Goal: Use online tool/utility: Use online tool/utility

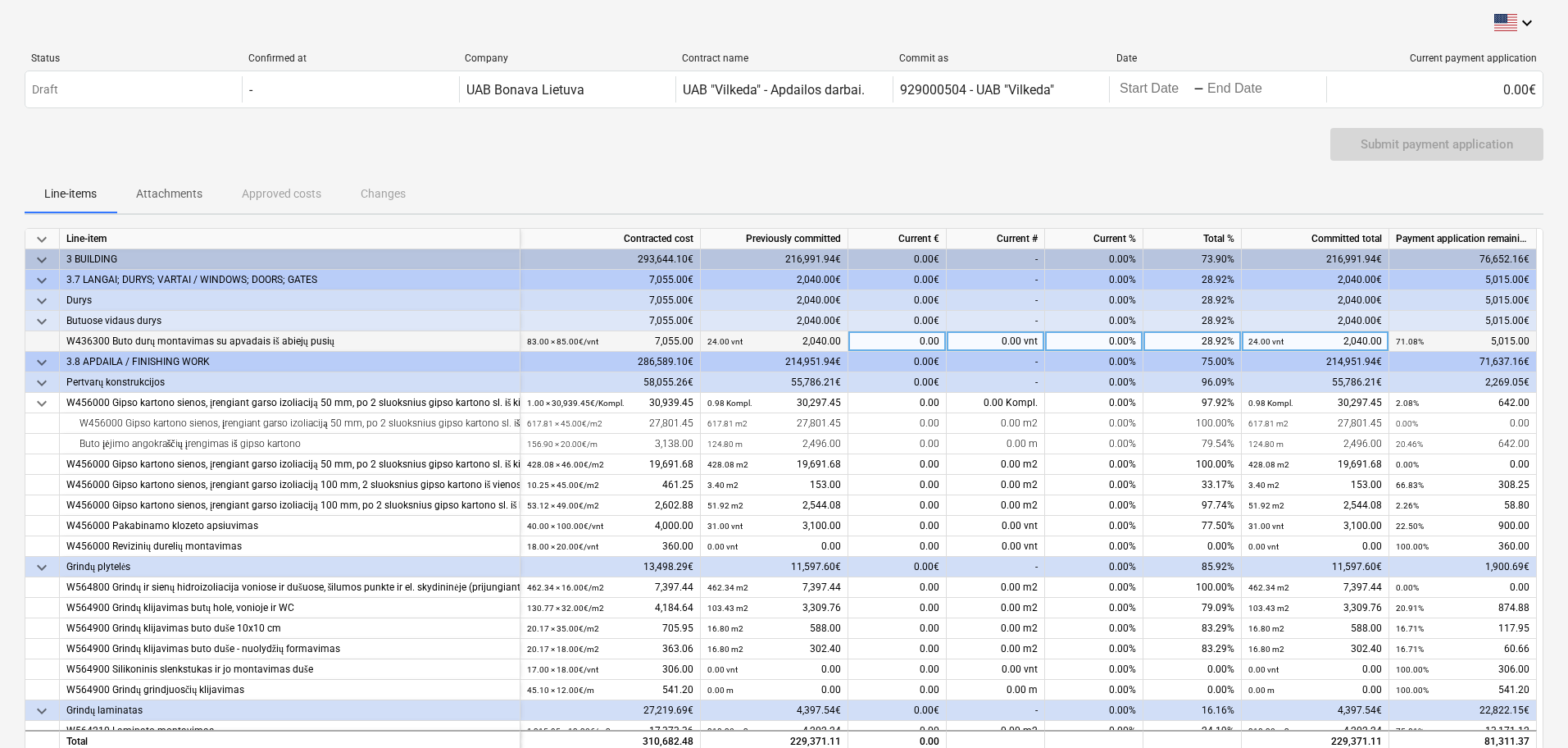
click at [1027, 341] on div "0.00 vnt" at bounding box center [996, 341] width 98 height 20
type input "40"
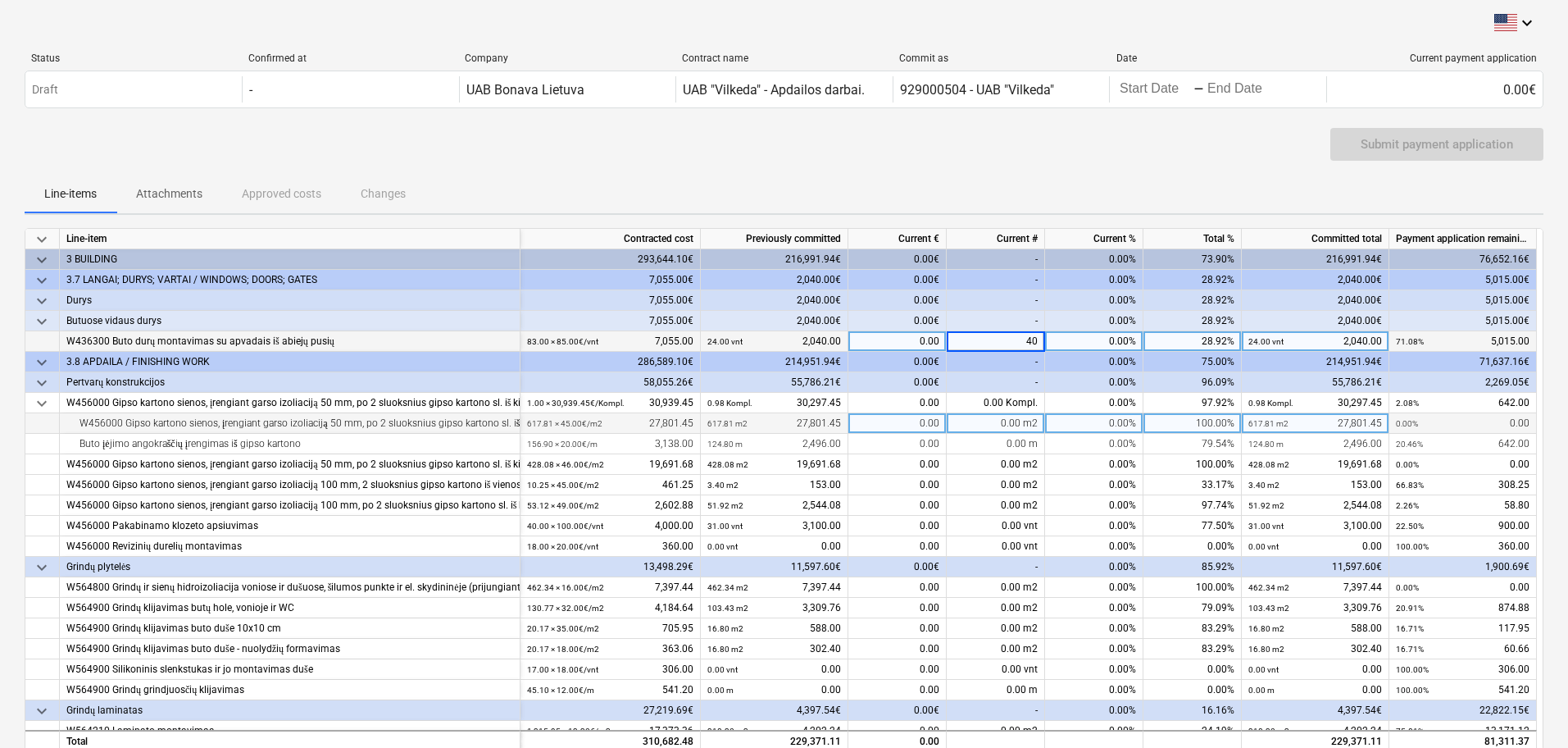
click at [970, 429] on div "0.00 m2" at bounding box center [996, 423] width 98 height 20
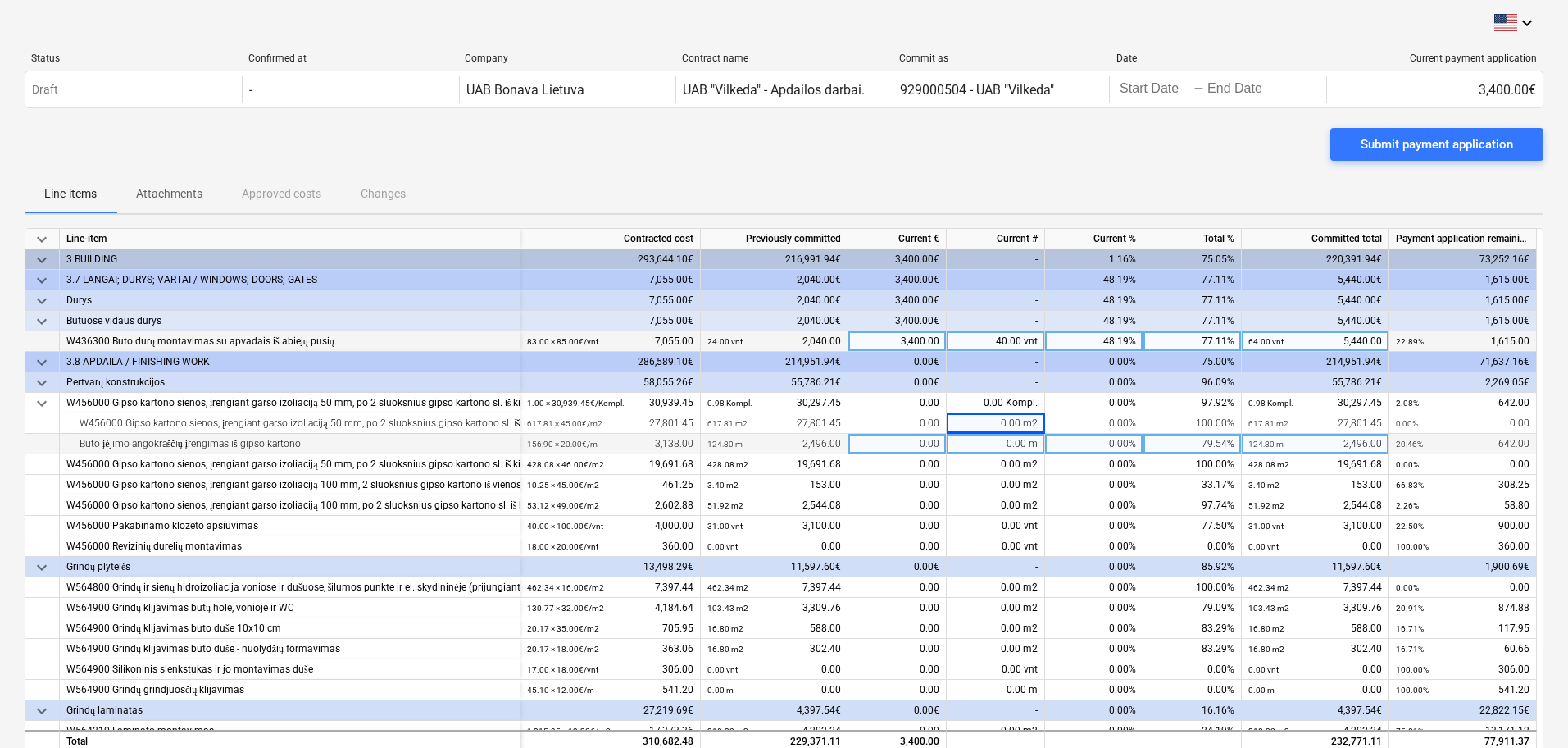
click at [1014, 444] on div "0.00 m" at bounding box center [996, 443] width 98 height 20
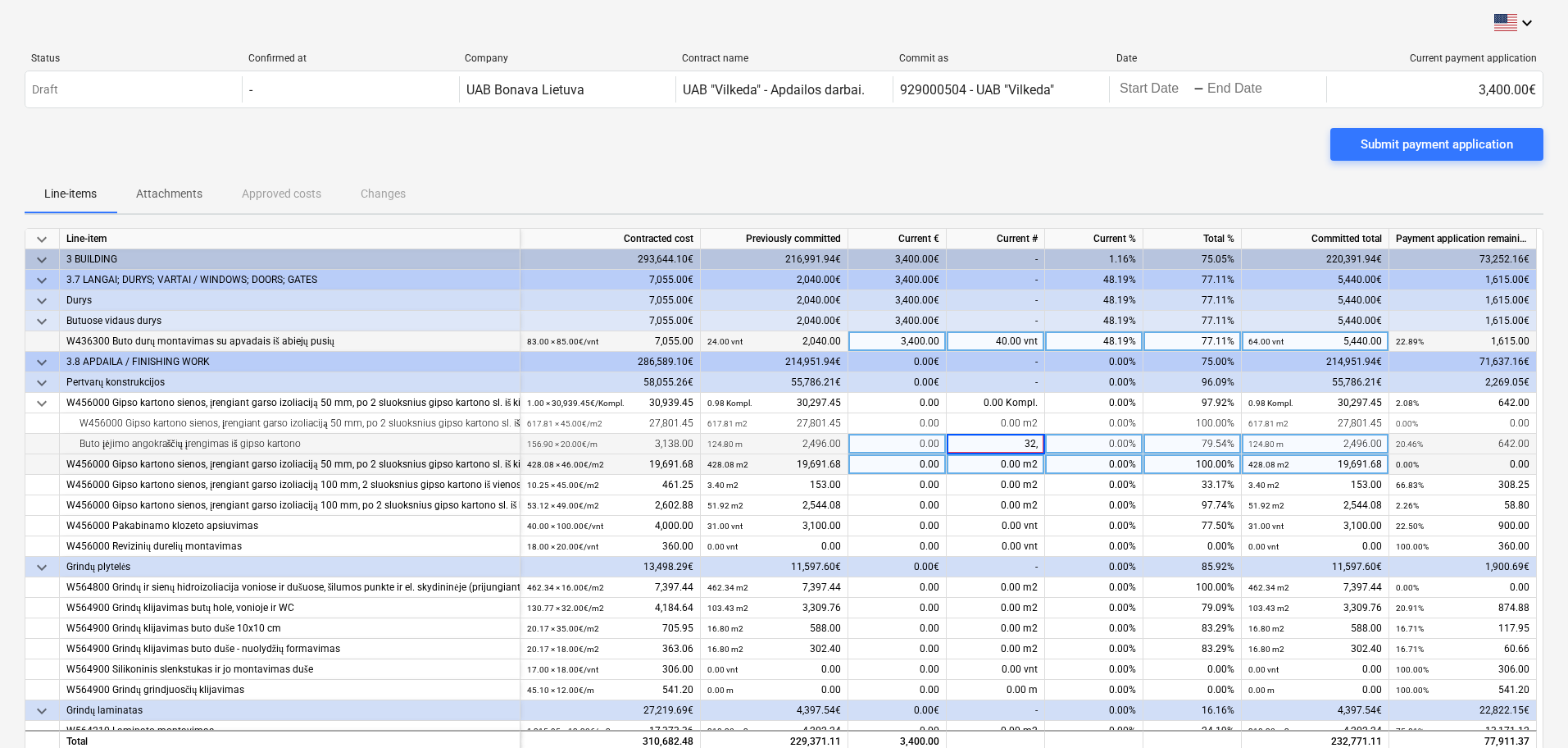
type input "32,1"
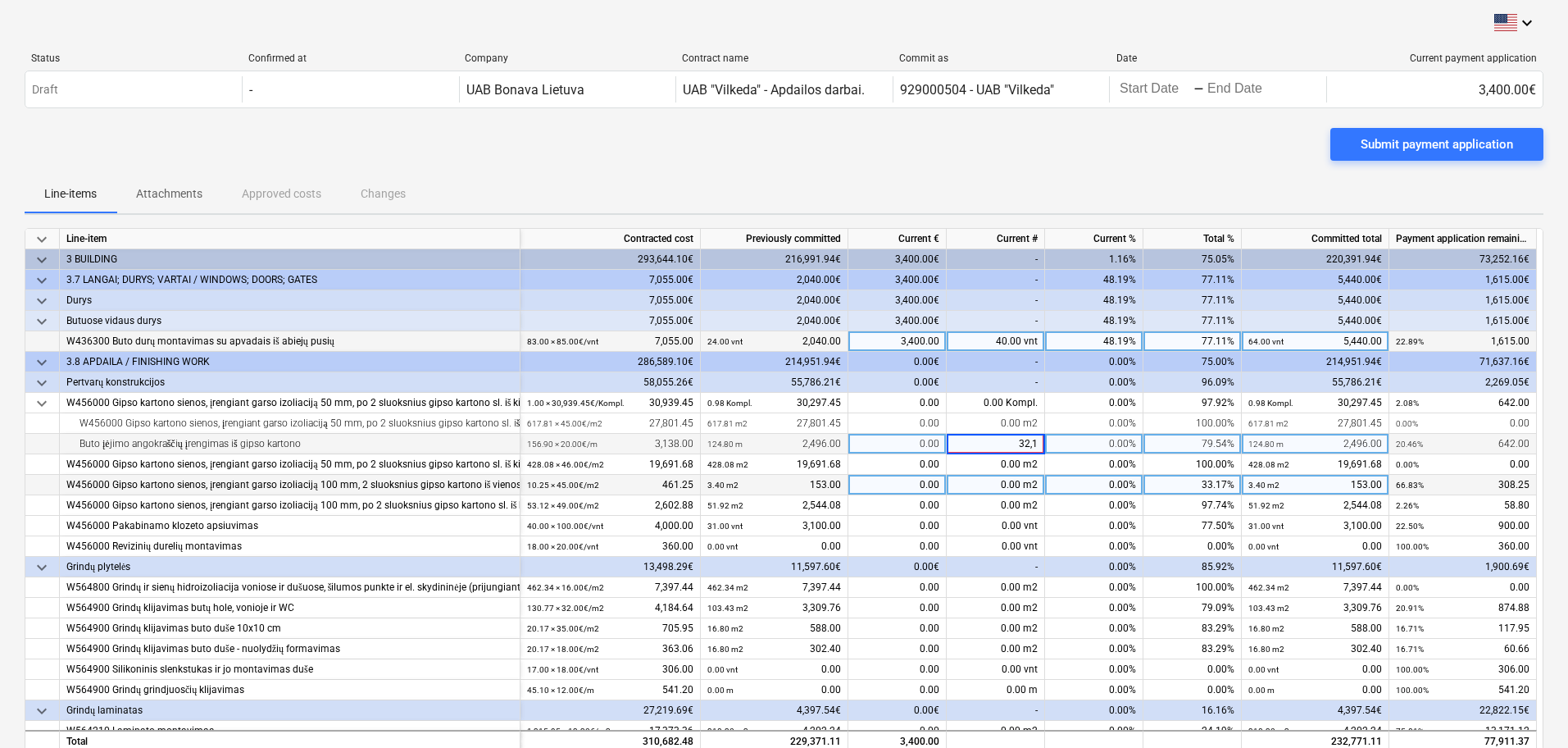
click at [1051, 490] on div "0.00%" at bounding box center [1094, 485] width 98 height 20
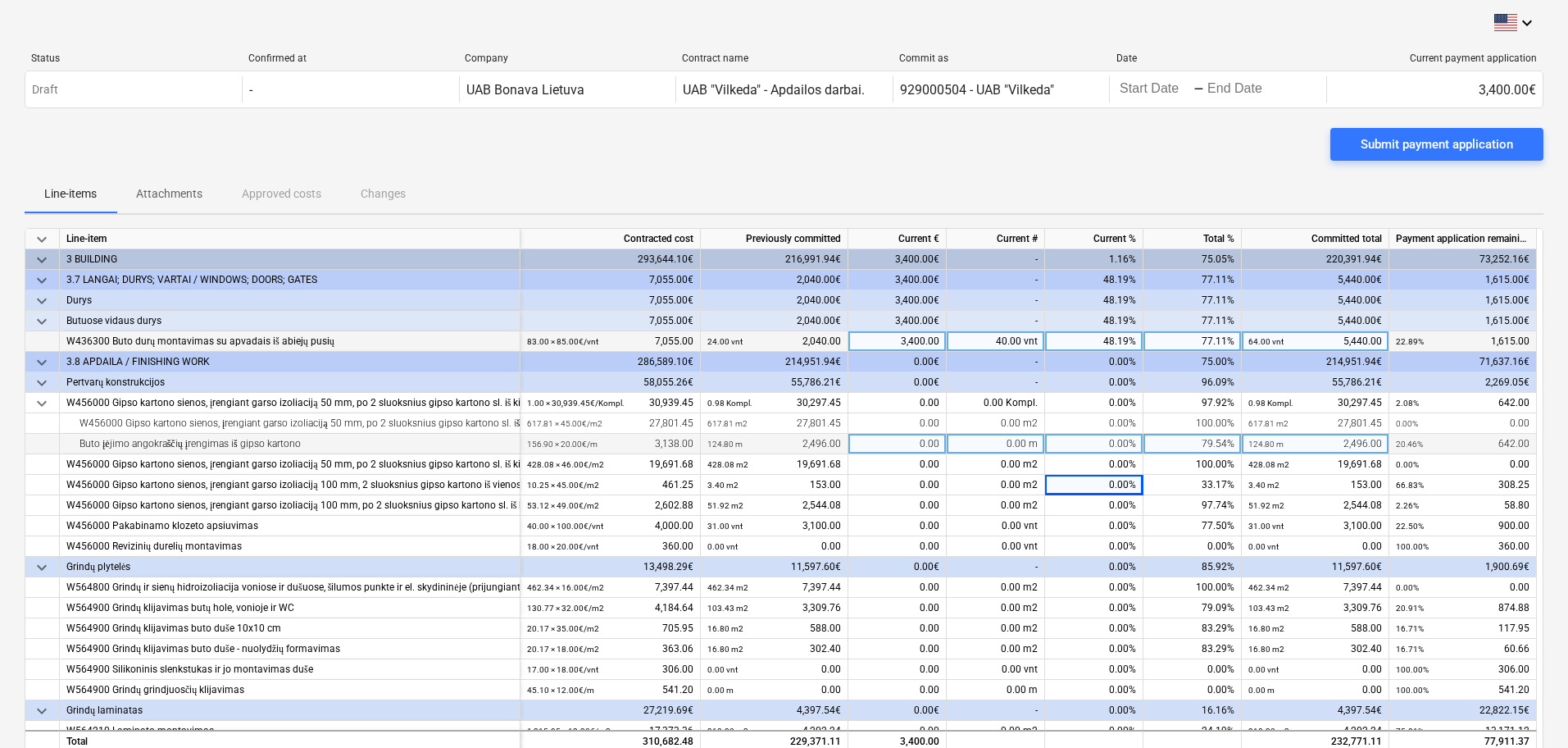
click at [1019, 444] on div "0.00 m" at bounding box center [996, 443] width 98 height 20
type input "31"
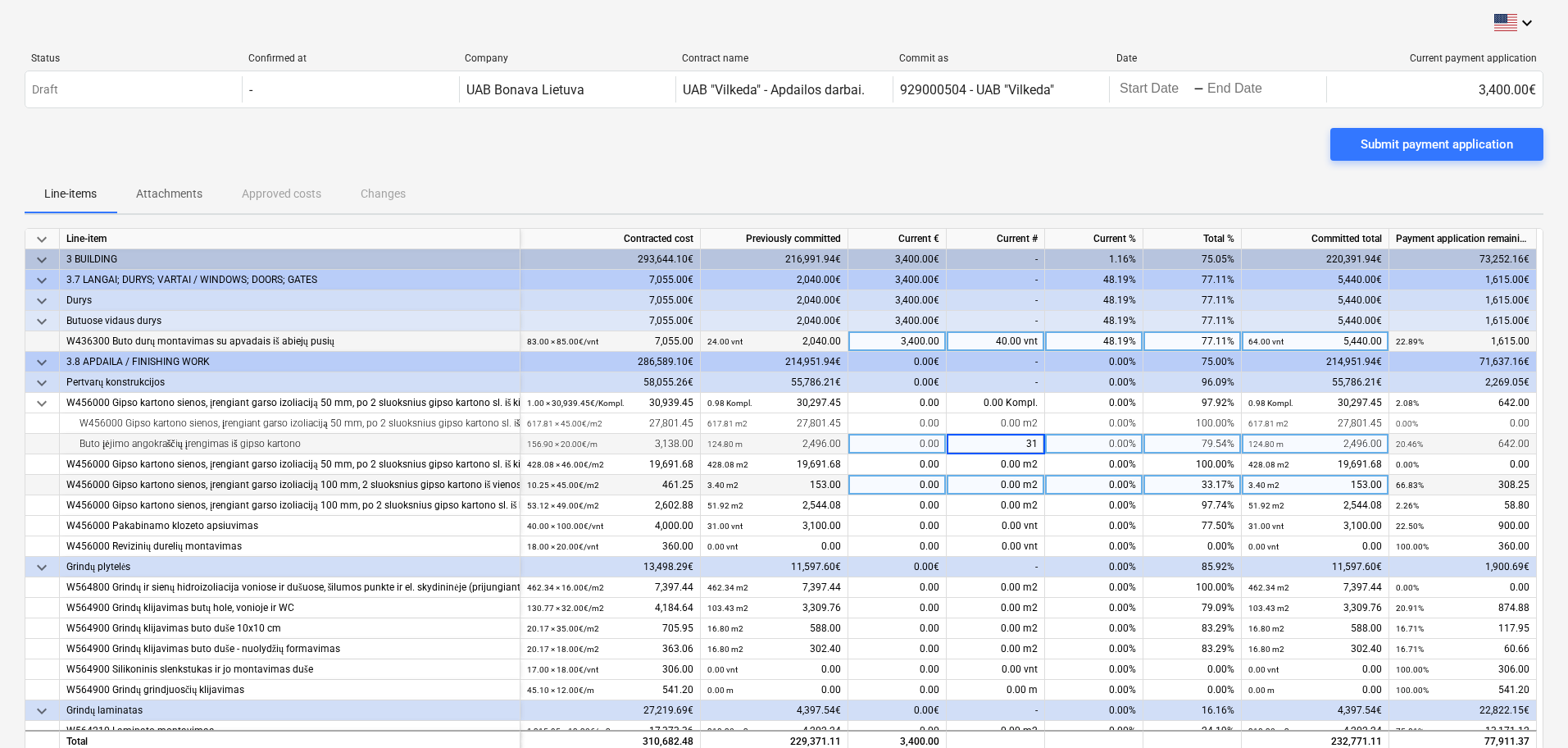
click at [974, 487] on div "0.00 m2" at bounding box center [996, 485] width 98 height 20
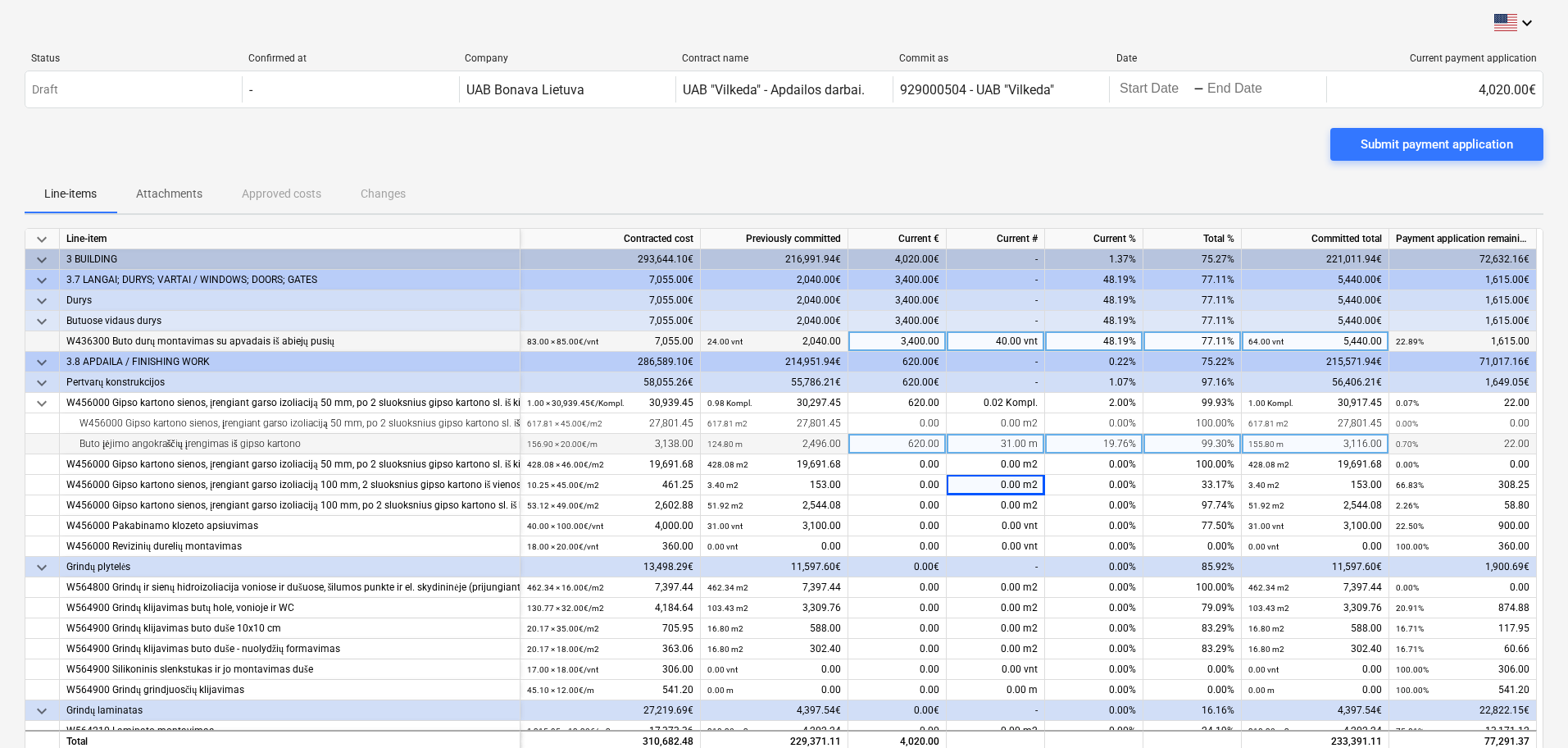
click at [1018, 445] on div "31.00 m" at bounding box center [996, 443] width 98 height 20
click at [1036, 442] on input "31" at bounding box center [995, 443] width 97 height 19
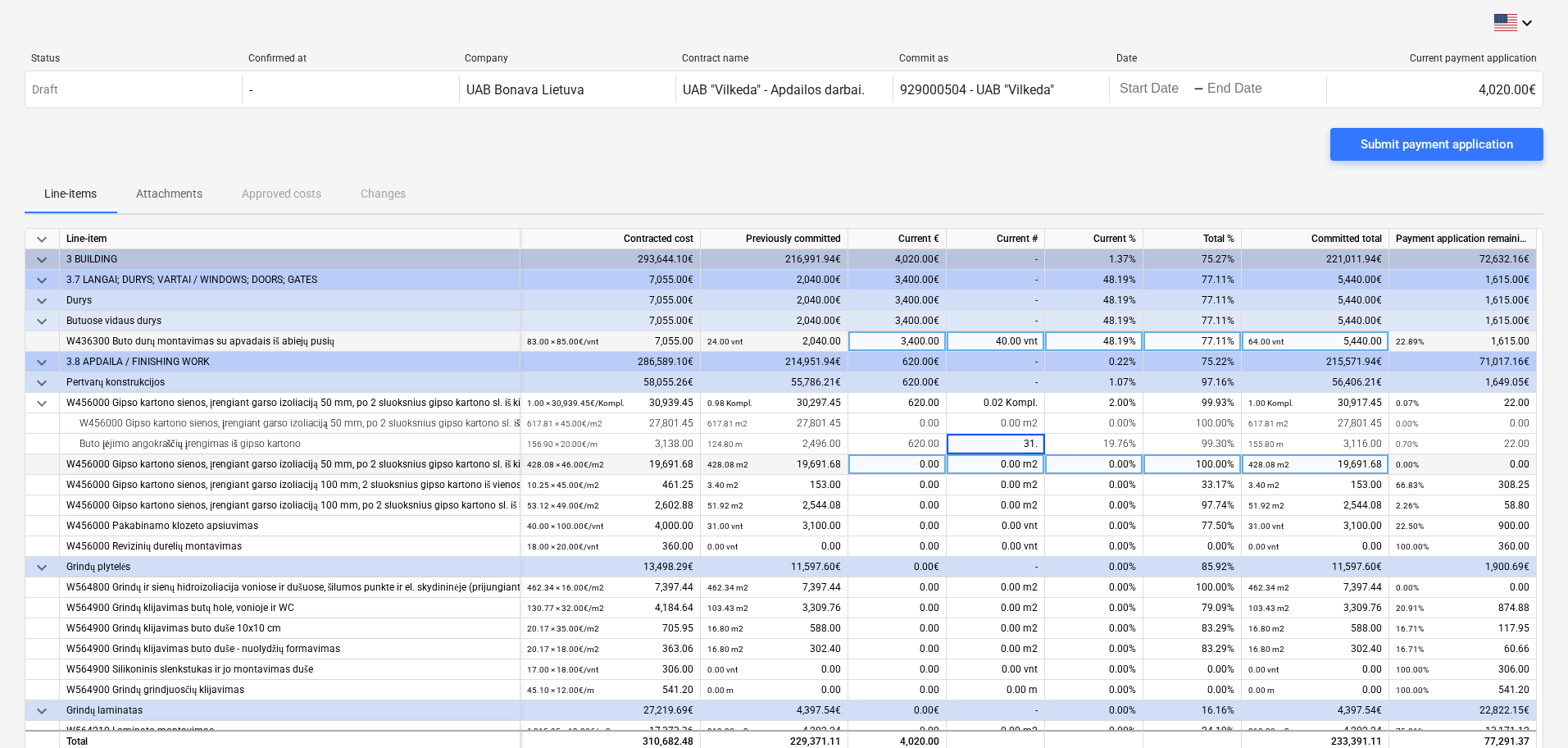
type input "31.2"
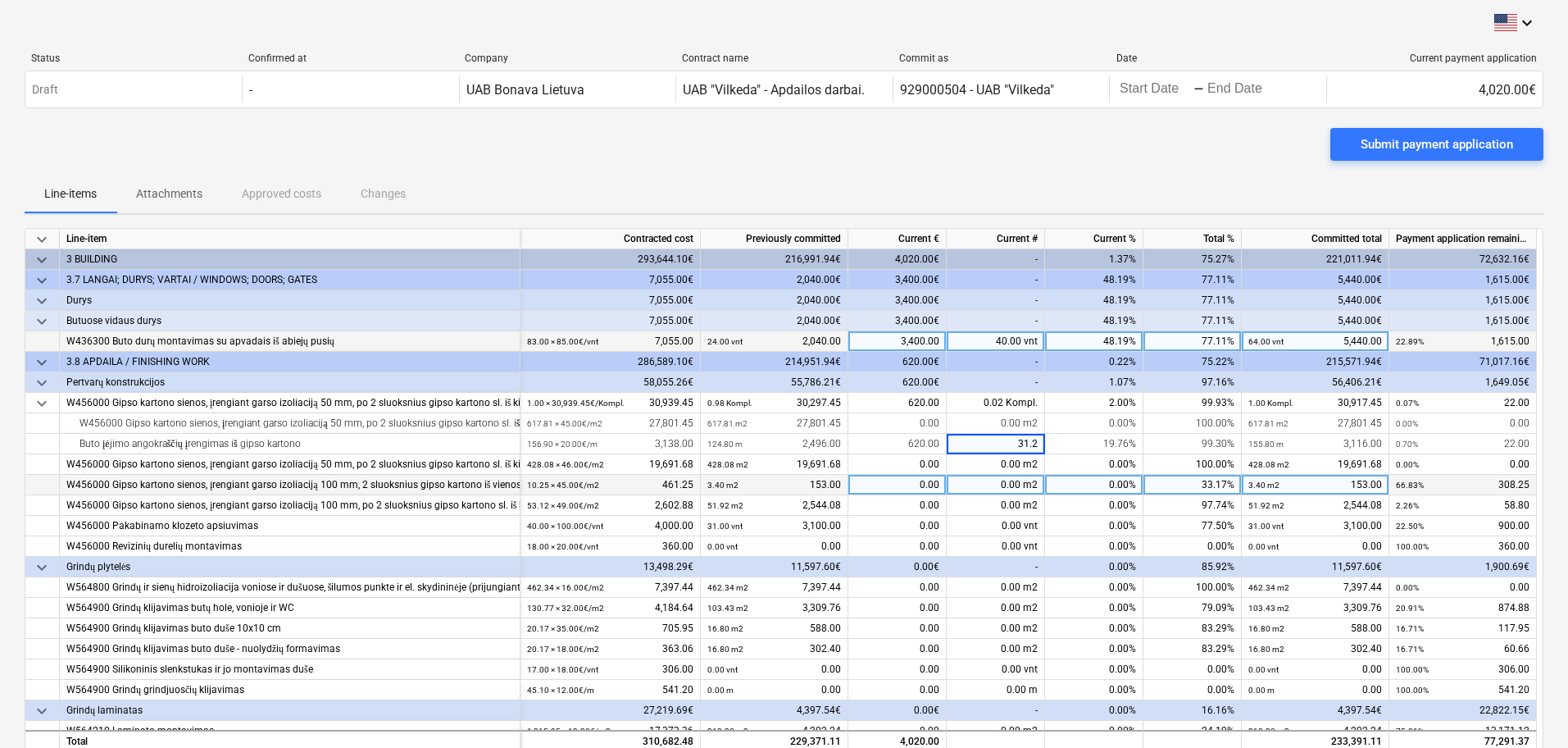
click at [1025, 479] on div "0.00 m2" at bounding box center [996, 485] width 98 height 20
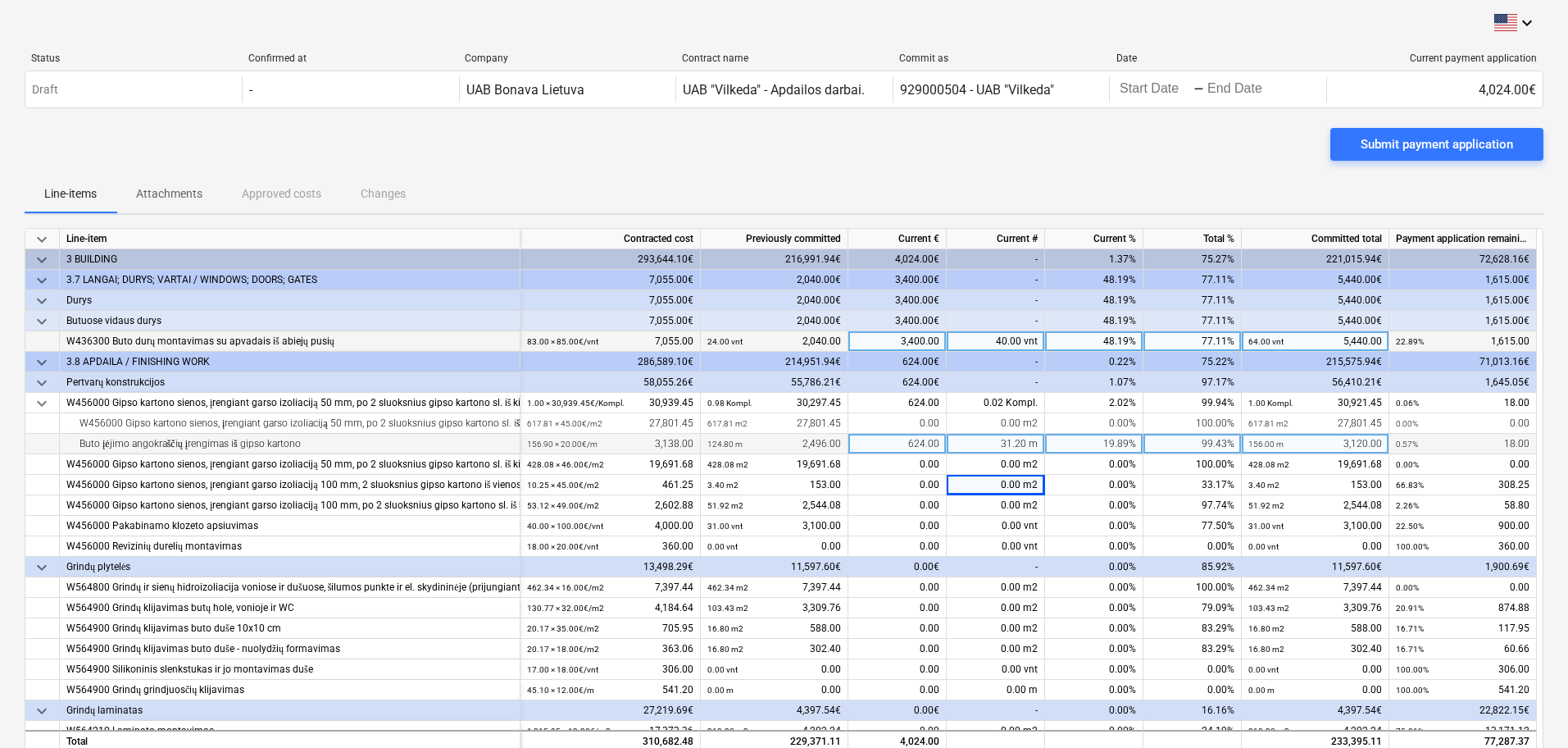
click at [1015, 442] on div "31.20 m" at bounding box center [996, 443] width 98 height 20
type input "31.8"
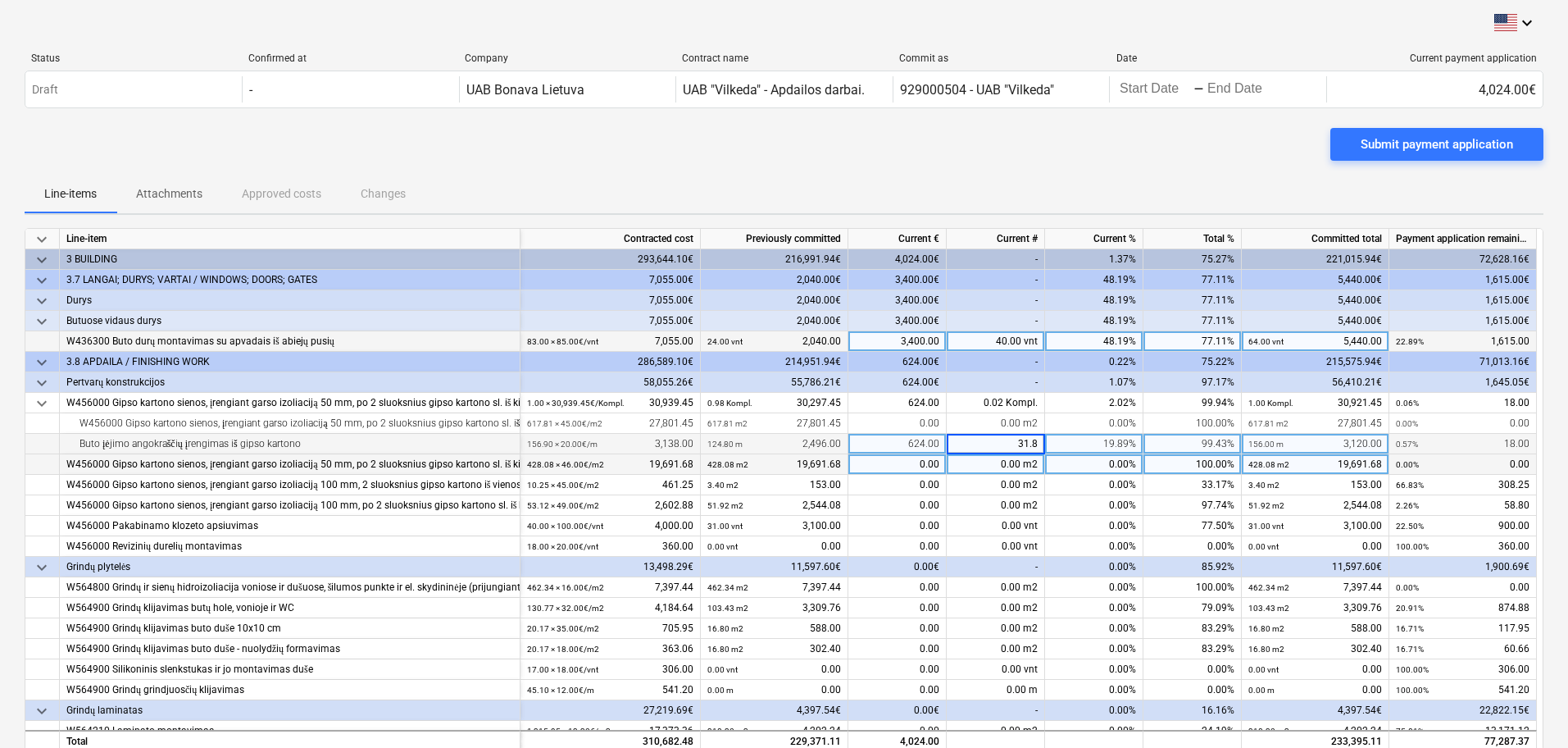
click at [1017, 467] on div "0.00 m2" at bounding box center [996, 464] width 98 height 20
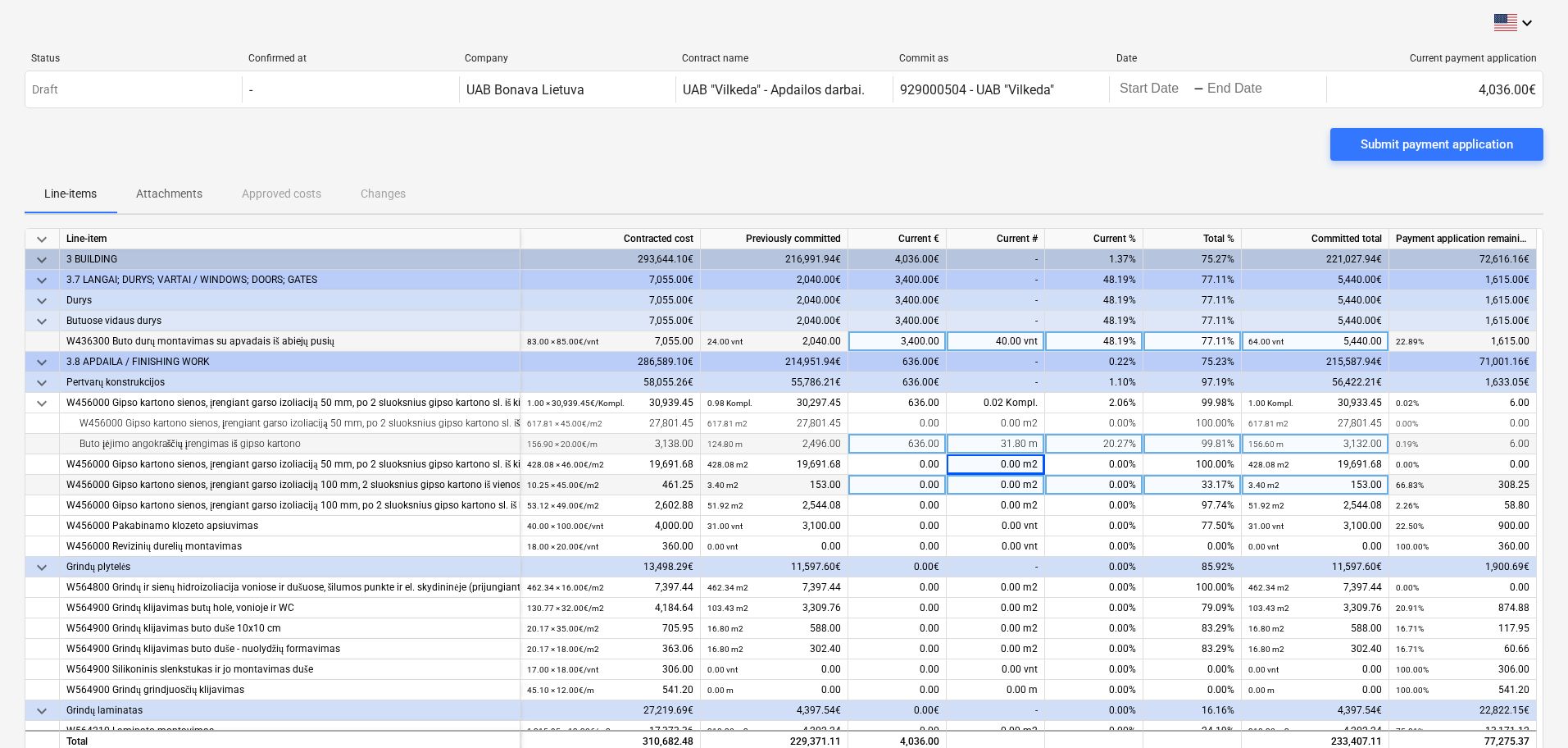
click at [1018, 487] on div "0.00 m2" at bounding box center [996, 485] width 98 height 20
type input "5"
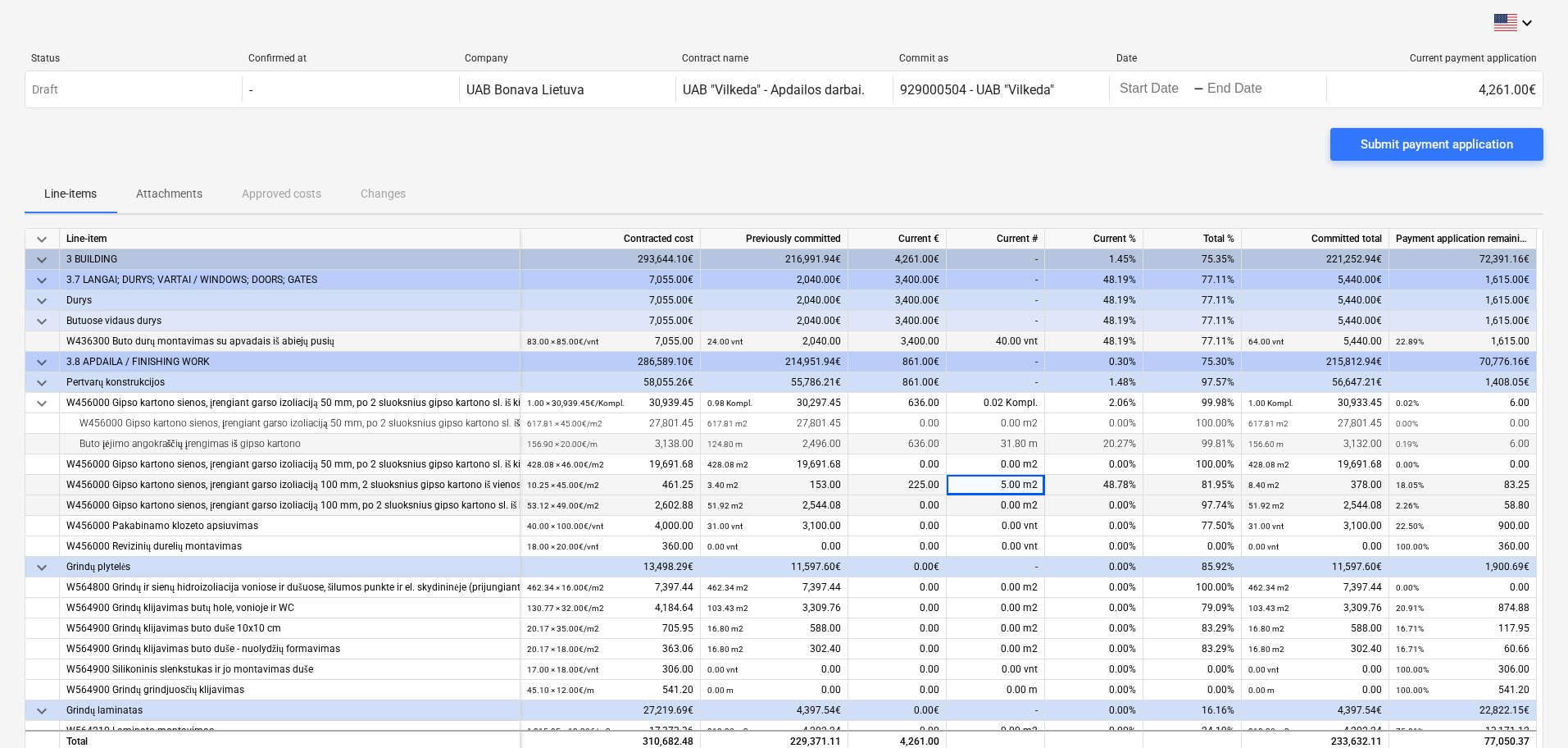
click at [1018, 501] on div "0.00 m2" at bounding box center [996, 505] width 98 height 20
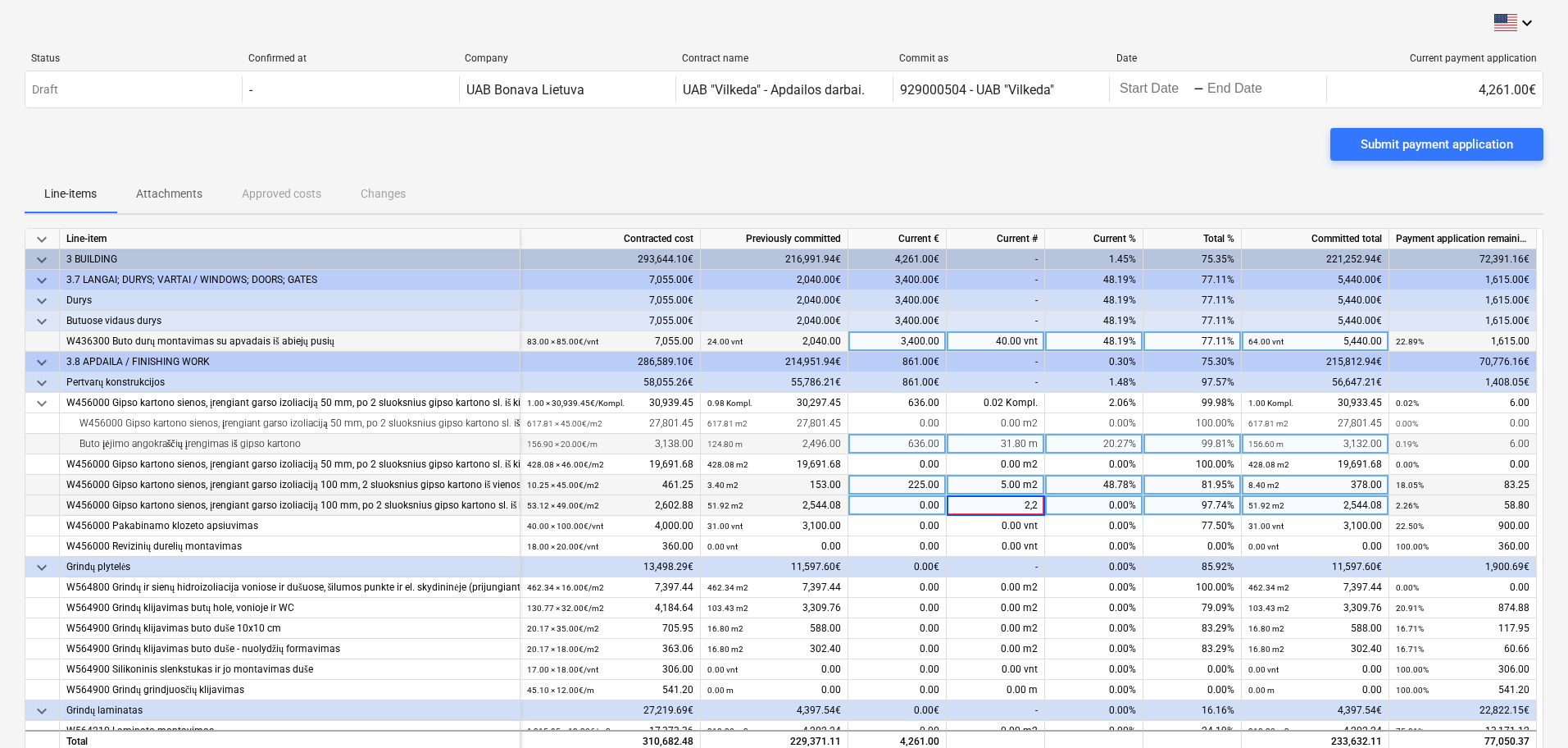
type input "2,26"
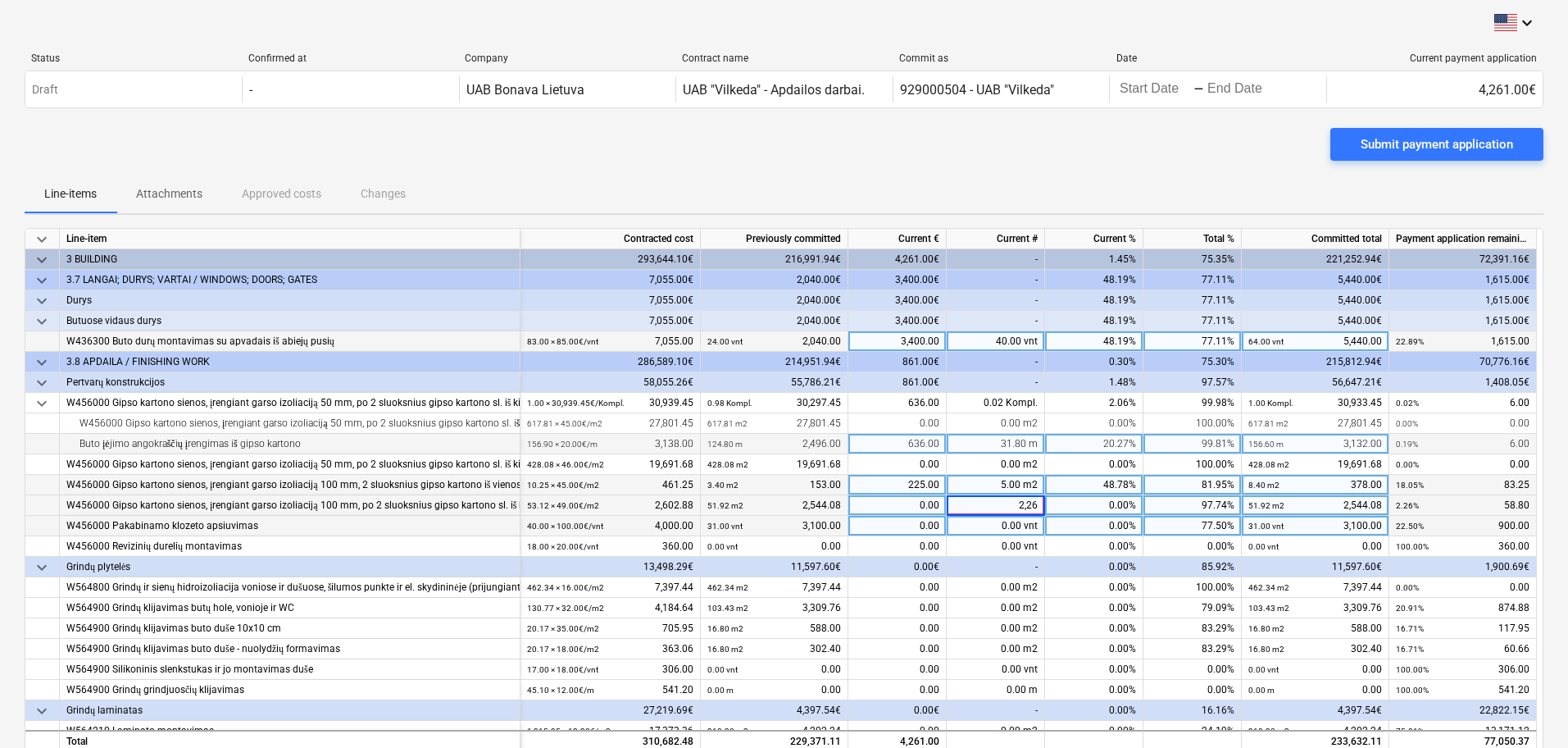
click at [1020, 523] on div "0.00 vnt" at bounding box center [996, 526] width 98 height 20
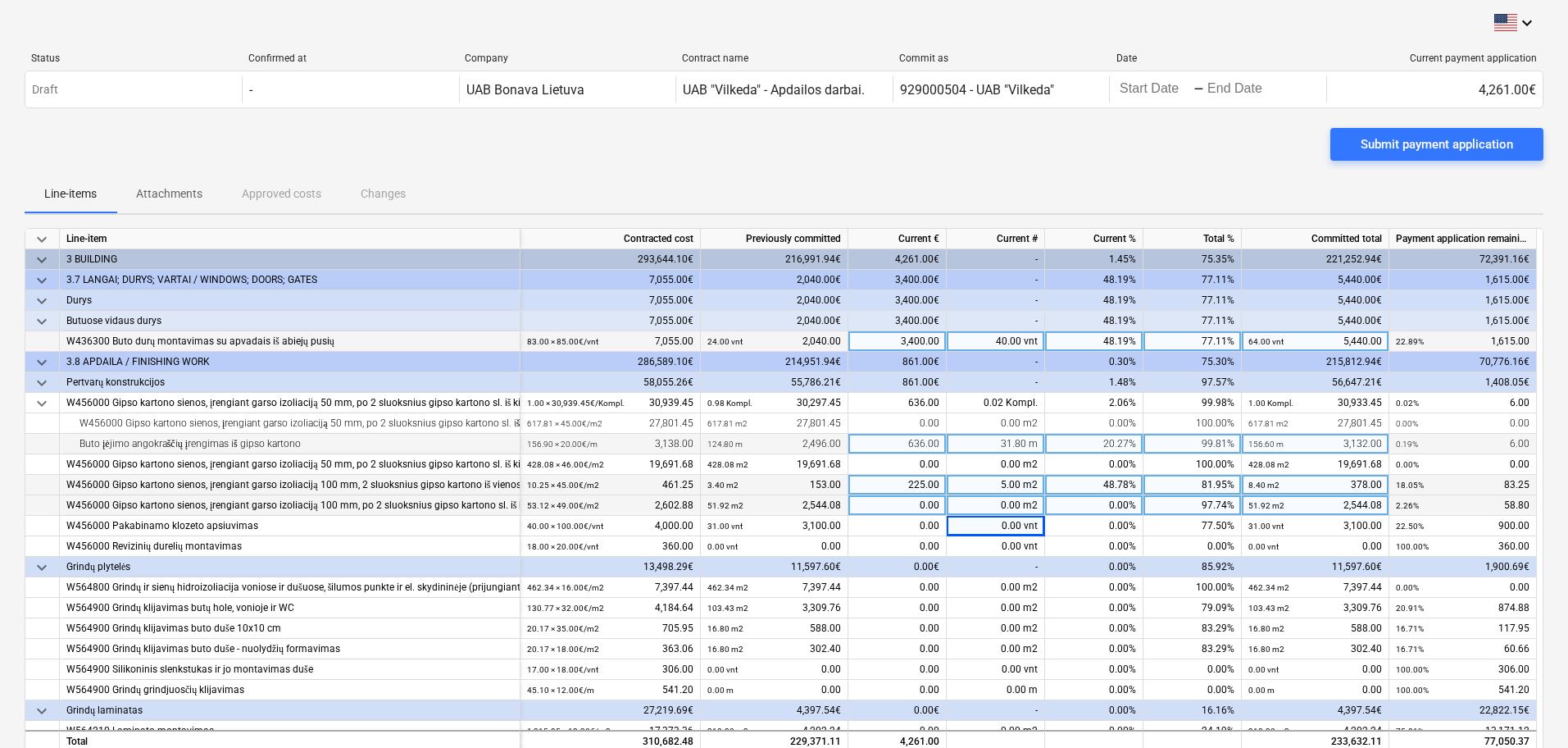
click at [1020, 506] on span at bounding box center [1021, 505] width 3 height 11
type input "2.26"
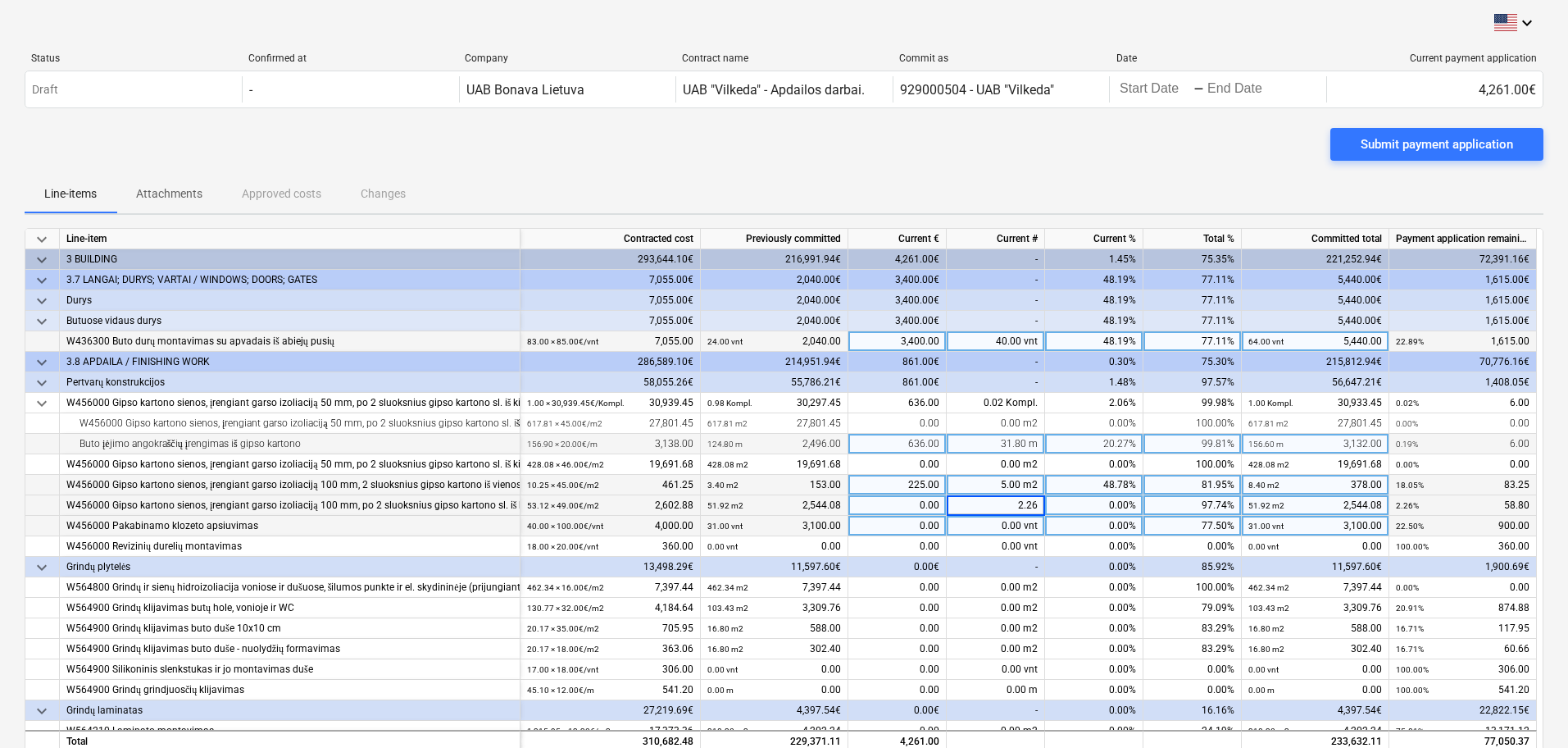
click at [1018, 521] on div "0.00 vnt" at bounding box center [996, 526] width 98 height 20
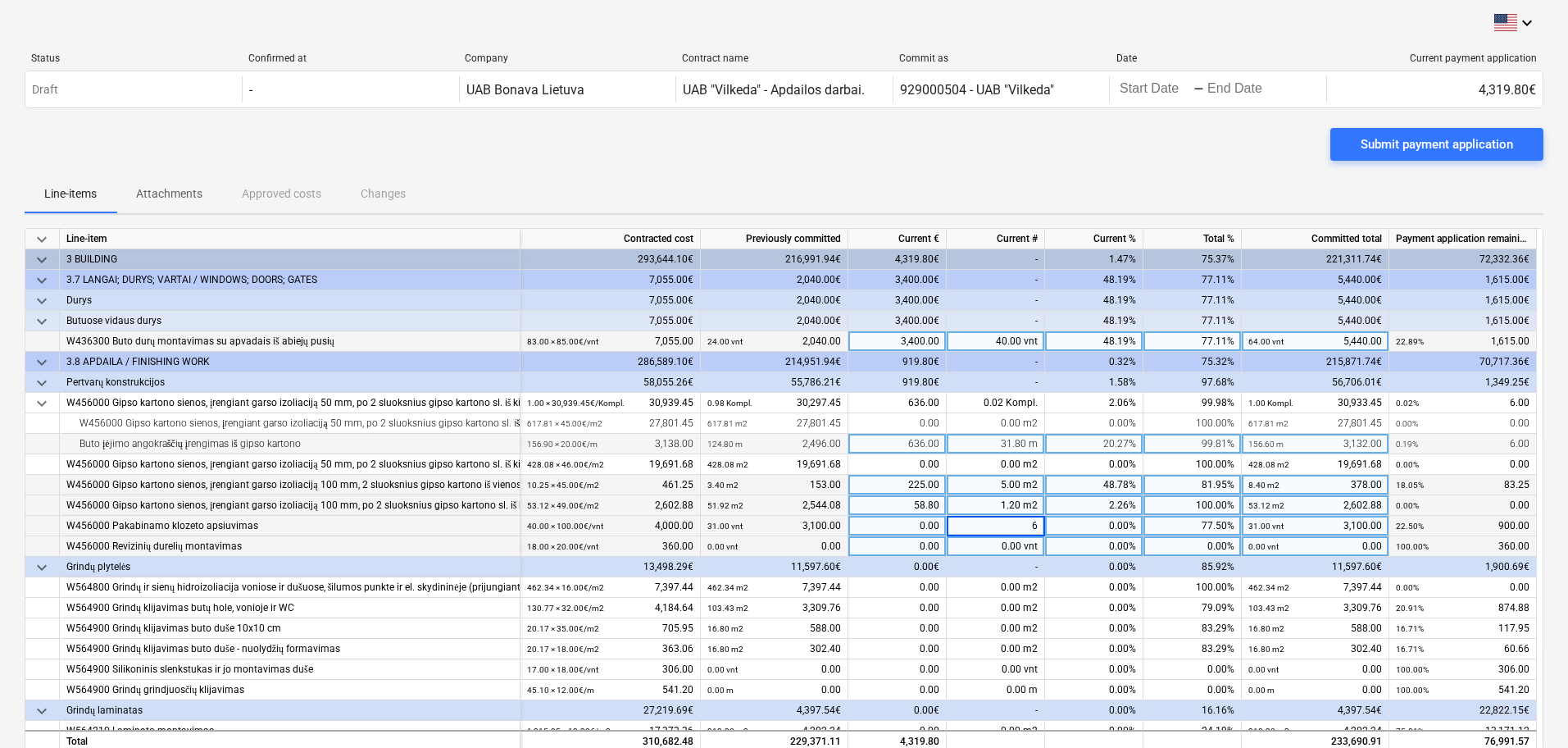
click at [992, 554] on div "0.00 vnt" at bounding box center [996, 546] width 98 height 20
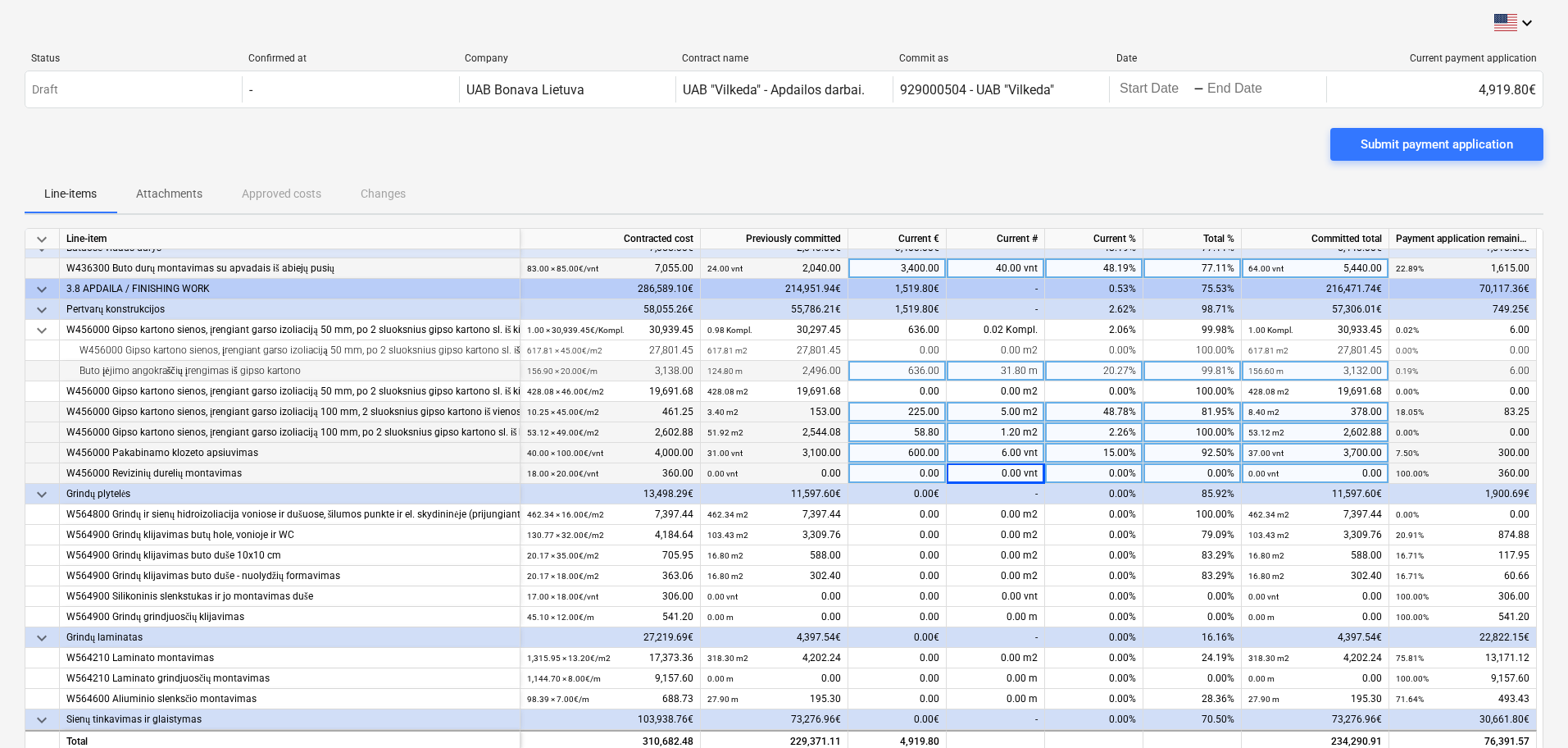
scroll to position [103, 0]
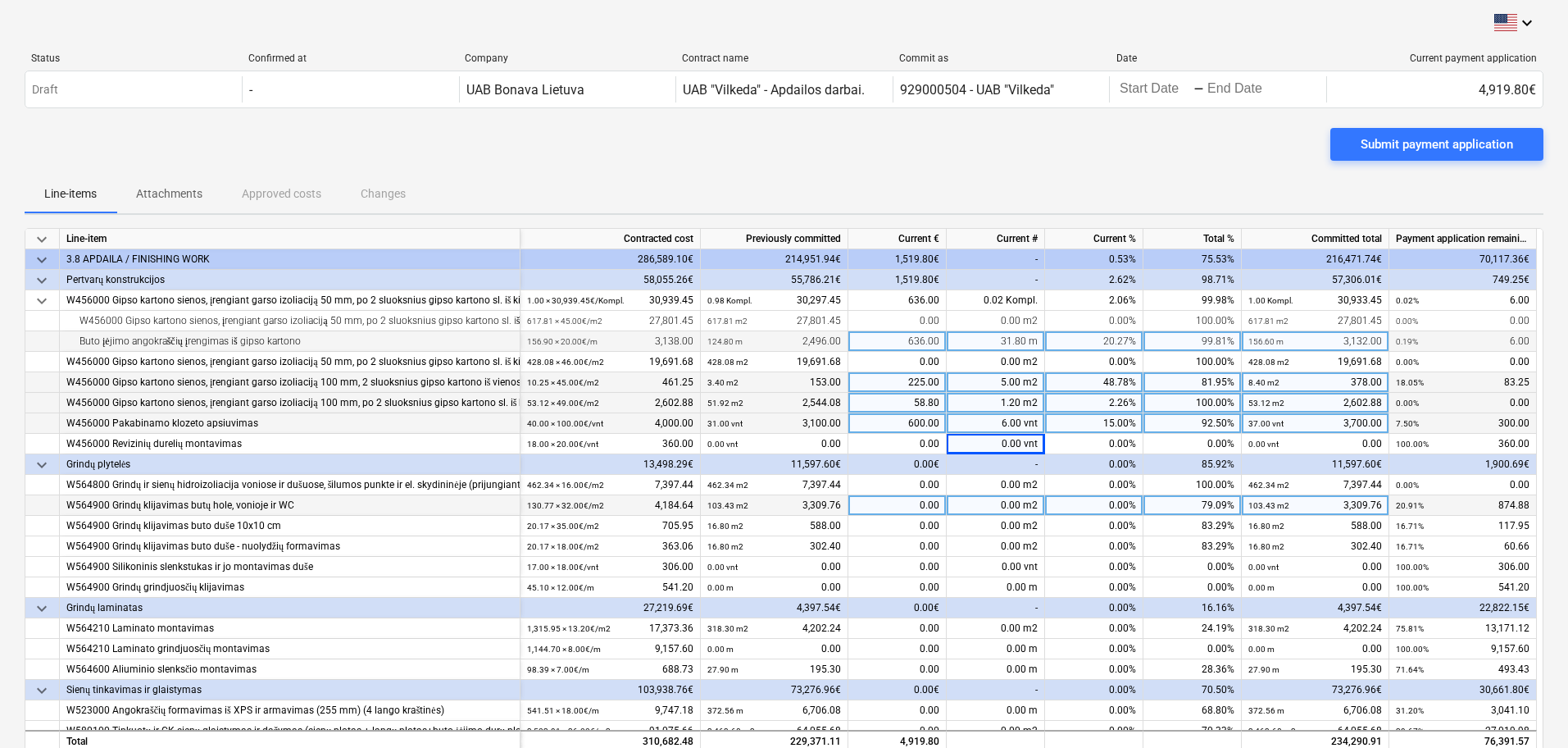
click at [1020, 507] on div "0.00 m2" at bounding box center [996, 505] width 98 height 20
type input "27.34"
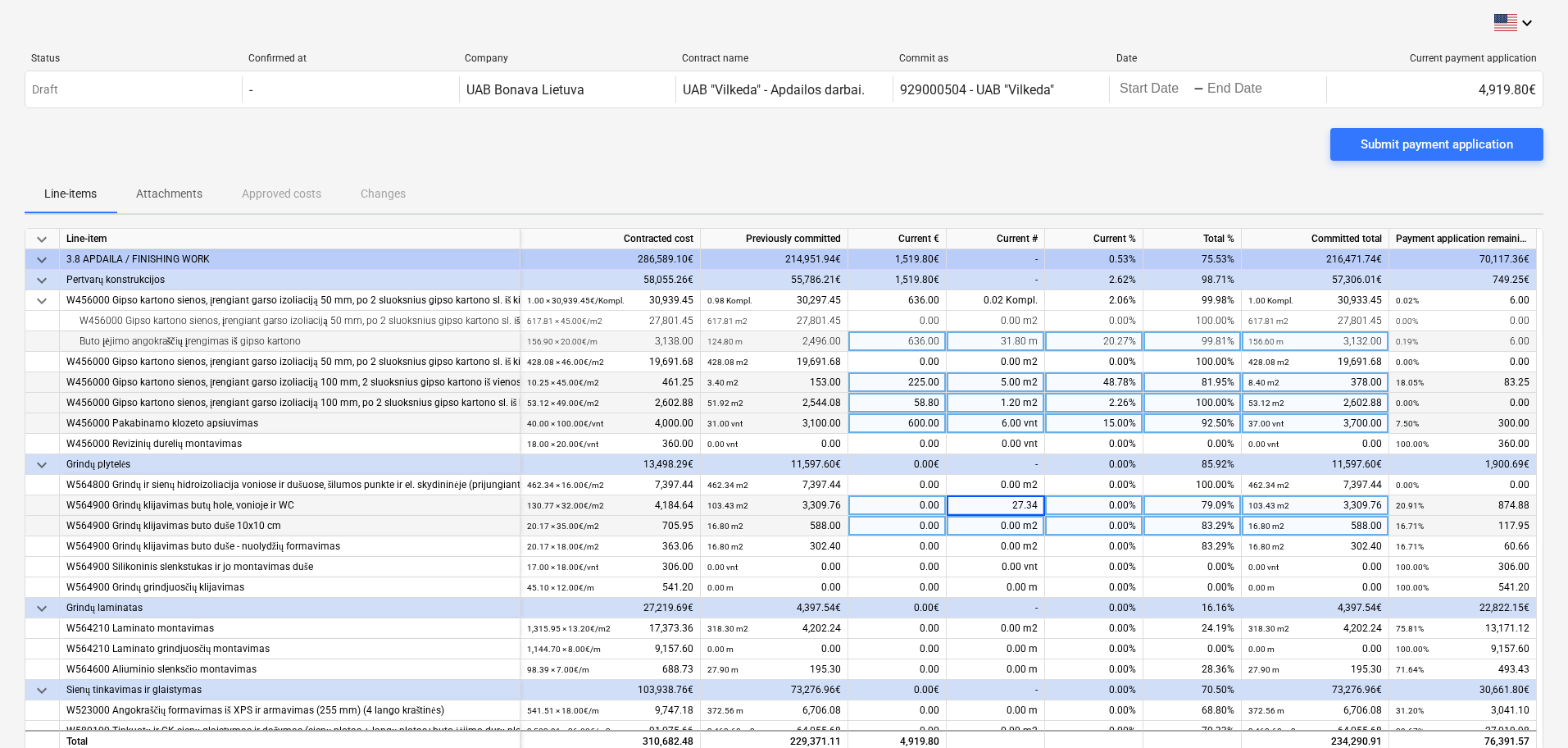
click at [1020, 521] on div "0.00 m2" at bounding box center [996, 526] width 98 height 20
type input "3.37"
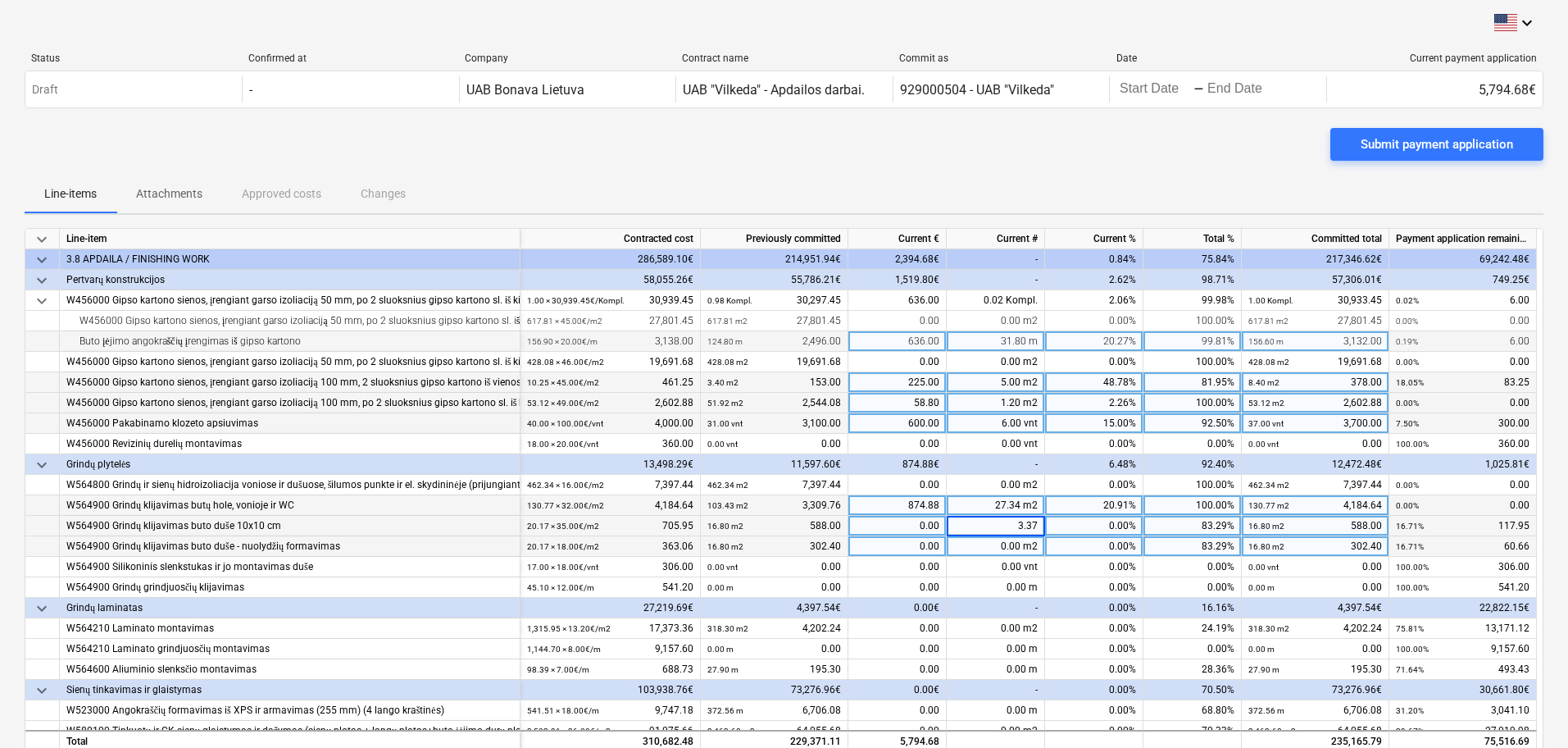
click at [1009, 543] on div "0.00 m2" at bounding box center [996, 546] width 98 height 20
type input "3.37"
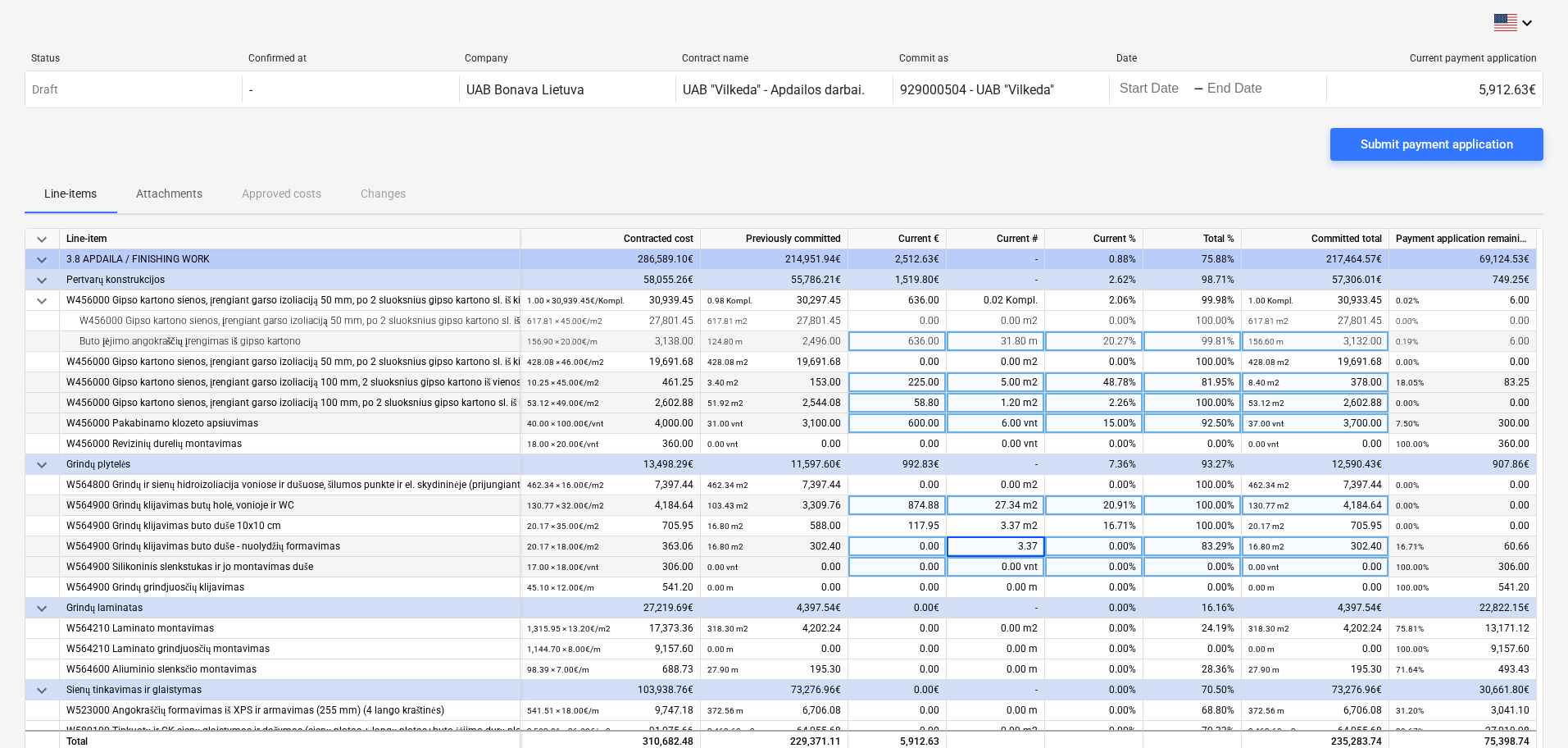
click at [1020, 563] on div "0.00 vnt" at bounding box center [996, 566] width 98 height 20
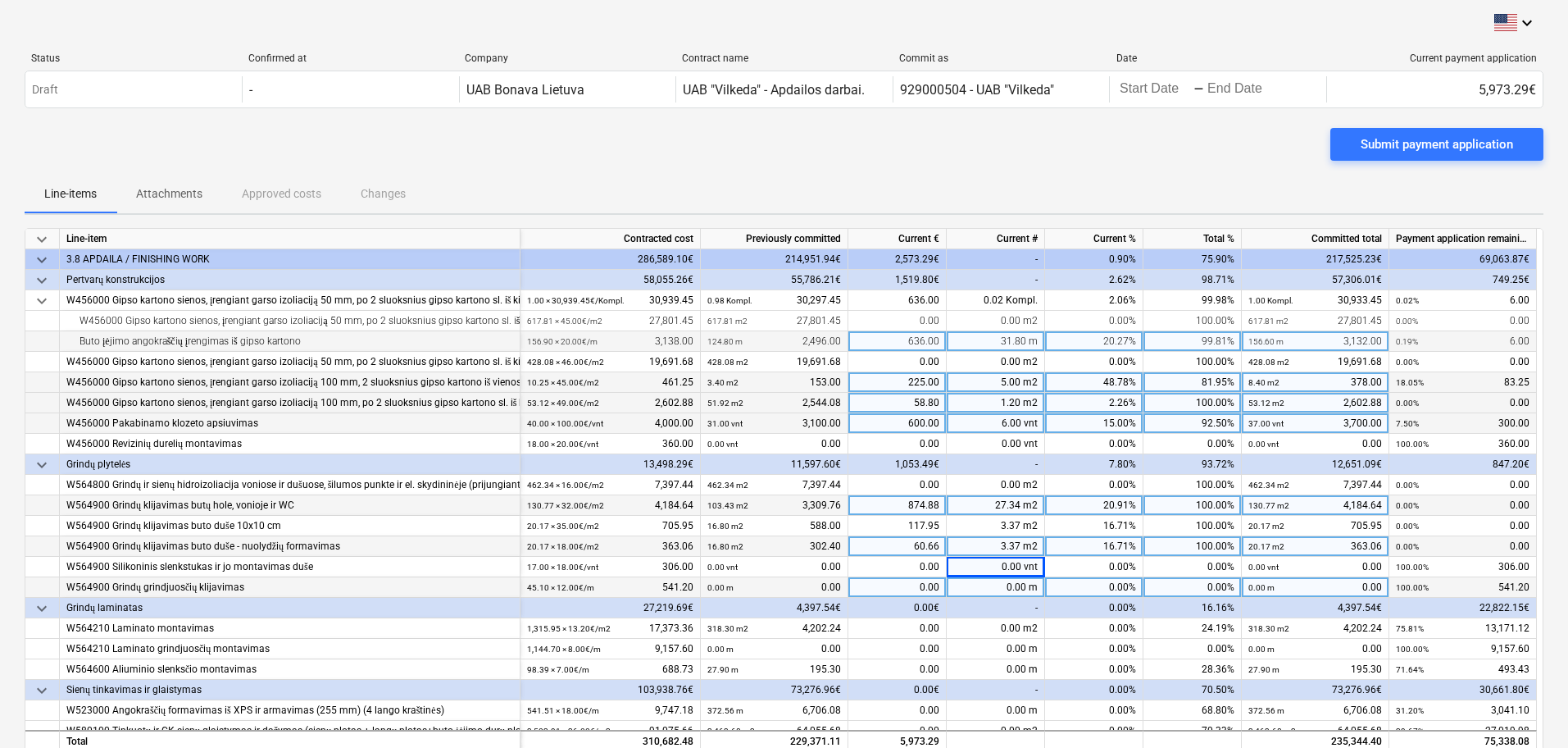
click at [1023, 588] on div "0.00 m" at bounding box center [996, 587] width 98 height 20
type input "45.1"
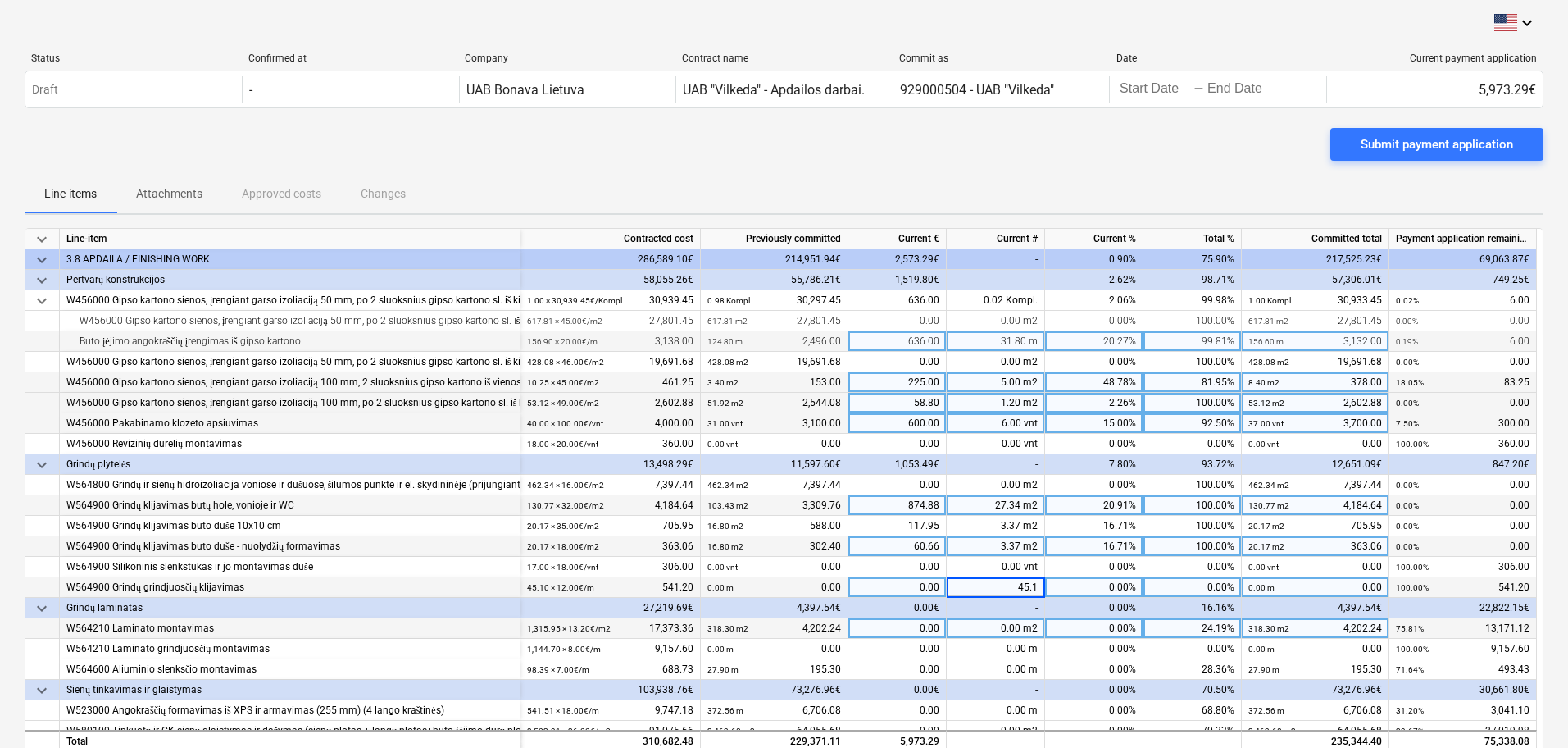
click at [1020, 621] on div "0.00 m2" at bounding box center [996, 628] width 98 height 20
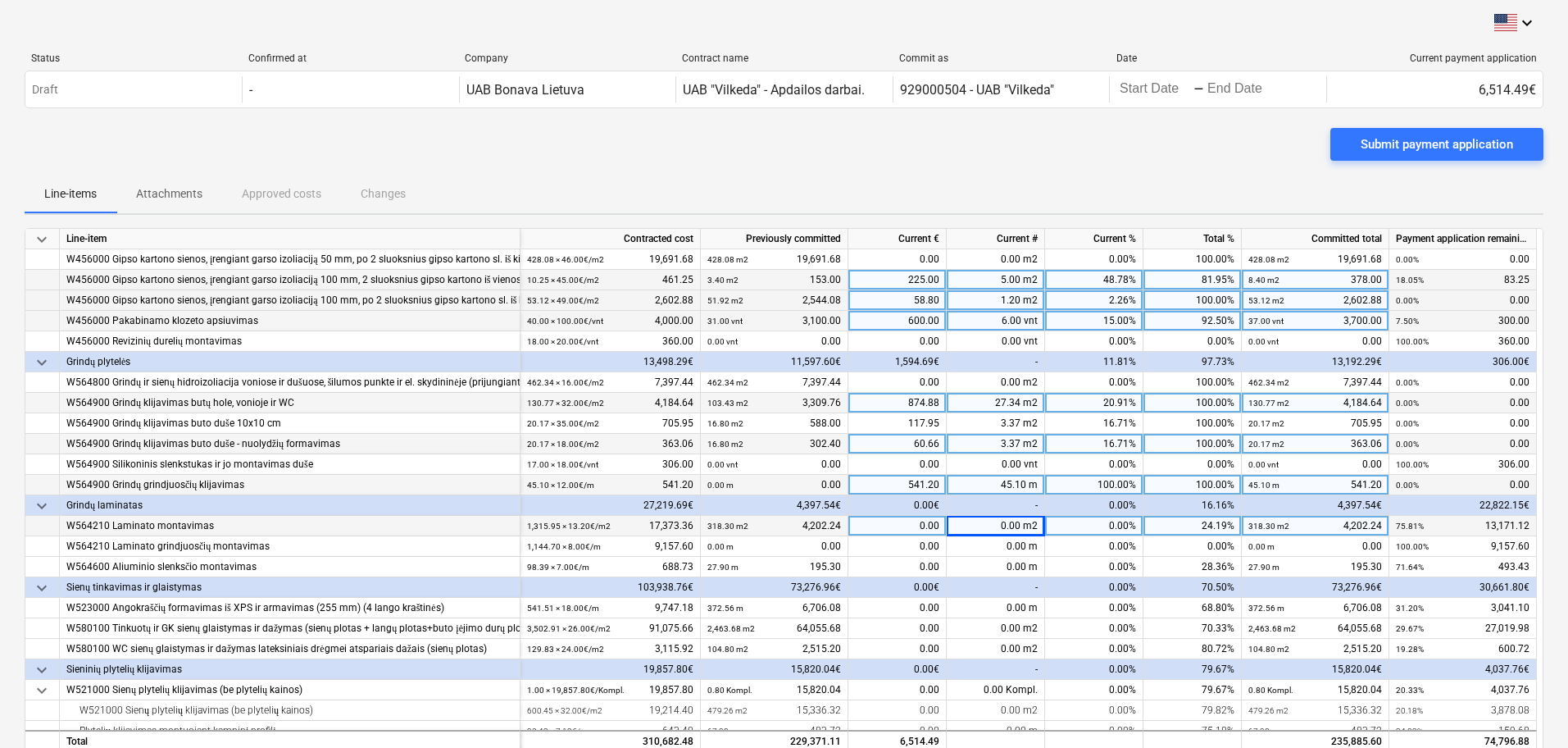
scroll to position [307, 0]
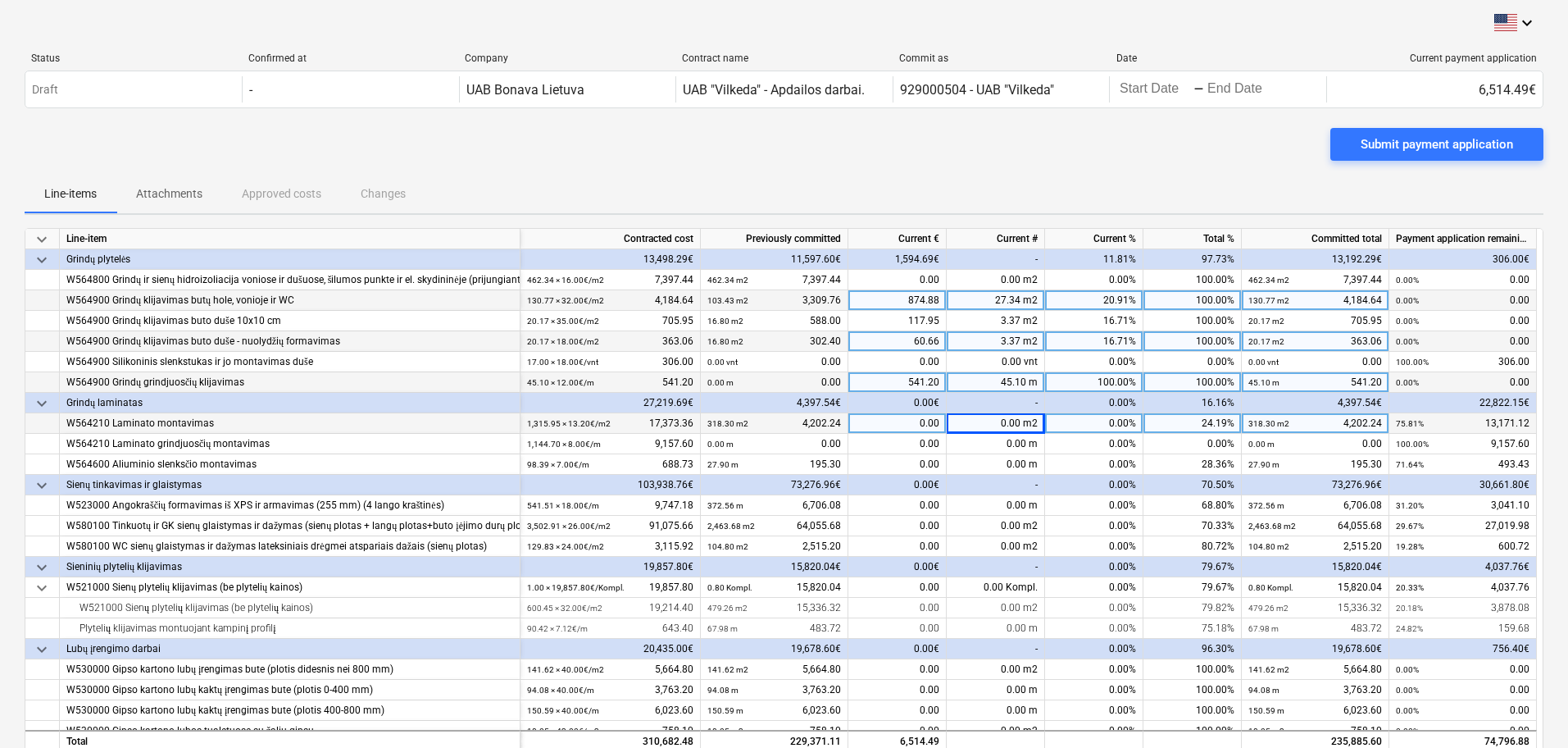
click at [1024, 421] on div "0.00 m2" at bounding box center [996, 423] width 98 height 20
type input "635.46"
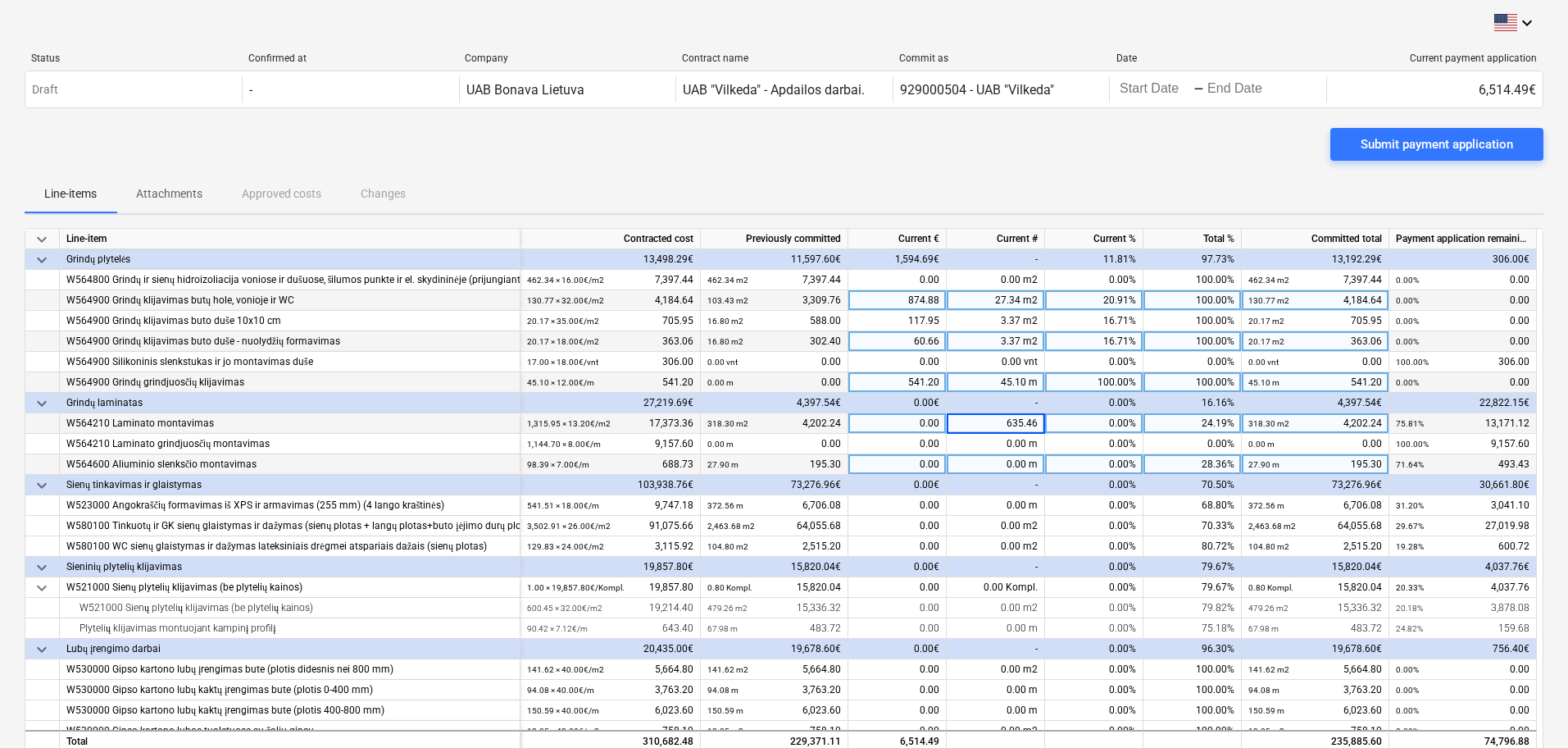
click at [977, 471] on div "0.00 m" at bounding box center [996, 464] width 98 height 20
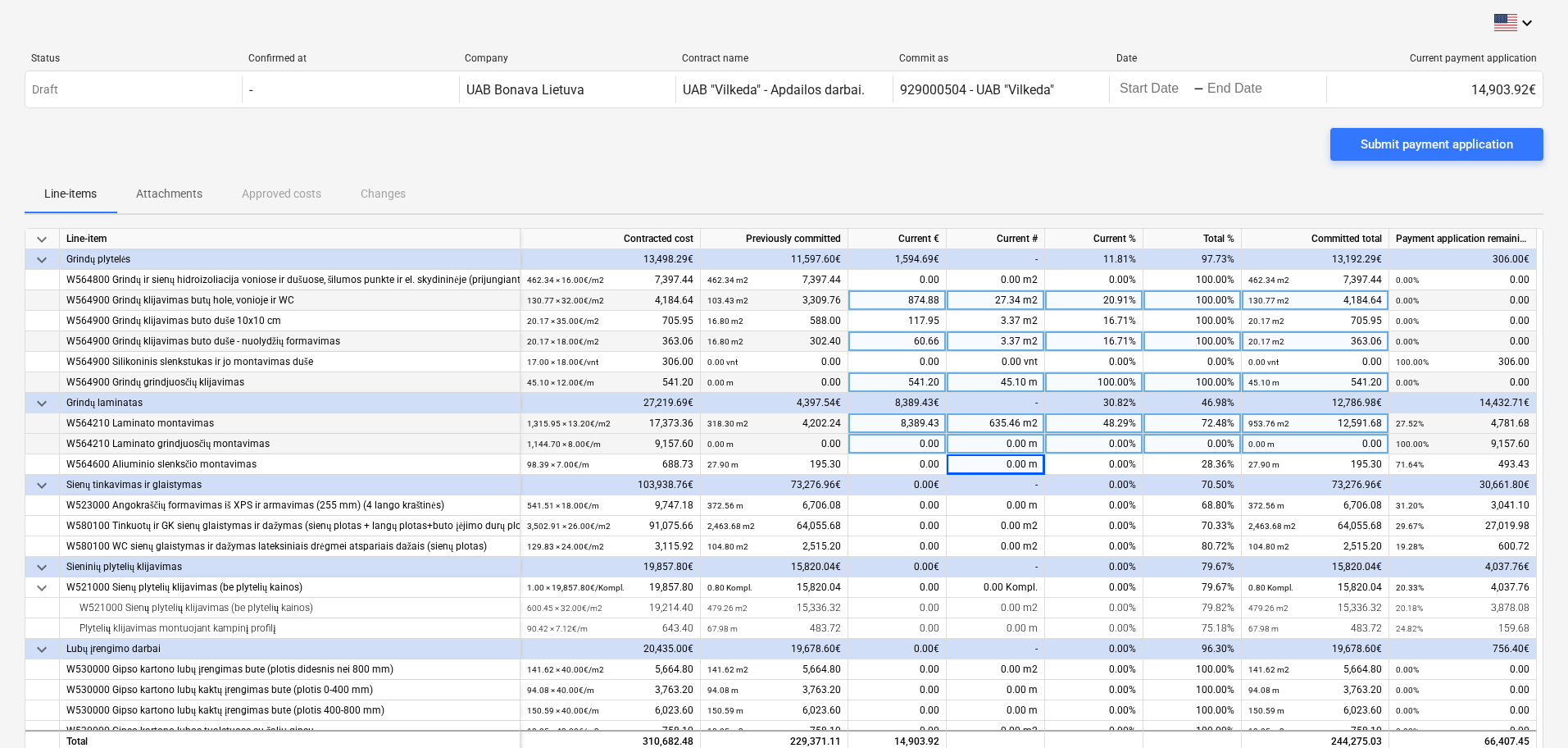
click at [1023, 446] on div "0.00 m" at bounding box center [996, 443] width 98 height 20
type input "896,7"
click at [994, 491] on div "-" at bounding box center [996, 485] width 98 height 20
click at [994, 444] on div "0.00 m" at bounding box center [996, 443] width 98 height 20
type input "896.7"
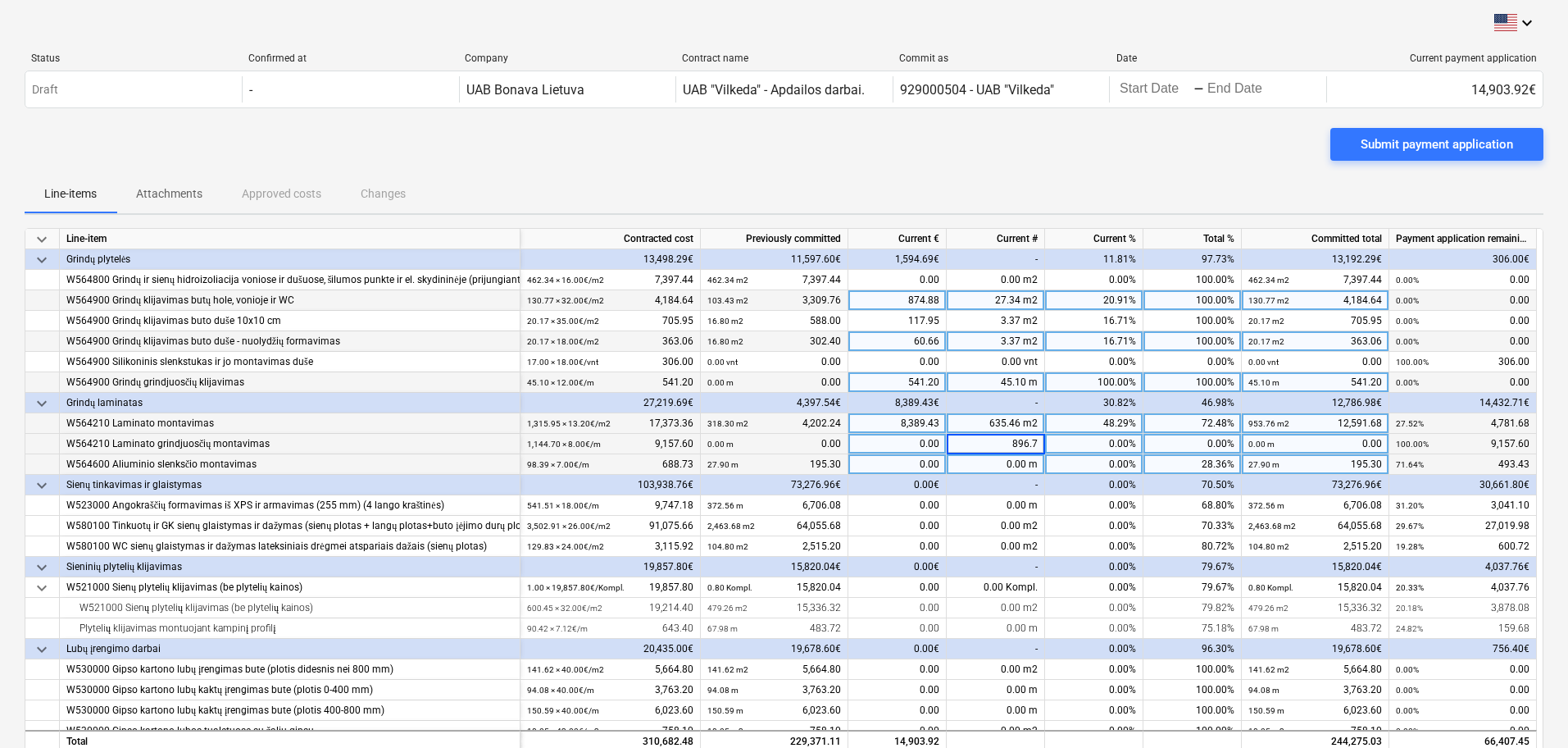
click at [1002, 464] on div "0.00 m" at bounding box center [996, 464] width 98 height 20
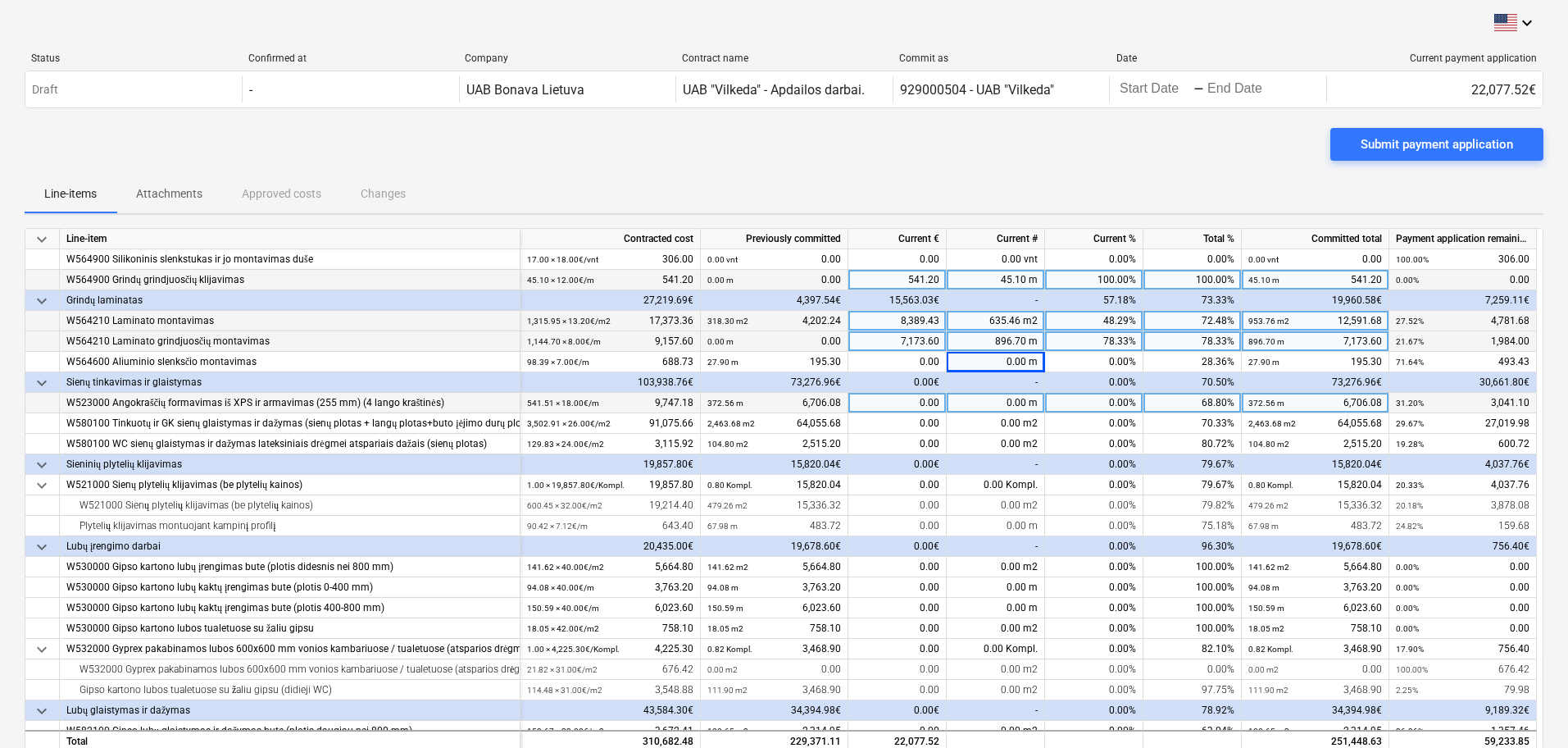
click at [1010, 405] on div "0.00 m" at bounding box center [996, 402] width 98 height 20
type input "156,3"
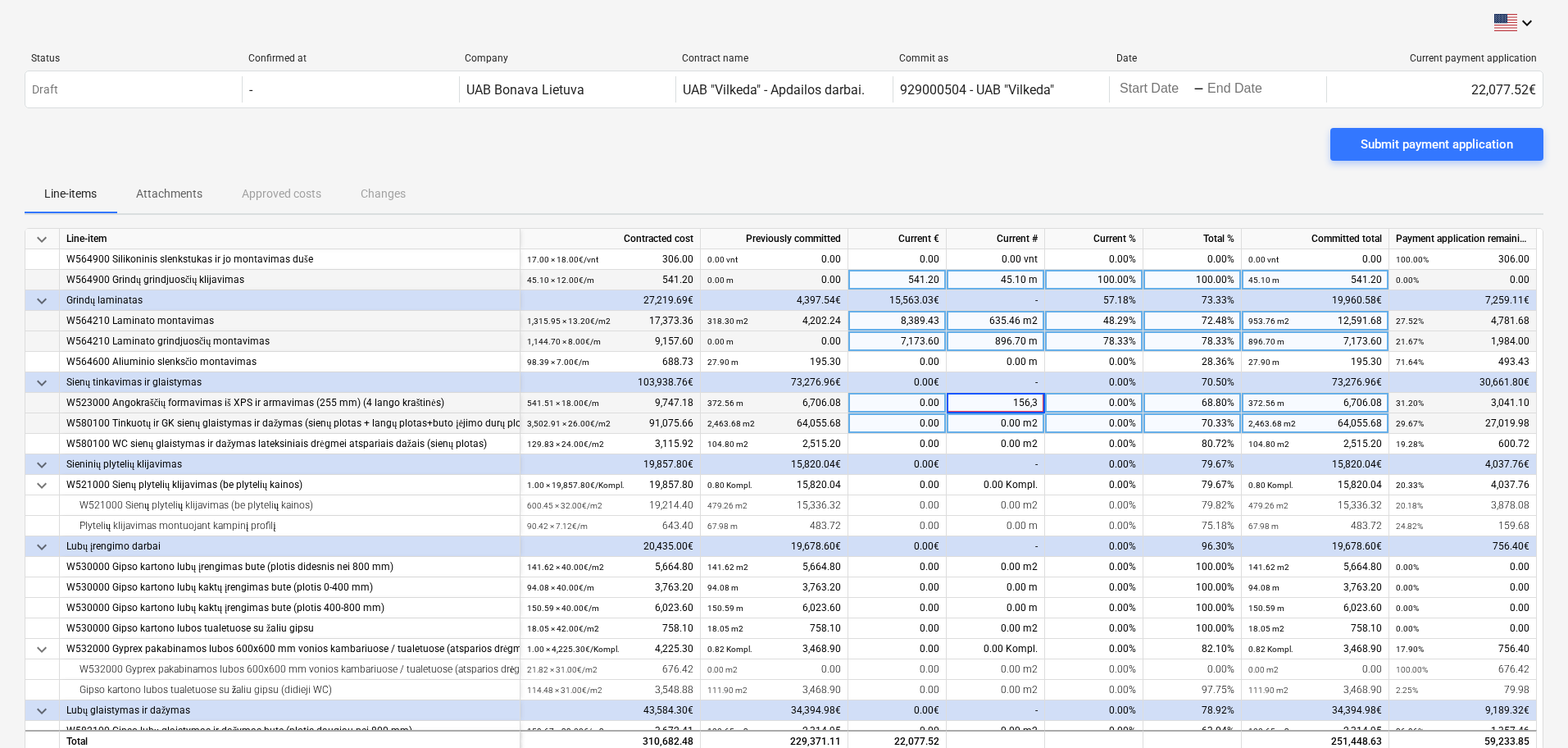
click at [1018, 418] on div "0.00 m2" at bounding box center [996, 423] width 98 height 20
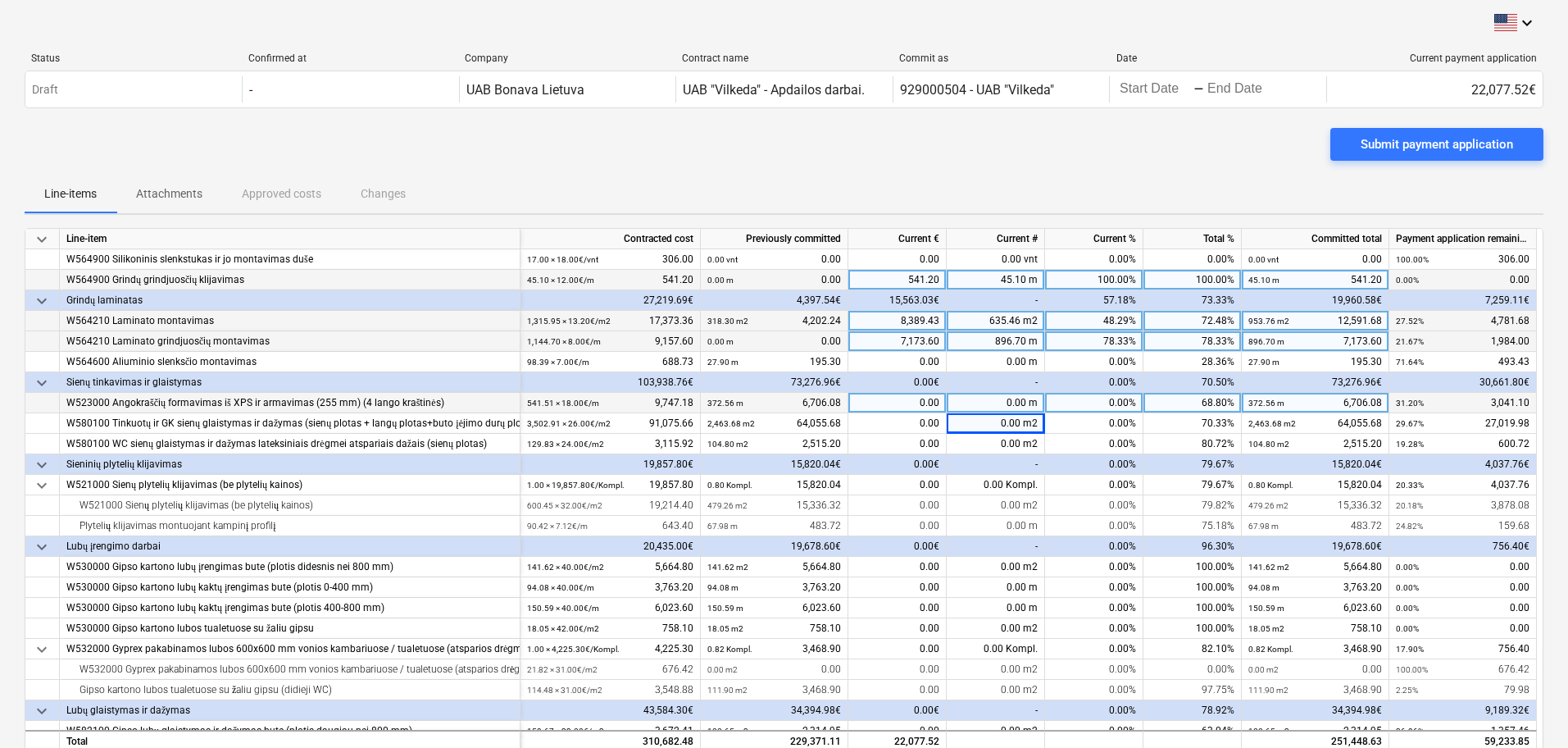
click at [1018, 402] on div "0.00 m" at bounding box center [996, 402] width 98 height 20
type input "156.3"
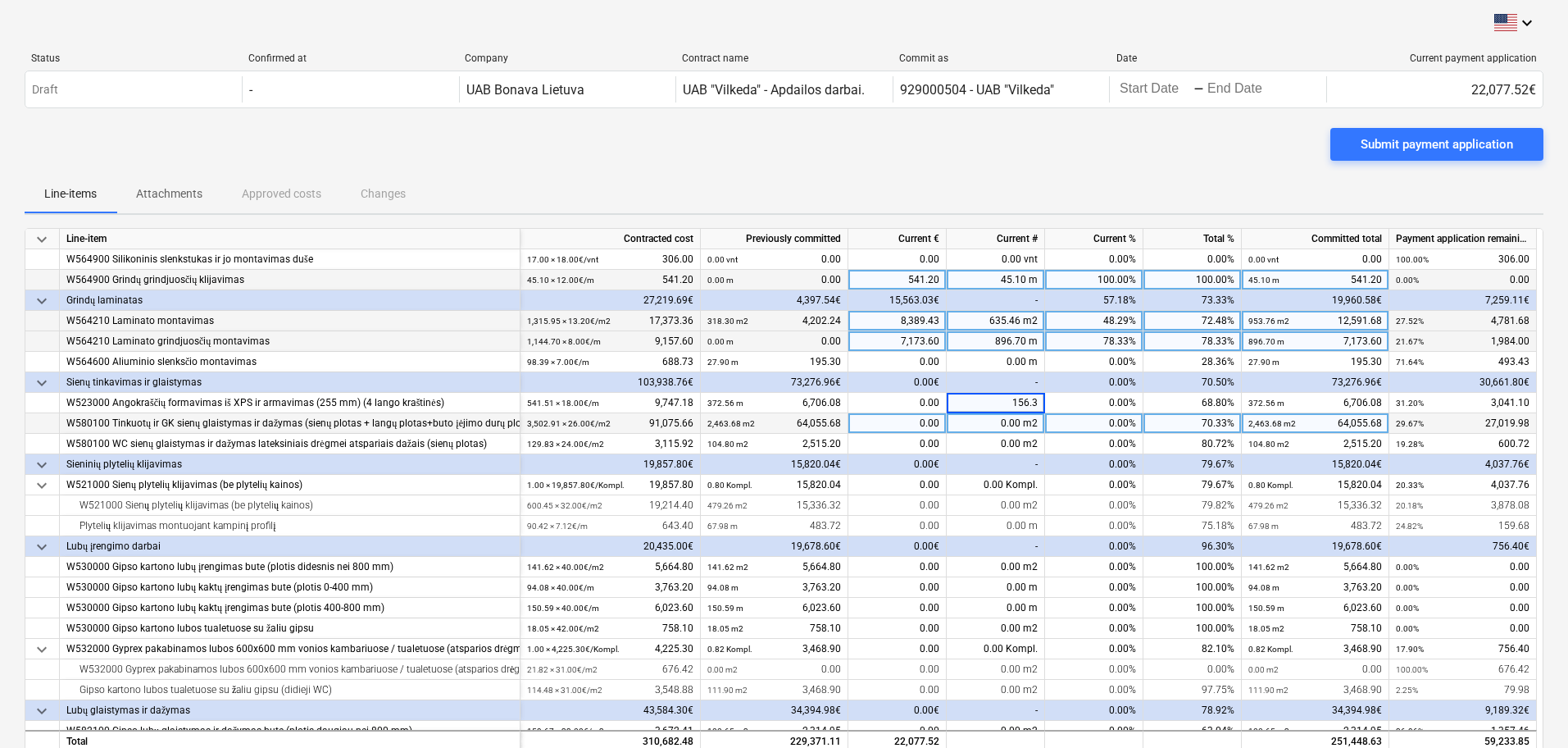
click at [1011, 419] on div "0.00 m2" at bounding box center [996, 423] width 98 height 20
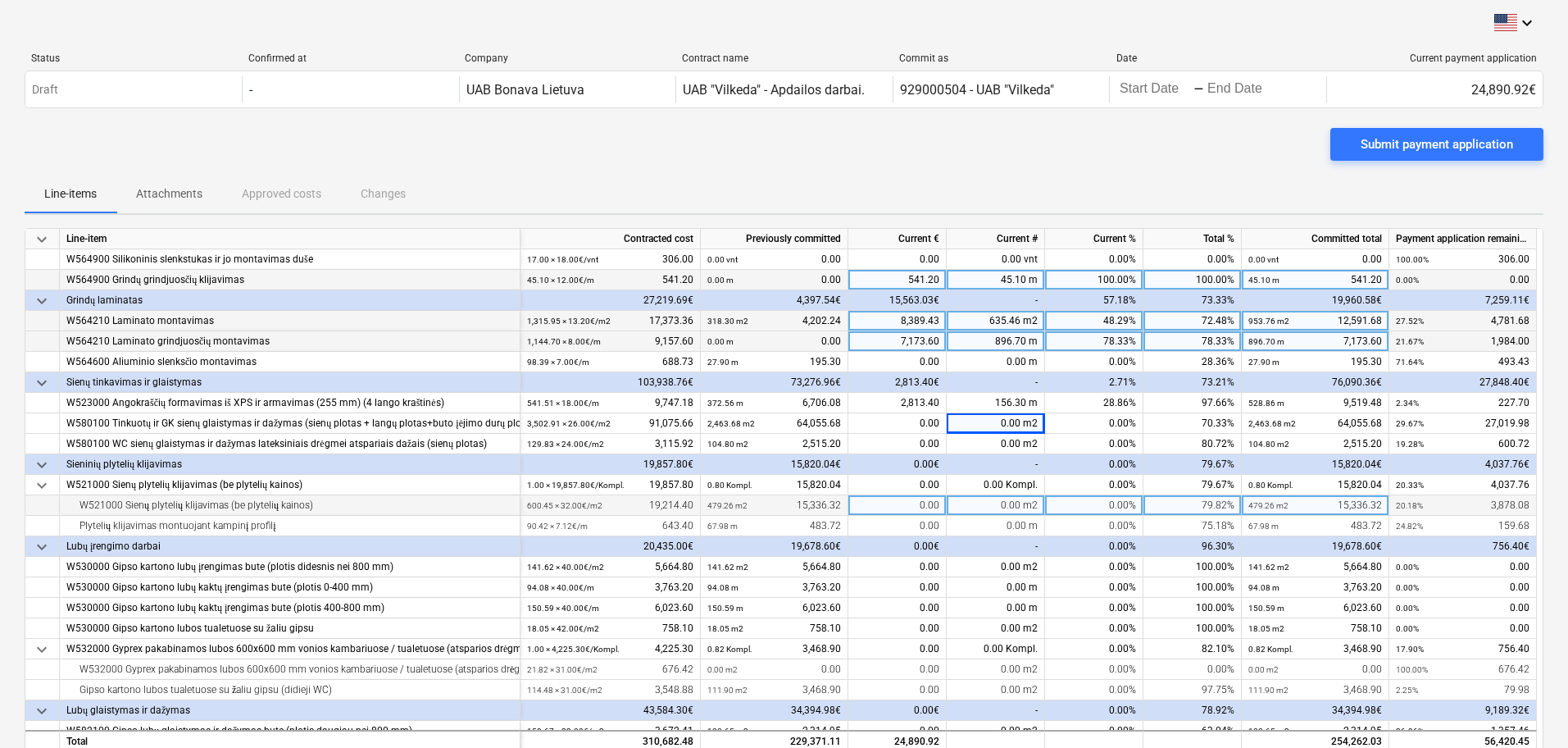
click at [1001, 504] on div "0.00 m2" at bounding box center [996, 505] width 98 height 20
type input "121.19"
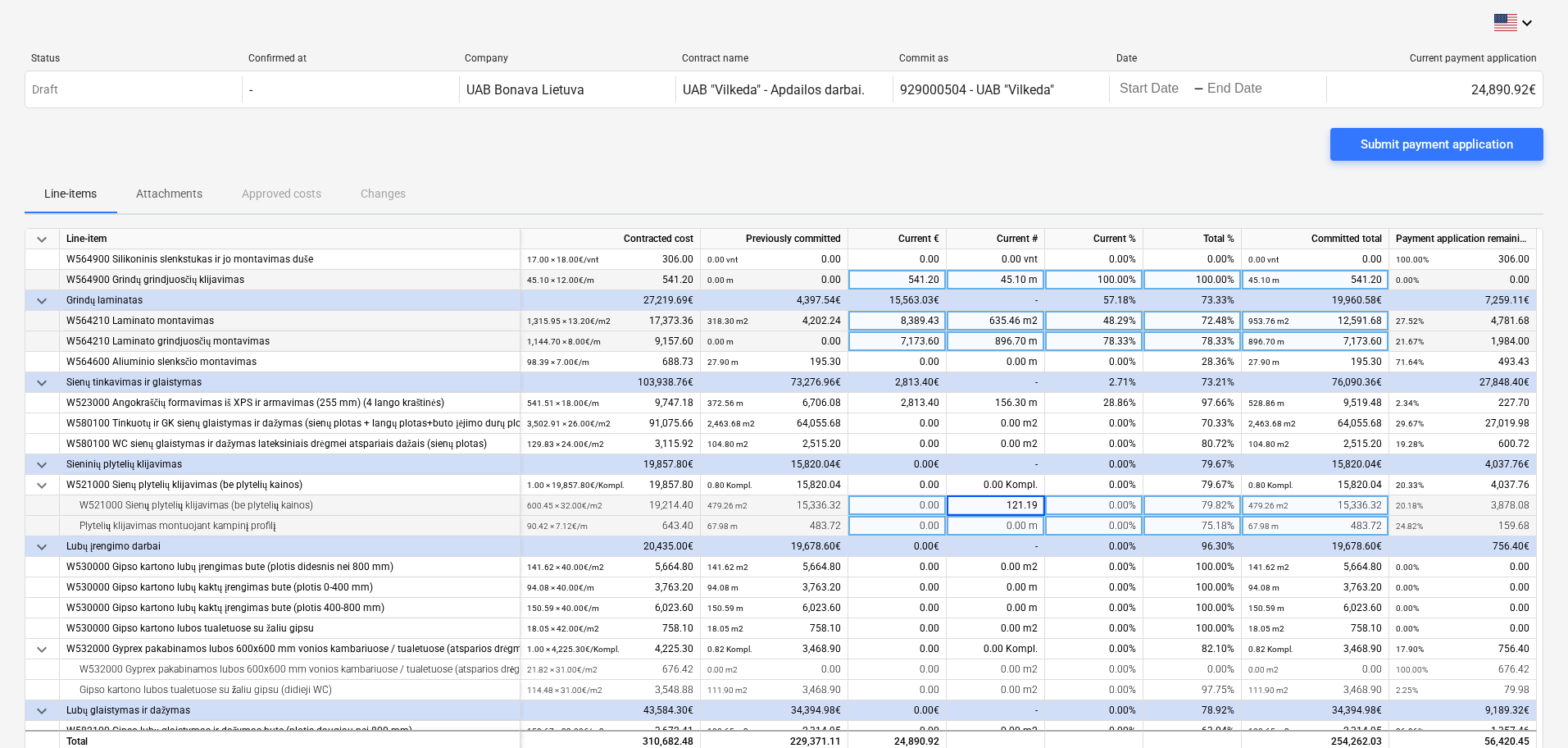
click at [1002, 524] on div "0.00 m" at bounding box center [996, 526] width 98 height 20
type input "22.42"
click at [998, 549] on div "-" at bounding box center [996, 546] width 98 height 20
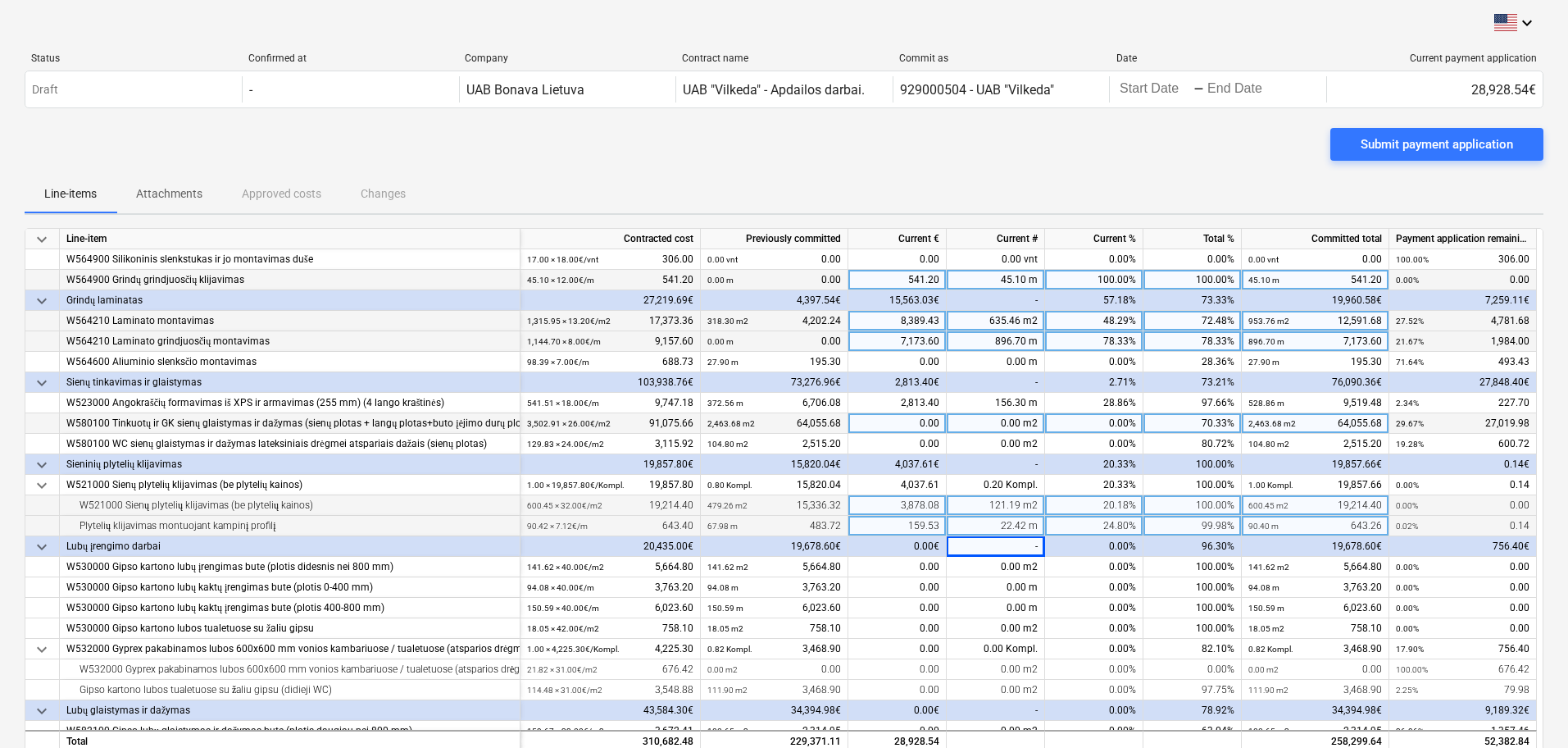
click at [1018, 428] on div "0.00 m2" at bounding box center [996, 423] width 98 height 20
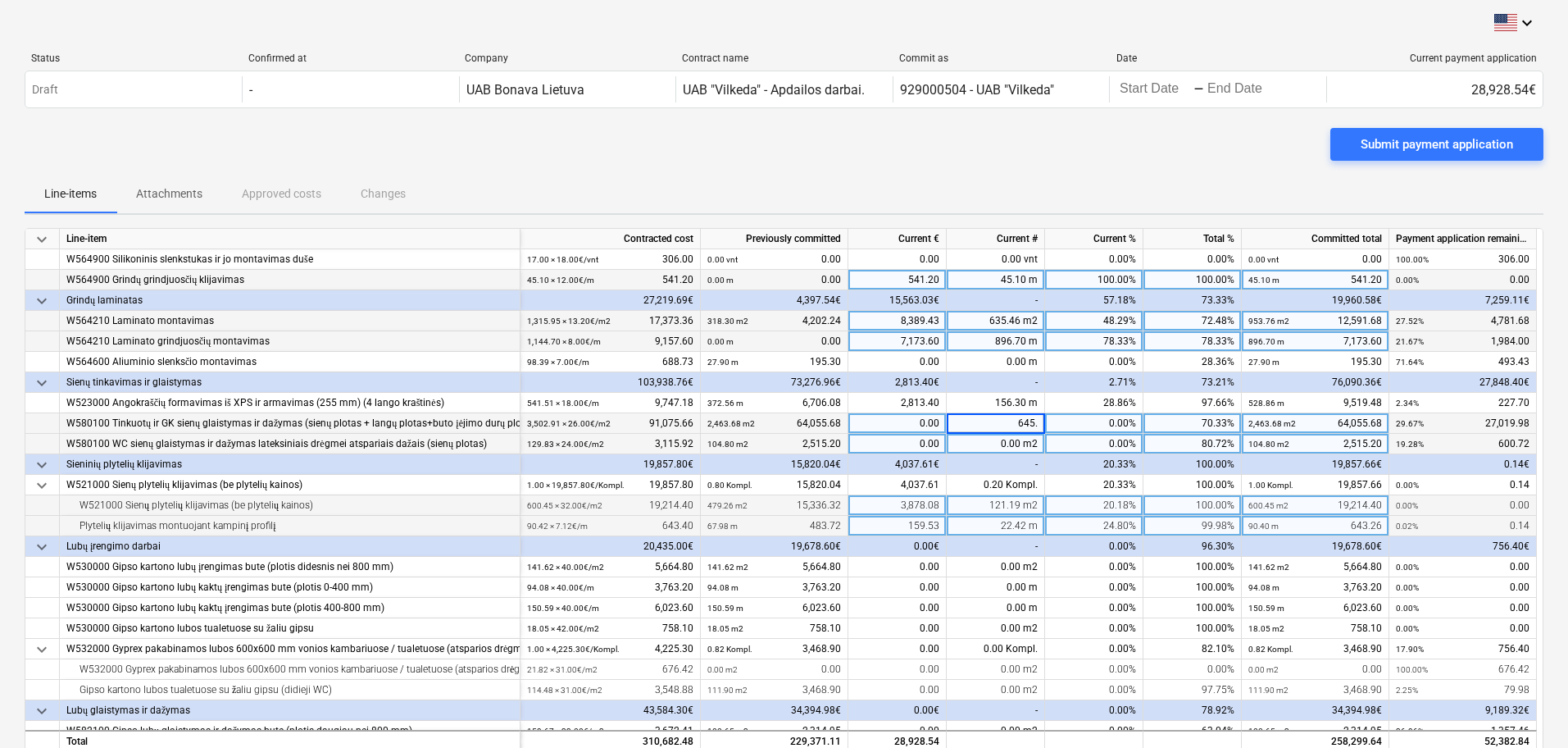
type input "645.6"
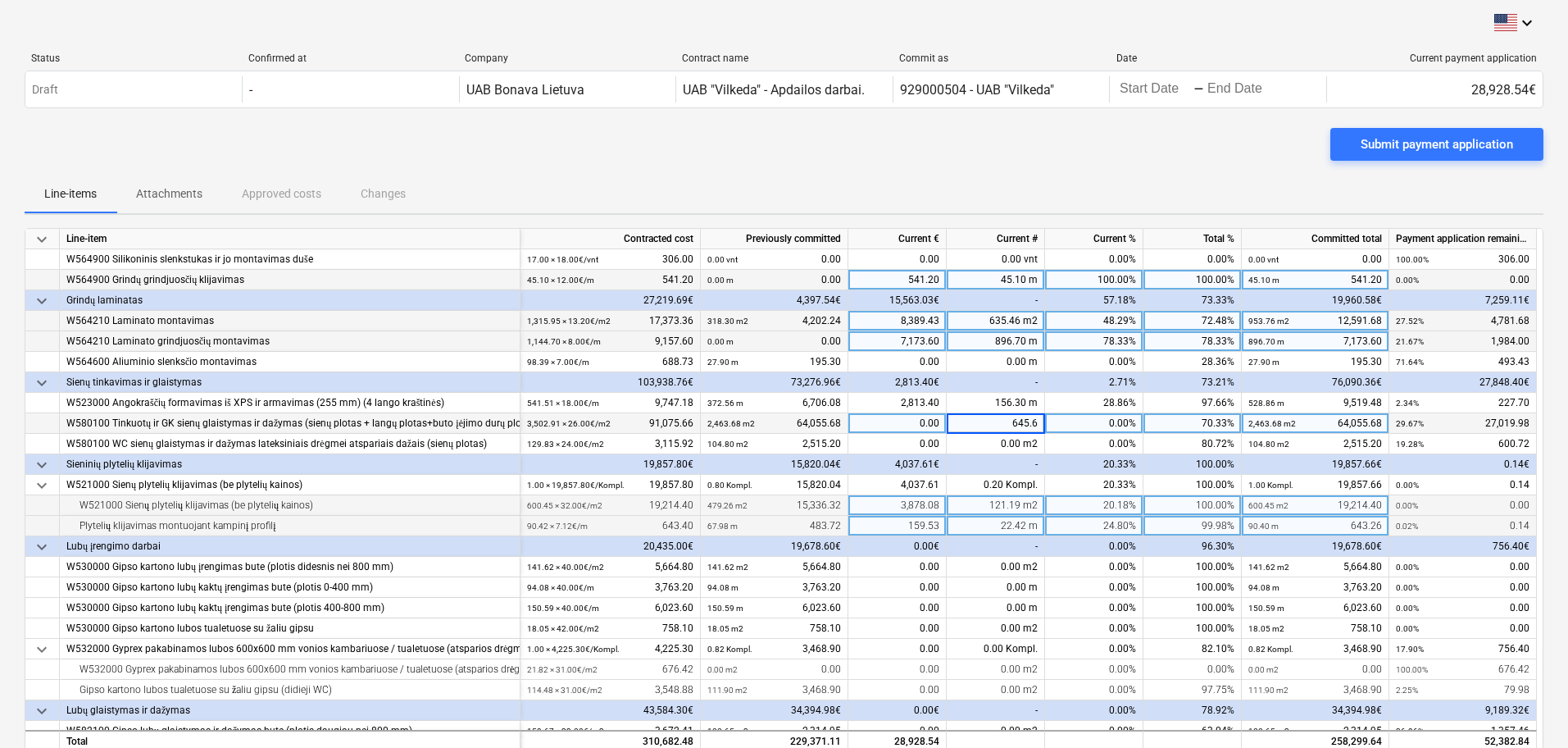
click at [984, 471] on div "-" at bounding box center [996, 464] width 98 height 20
click at [1017, 425] on div "645.60 m2" at bounding box center [996, 423] width 98 height 20
type input "6"
type input "720.5"
click at [1044, 472] on div "-" at bounding box center [996, 464] width 98 height 20
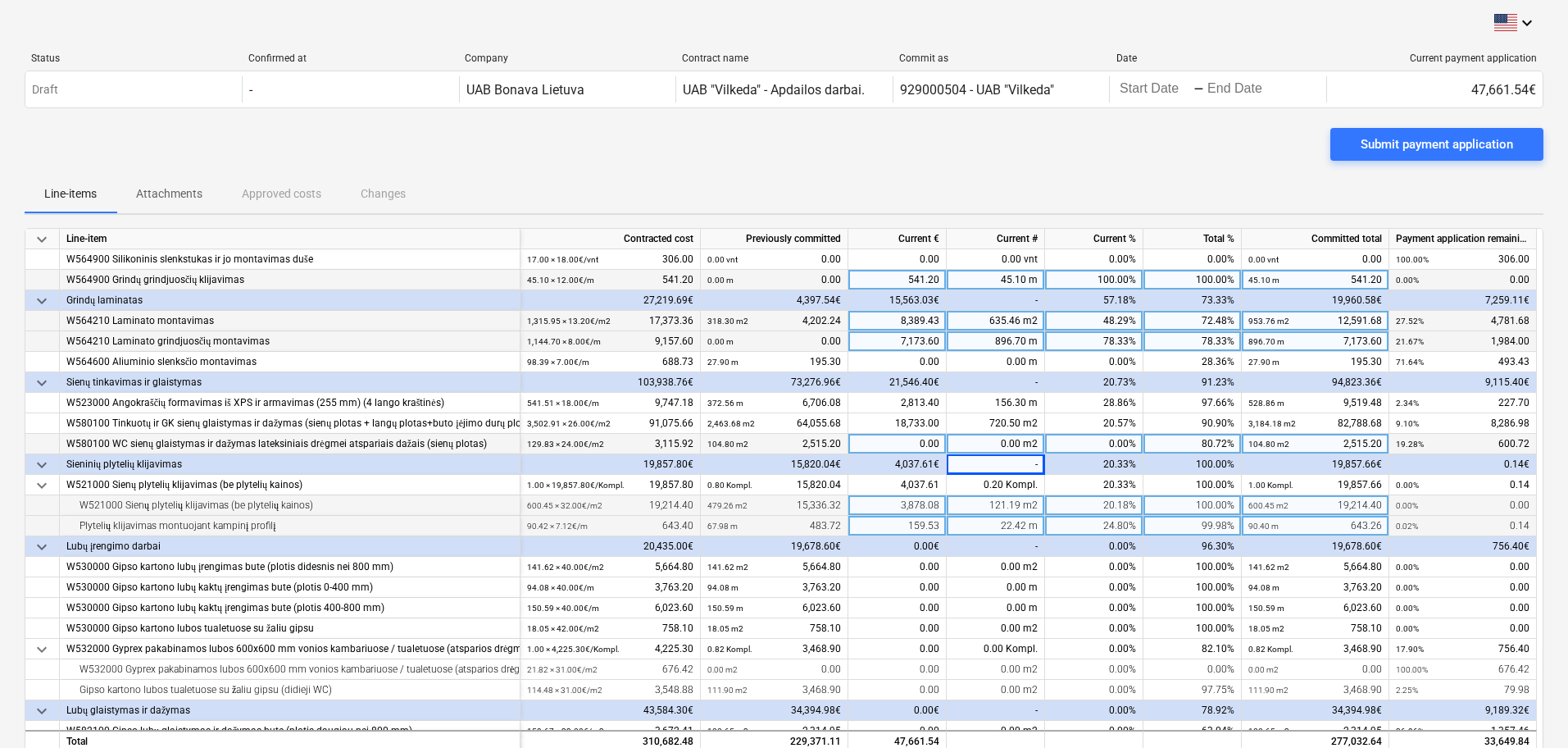
click at [1020, 448] on div "0.00 m2" at bounding box center [996, 443] width 98 height 20
type input "33.9"
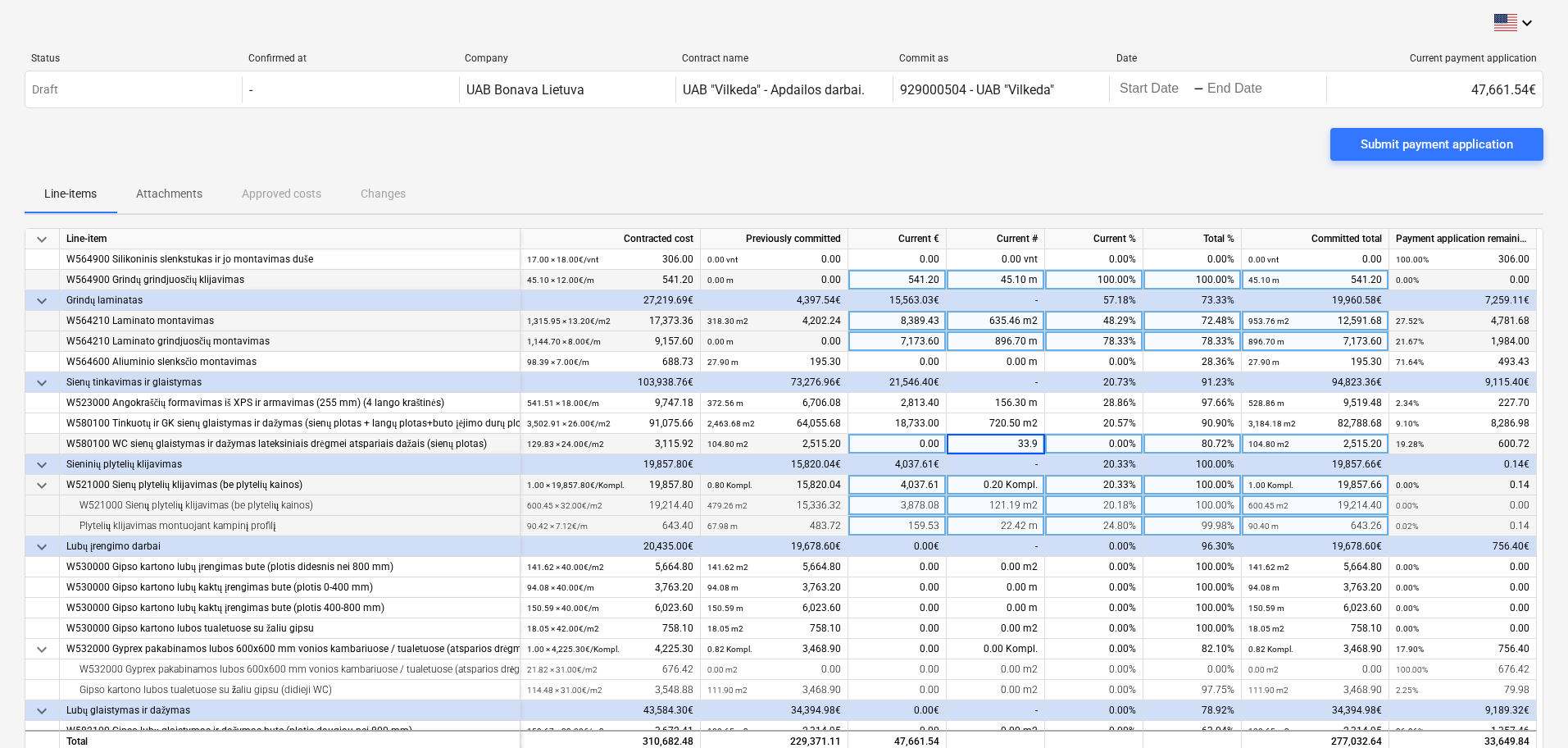
click at [1014, 485] on div "0.20 Kompl." at bounding box center [996, 485] width 98 height 20
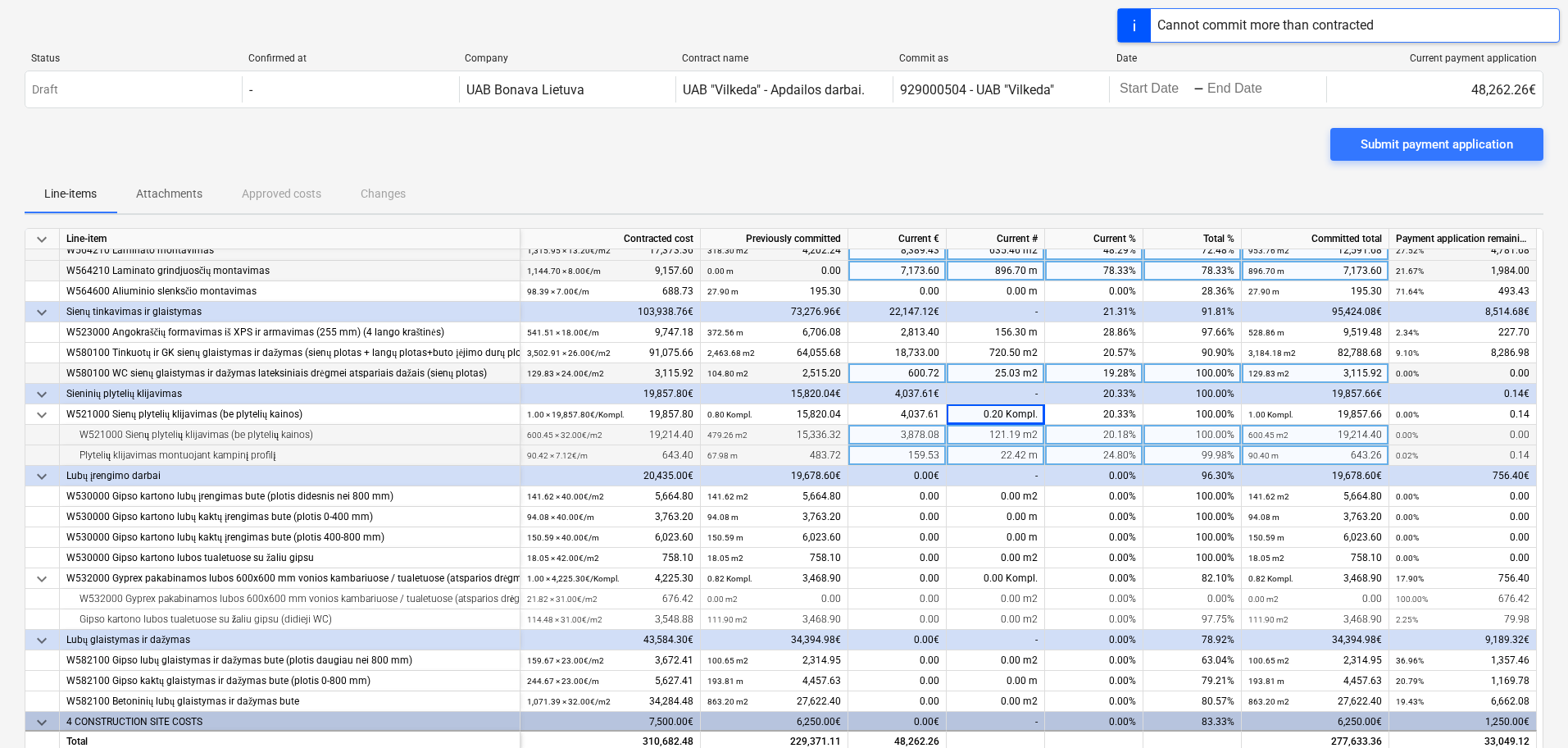
scroll to position [513, 0]
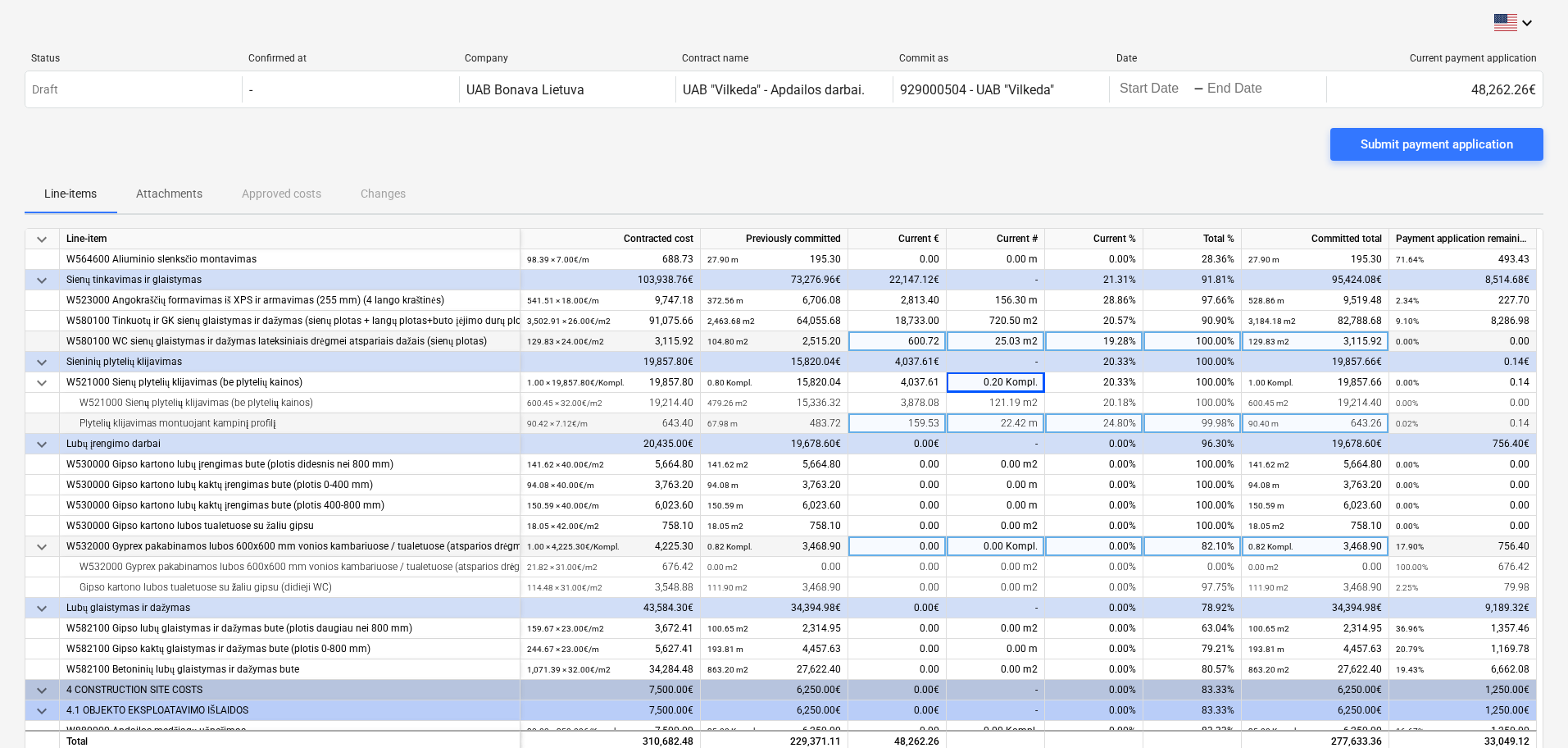
click at [1013, 546] on div "0.00 Kompl." at bounding box center [996, 546] width 98 height 20
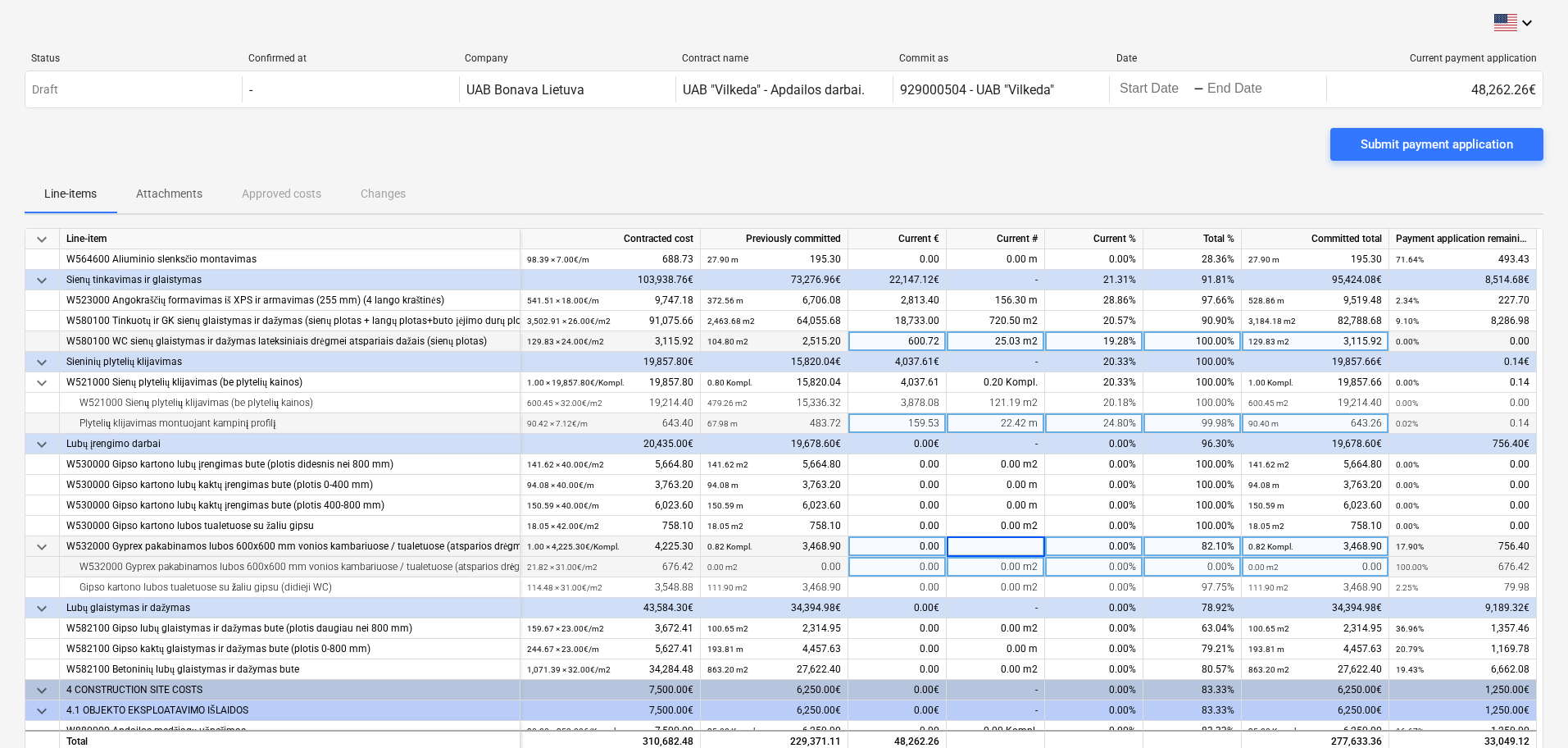
click at [1017, 570] on div "0.00 m2" at bounding box center [996, 566] width 98 height 20
type input "9.6"
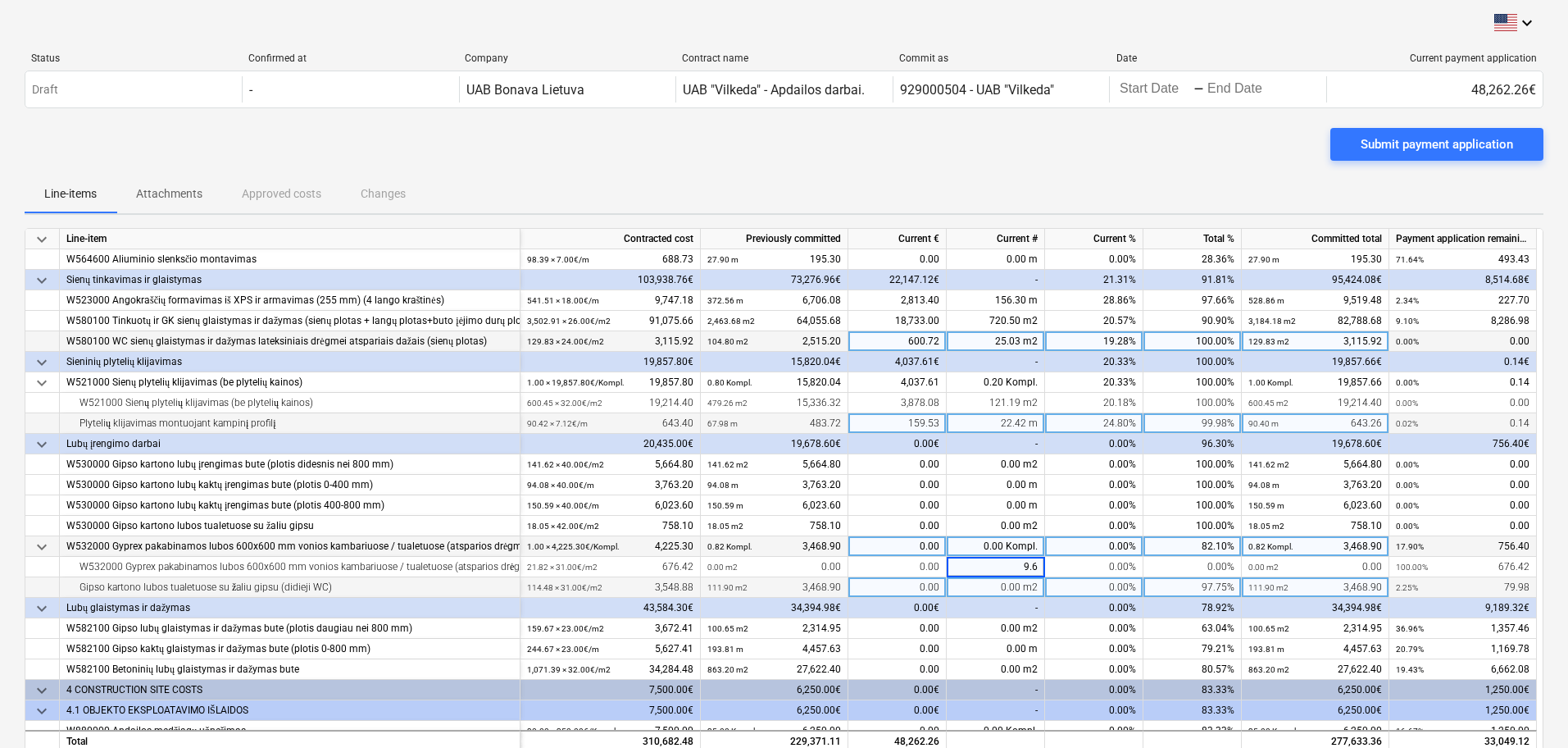
click at [984, 594] on div "0.00 m2" at bounding box center [996, 587] width 98 height 20
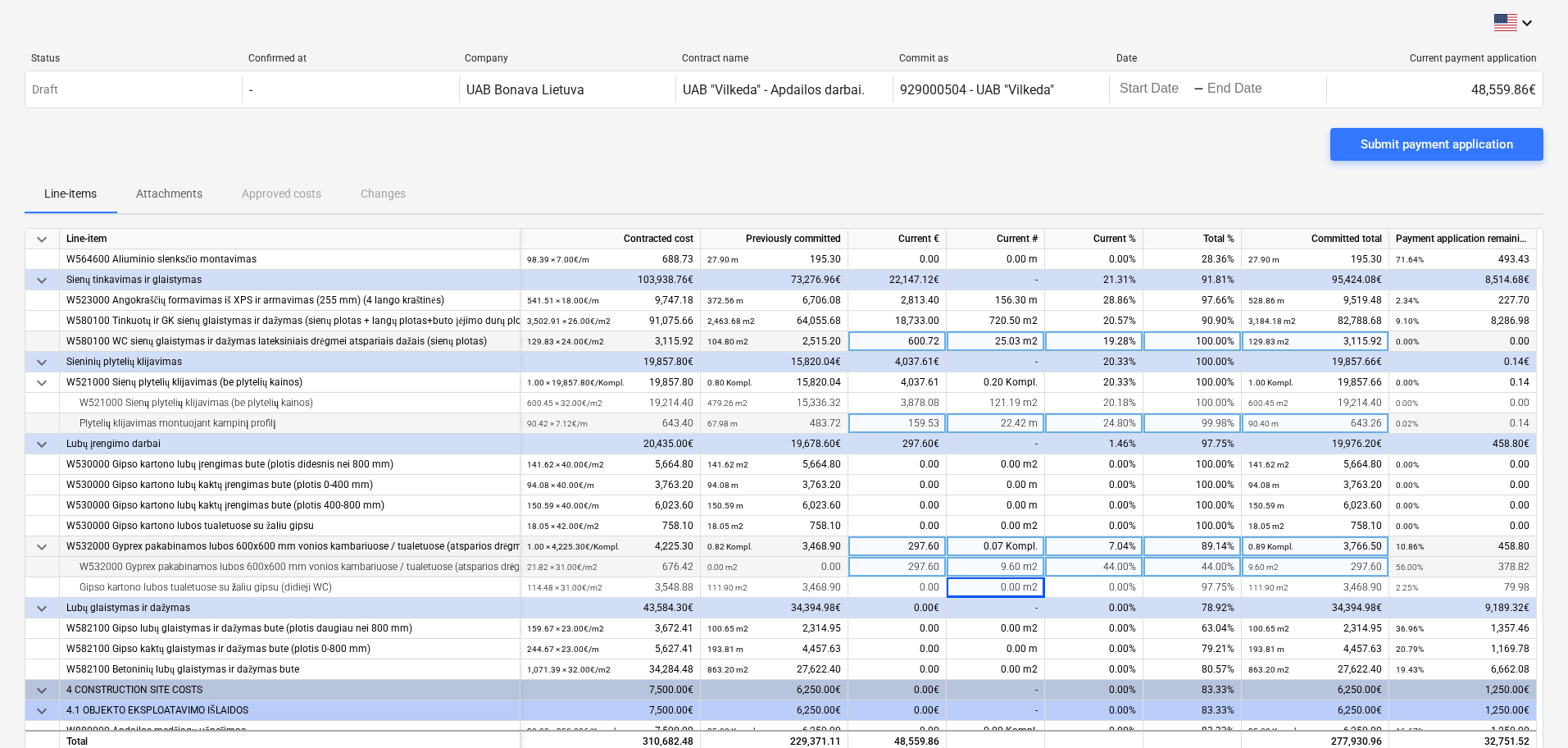
click at [1014, 565] on div "9.60 m2" at bounding box center [996, 566] width 98 height 20
type input "20.4"
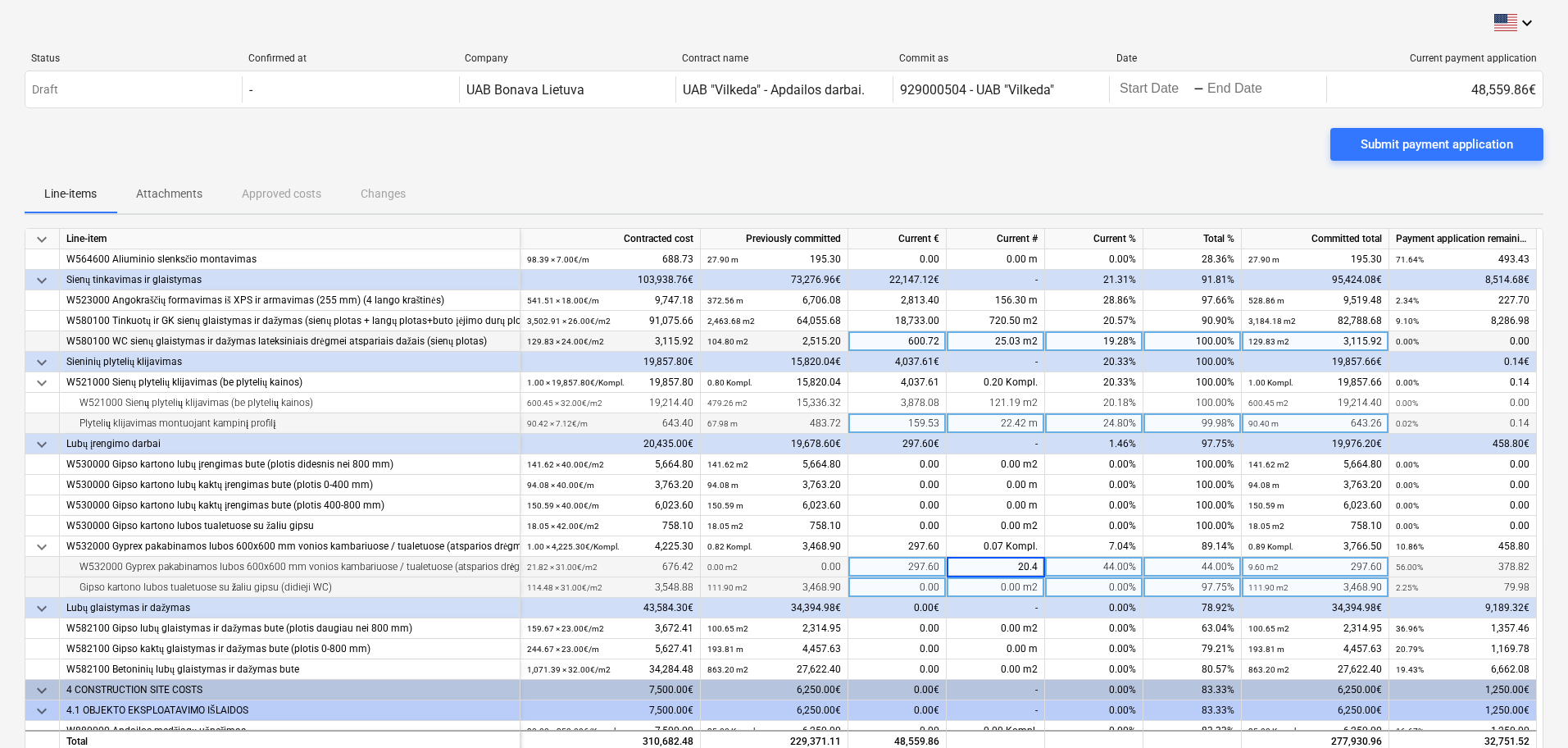
click at [977, 585] on div "0.00 m2" at bounding box center [996, 587] width 98 height 20
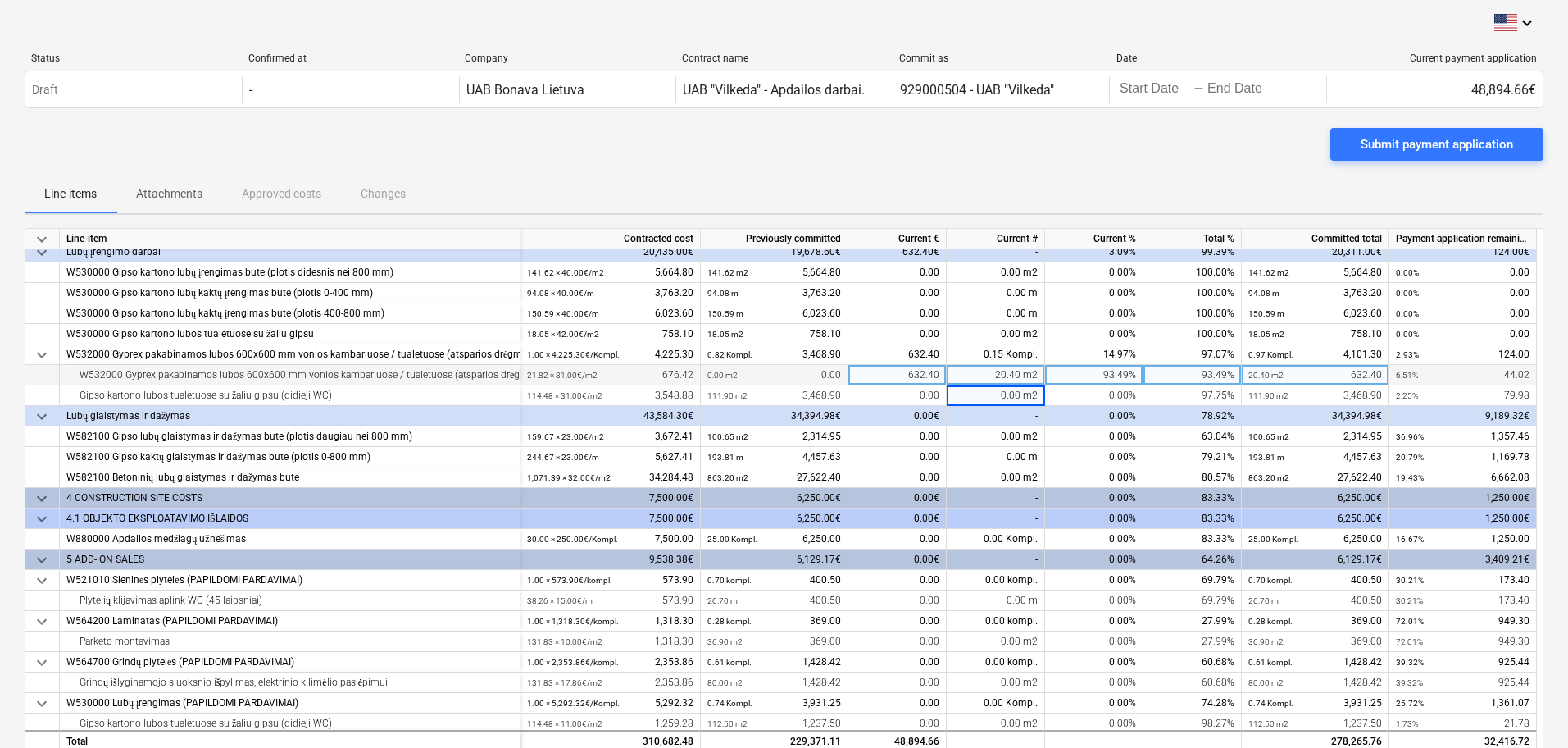
scroll to position [717, 0]
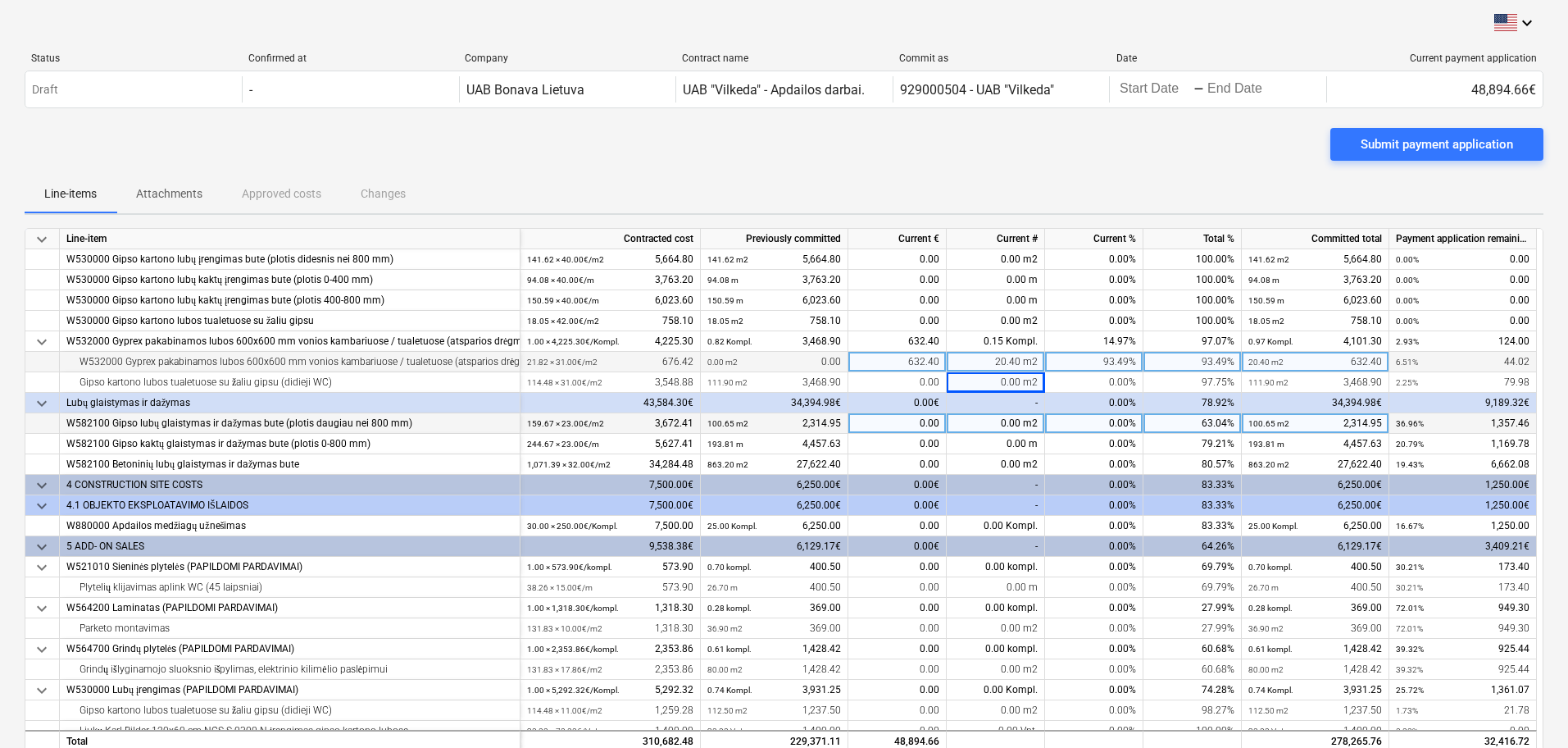
click at [1019, 425] on div "0.00 m2" at bounding box center [996, 423] width 98 height 20
click at [1038, 418] on input "59," at bounding box center [995, 423] width 97 height 19
type input "5"
type input "59.02"
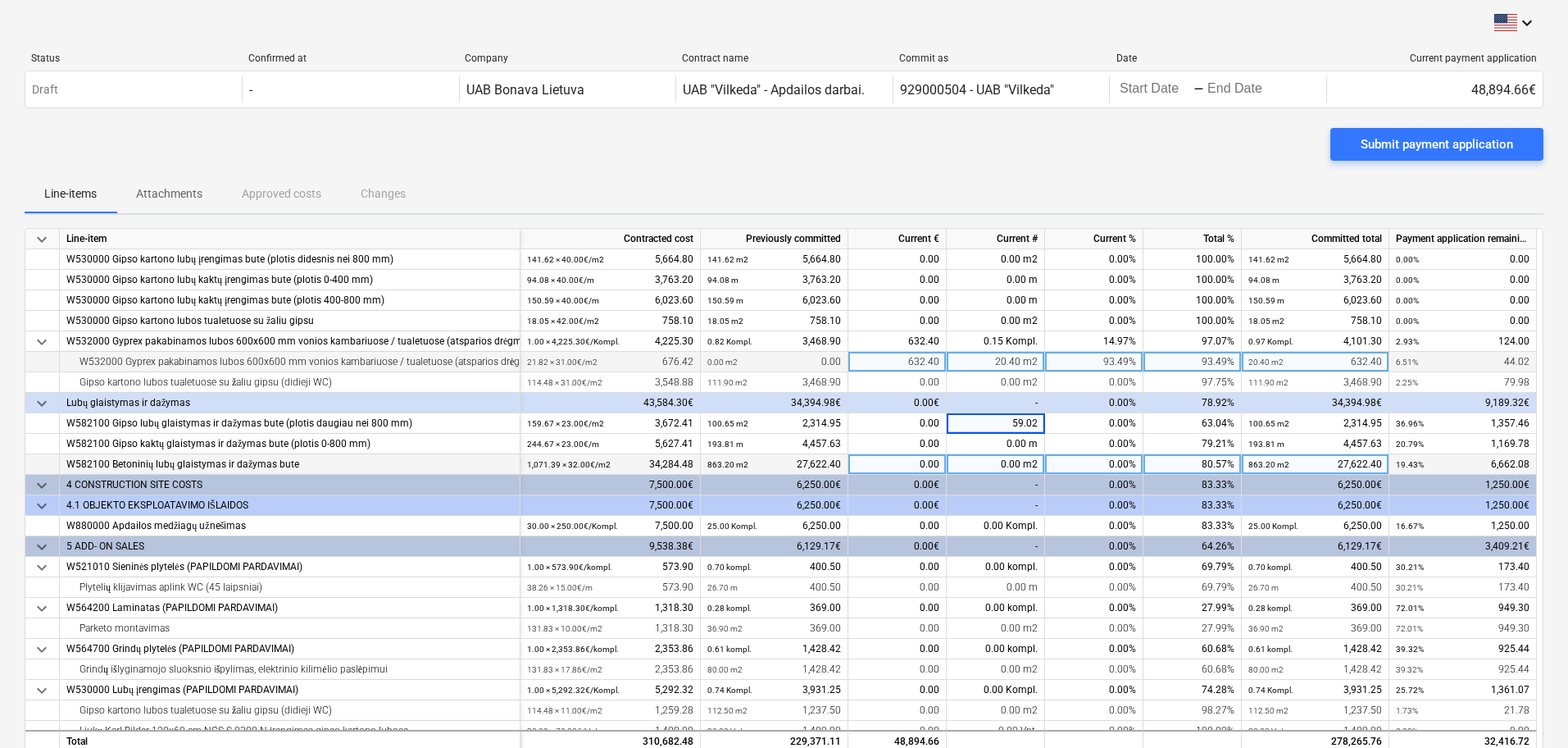
click at [963, 455] on div "0.00 m2" at bounding box center [996, 464] width 98 height 20
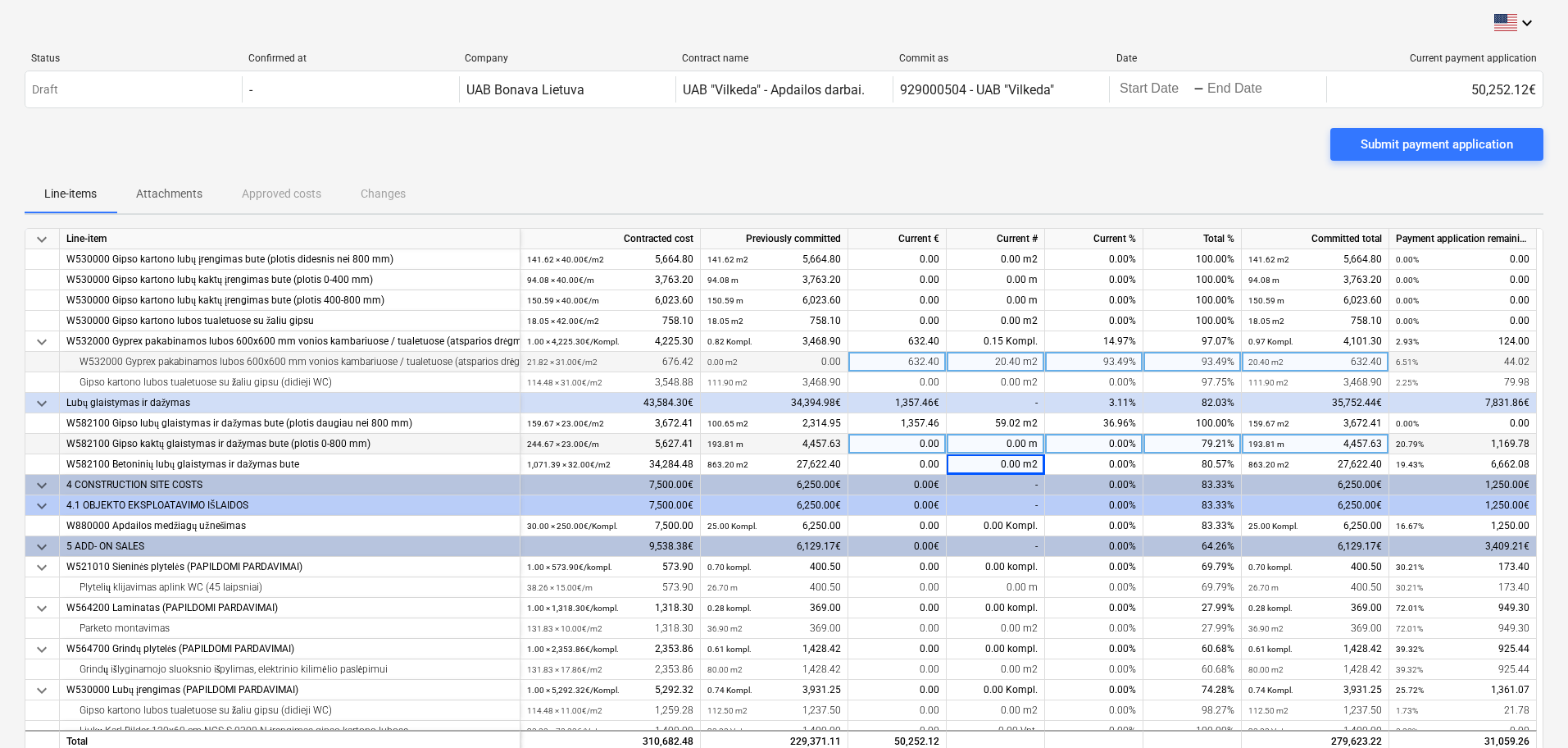
click at [1016, 442] on div "0.00 m" at bounding box center [996, 443] width 98 height 20
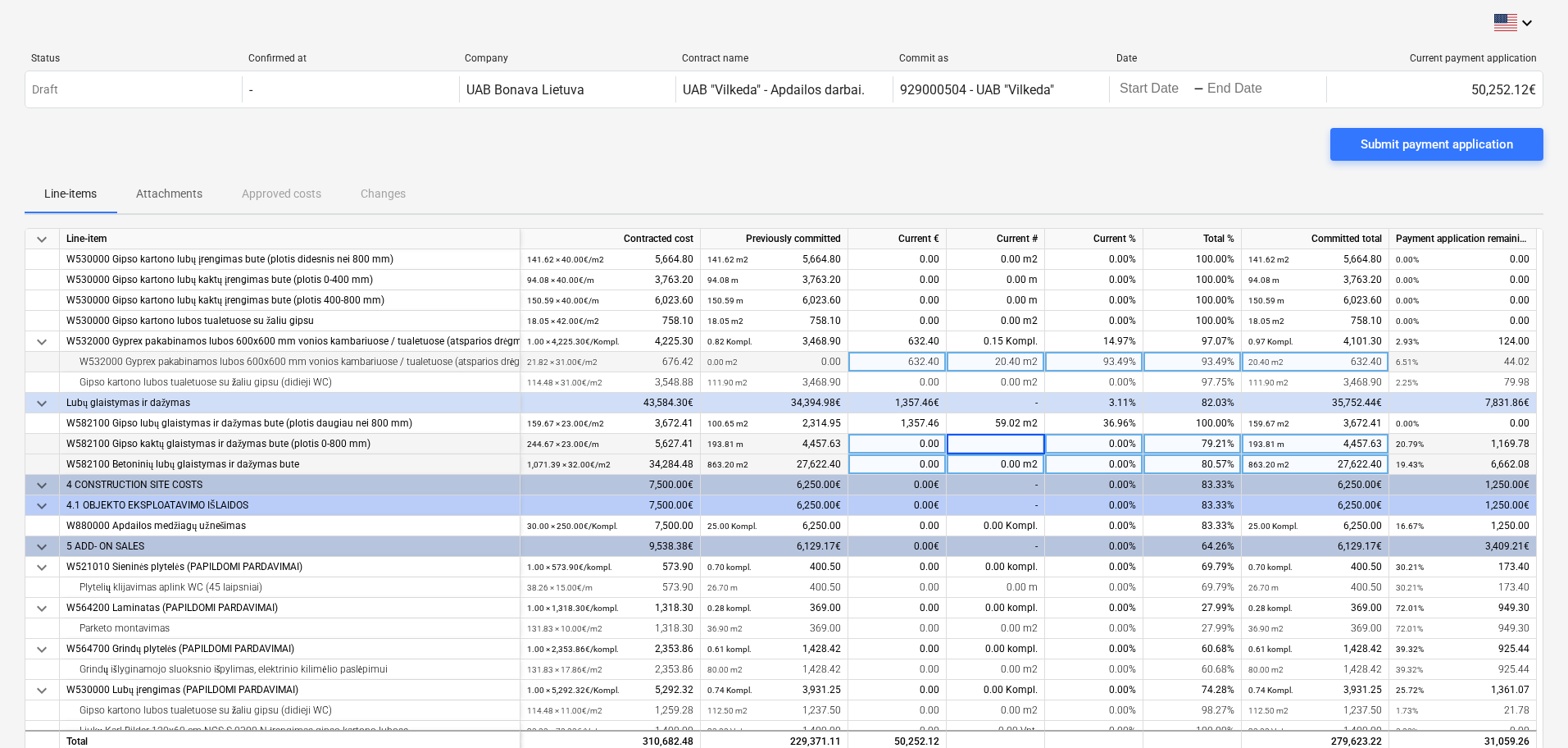
click at [1006, 465] on div "0.00 m2" at bounding box center [996, 464] width 98 height 20
click at [1006, 459] on input at bounding box center [995, 464] width 97 height 19
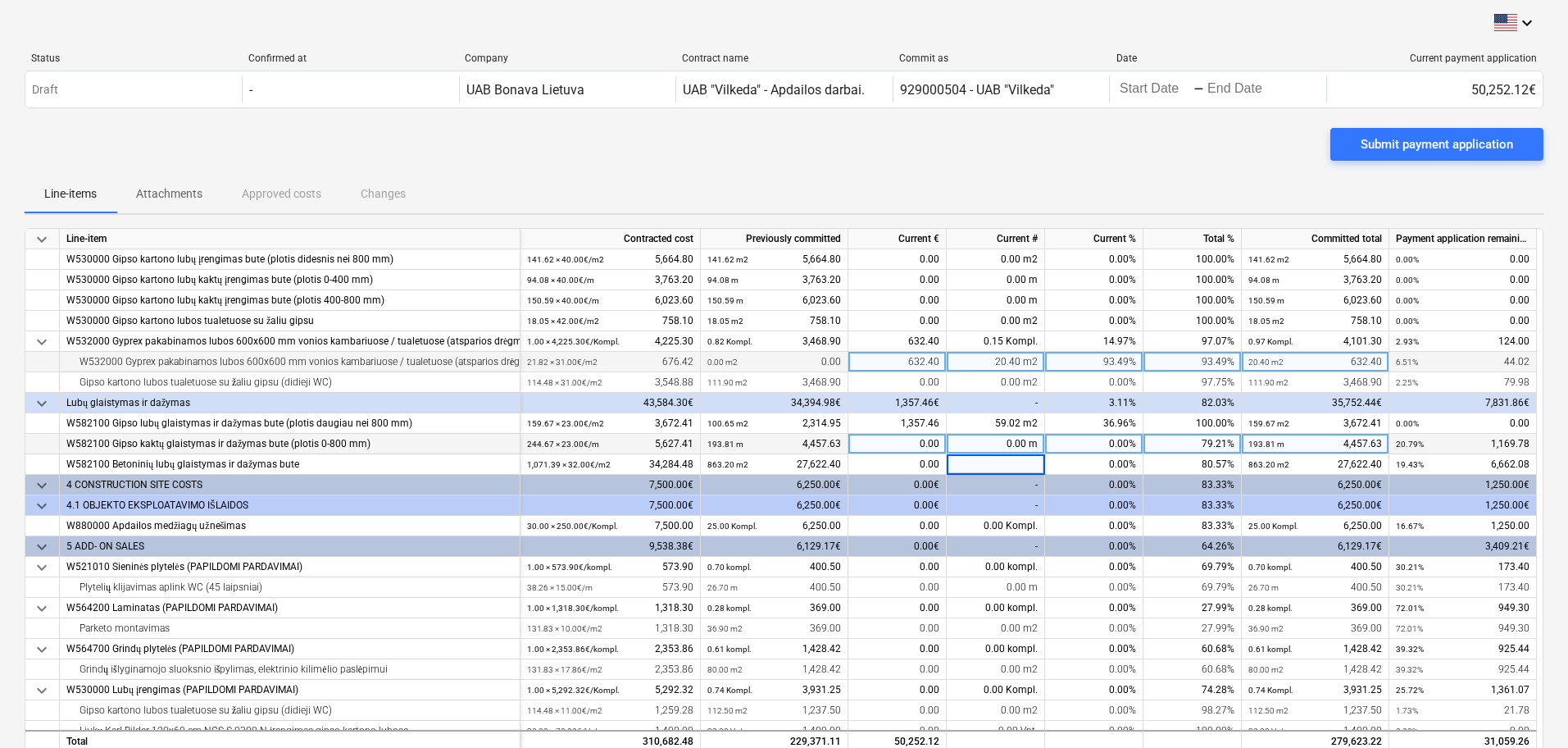
click at [1006, 442] on div "0.00 m" at bounding box center [996, 443] width 98 height 20
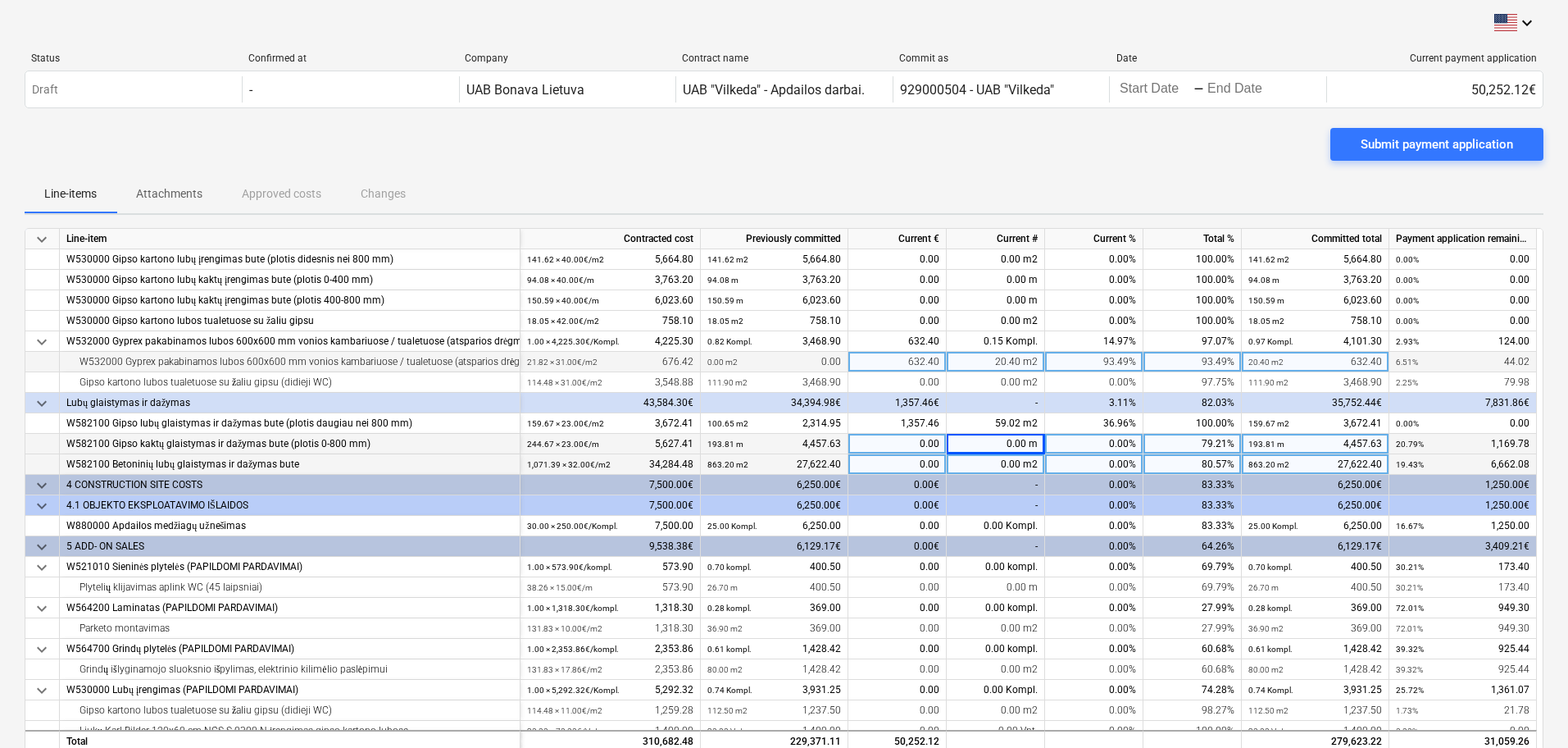
click at [1007, 464] on div "0.00 m2" at bounding box center [996, 464] width 98 height 20
type input "44,74"
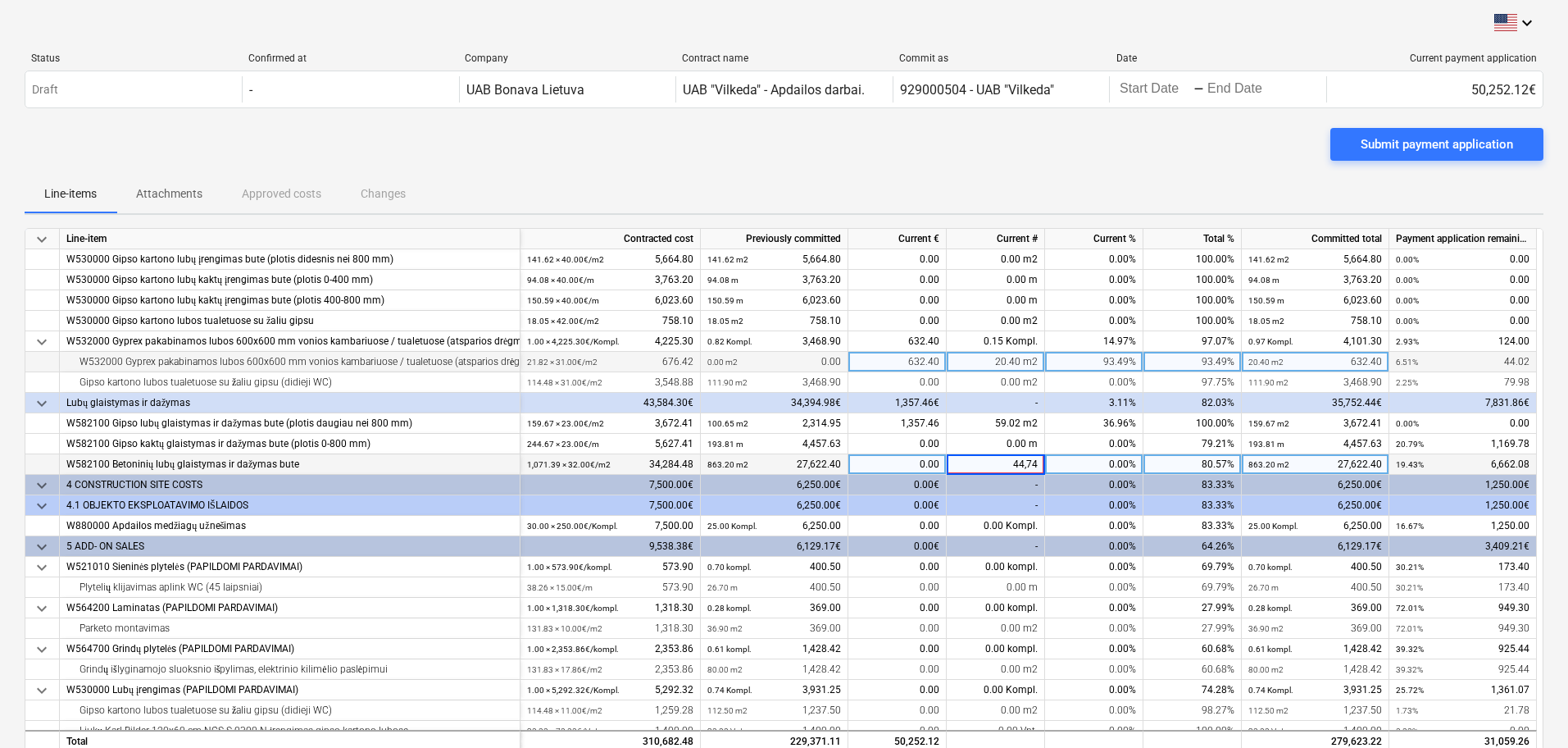
click at [1006, 503] on div "-" at bounding box center [996, 505] width 98 height 20
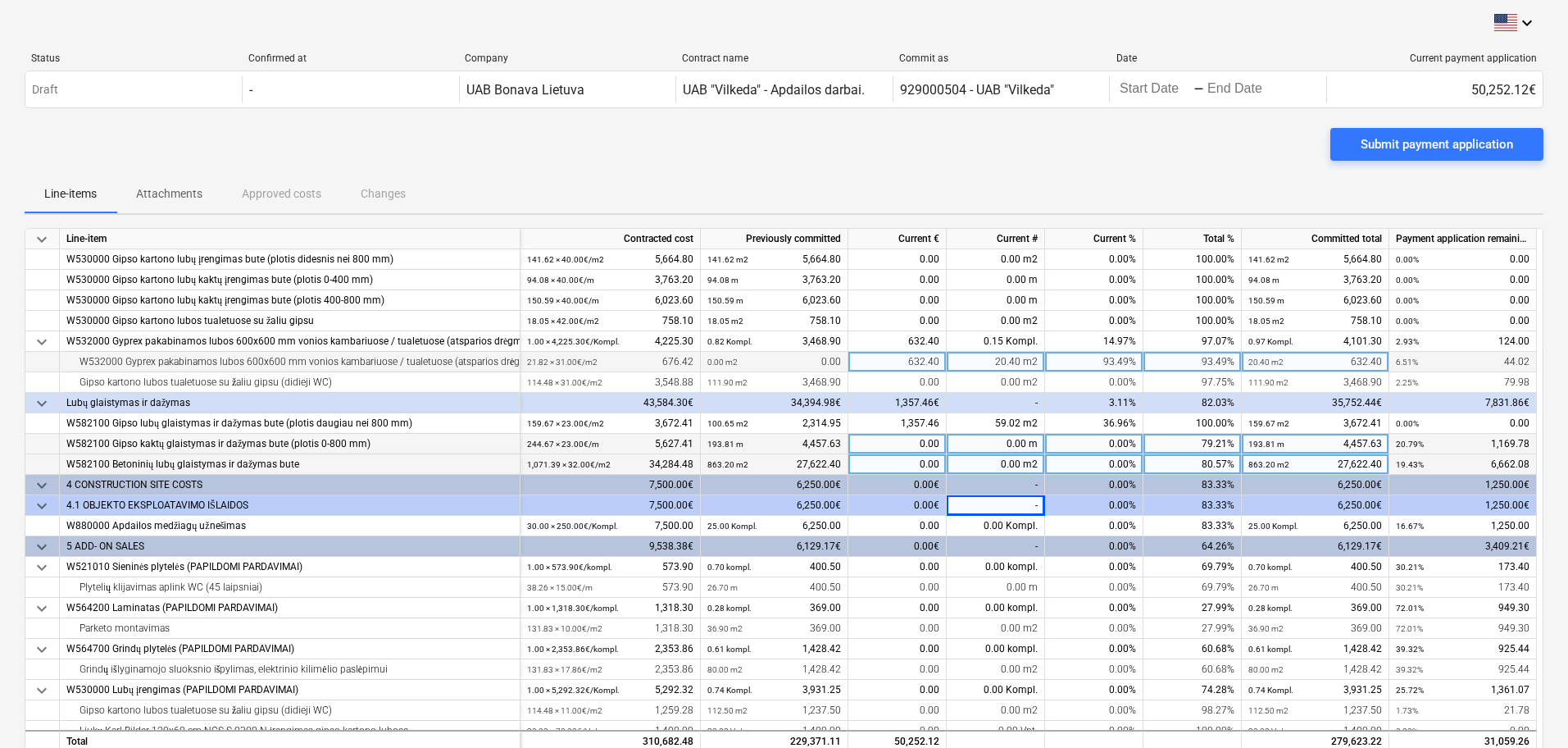
click at [1026, 445] on div "0.00 m" at bounding box center [996, 443] width 98 height 20
type input "44.74"
click at [1032, 463] on div "0.00 m2" at bounding box center [996, 464] width 98 height 20
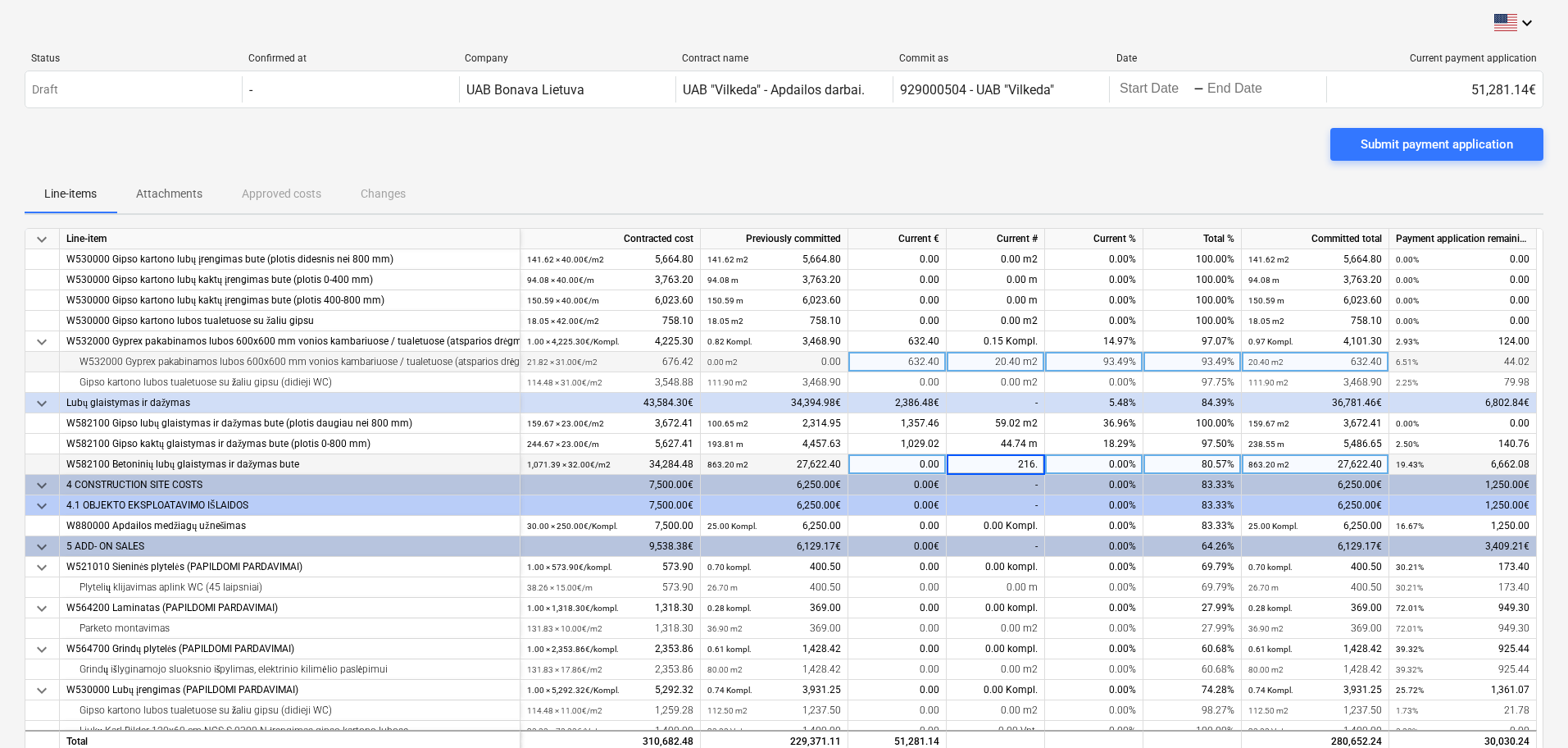
type input "216.6"
click at [1029, 502] on div "-" at bounding box center [996, 505] width 98 height 20
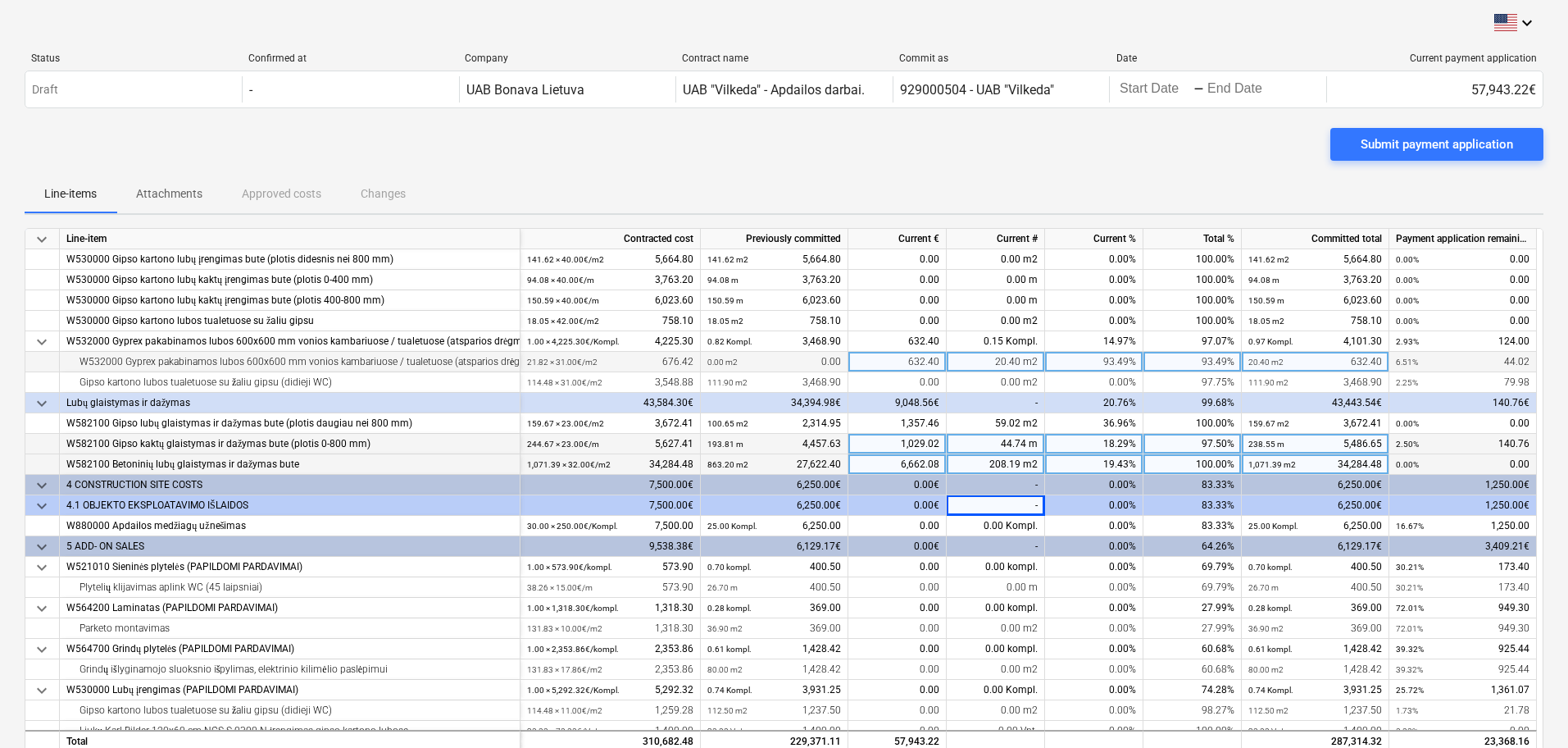
click at [1013, 442] on div "44.74 m" at bounding box center [996, 443] width 98 height 20
click at [1012, 442] on input "44.74" at bounding box center [995, 443] width 97 height 19
click at [1023, 443] on input "44.74" at bounding box center [995, 443] width 97 height 19
type input "46.74"
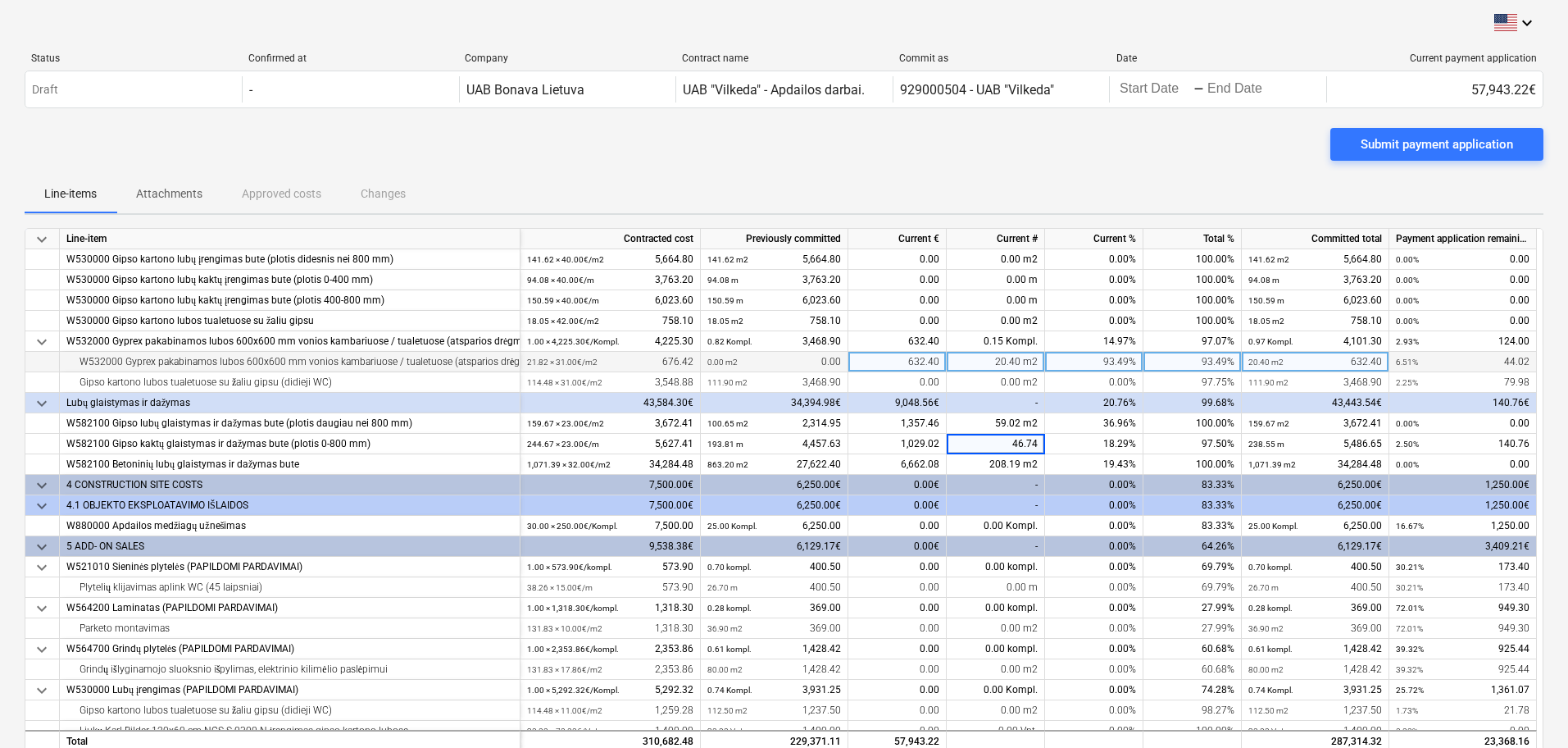
click at [966, 492] on div "-" at bounding box center [996, 485] width 98 height 20
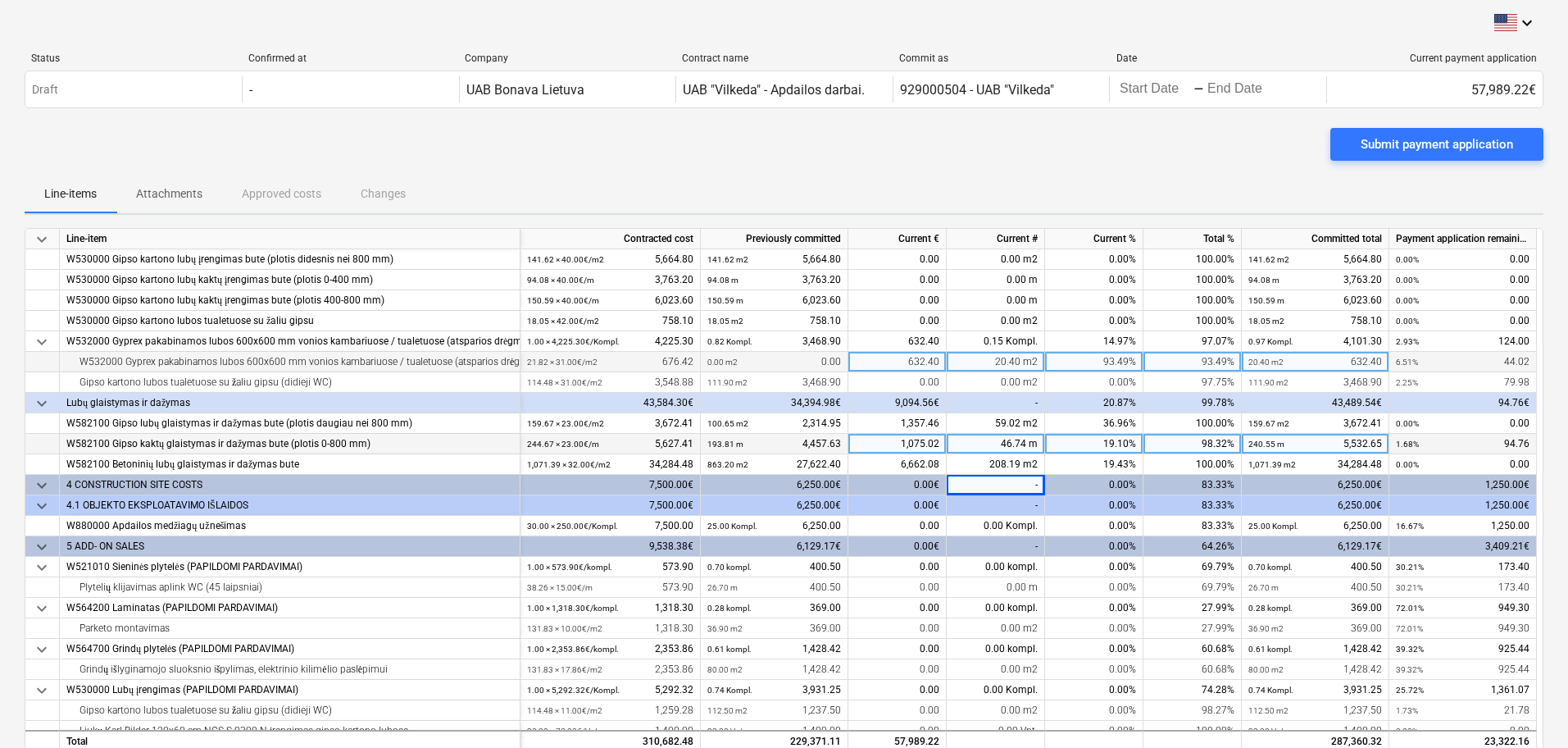
click at [1011, 443] on div "46.74 m" at bounding box center [996, 443] width 98 height 20
click at [1011, 443] on input "46.74" at bounding box center [995, 443] width 97 height 19
click at [1022, 442] on input "46.74" at bounding box center [995, 443] width 97 height 19
type input "47.74"
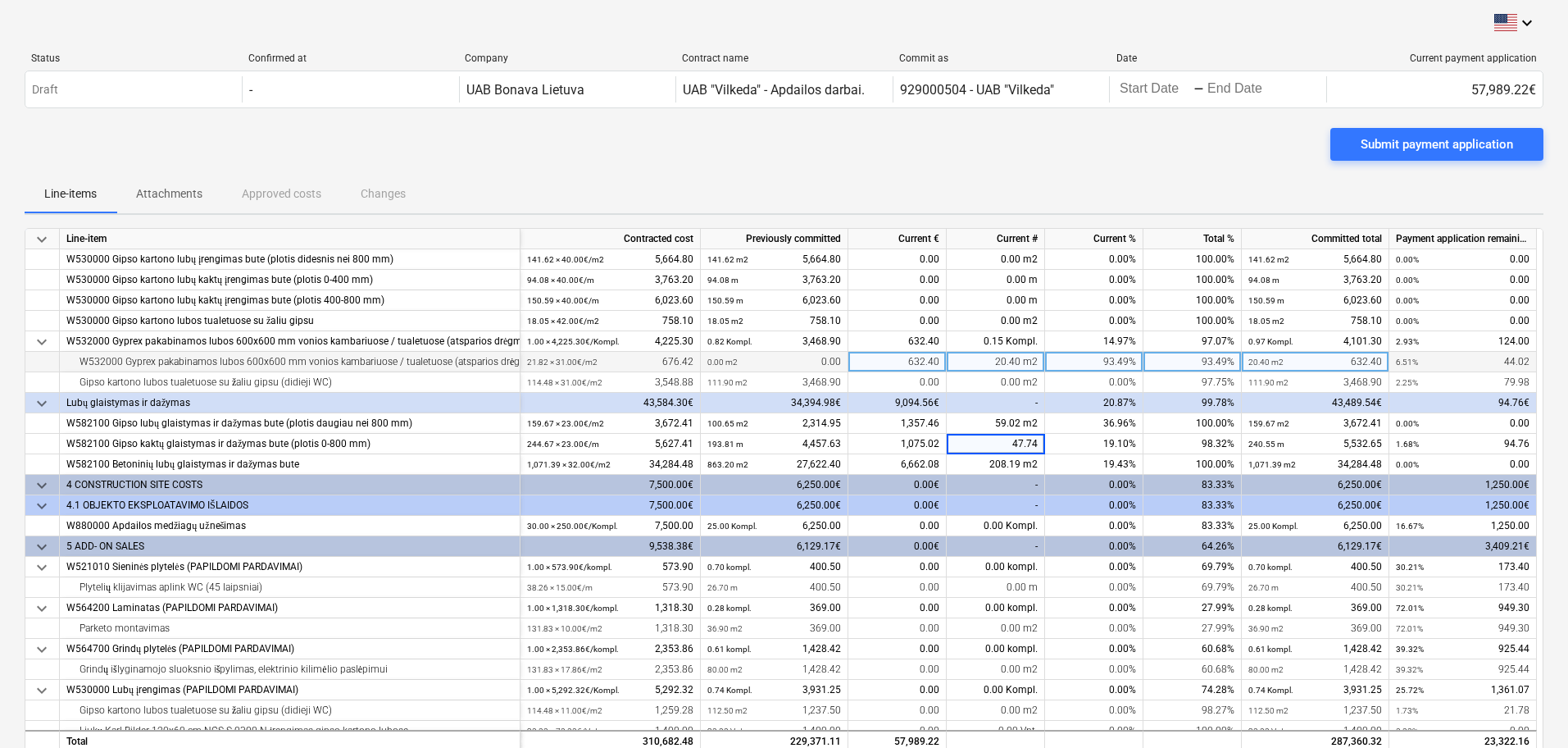
click at [1006, 498] on div "-" at bounding box center [996, 505] width 98 height 20
click at [1014, 444] on div "47.74 m" at bounding box center [996, 443] width 98 height 20
click at [1014, 444] on input "47.74" at bounding box center [995, 443] width 97 height 19
click at [1021, 442] on input "47.74" at bounding box center [995, 443] width 97 height 19
type input "49.74"
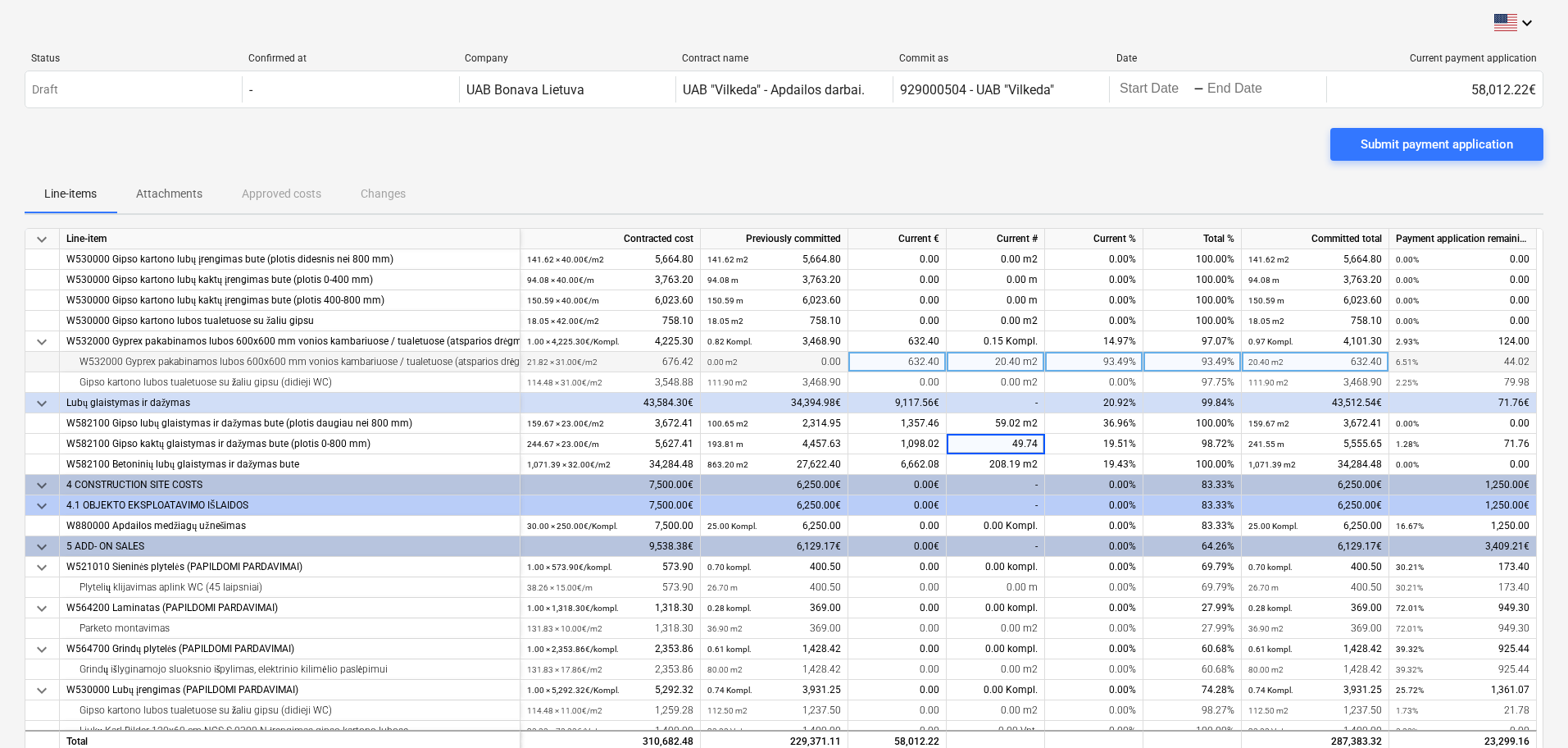
click at [1026, 482] on div "-" at bounding box center [996, 485] width 98 height 20
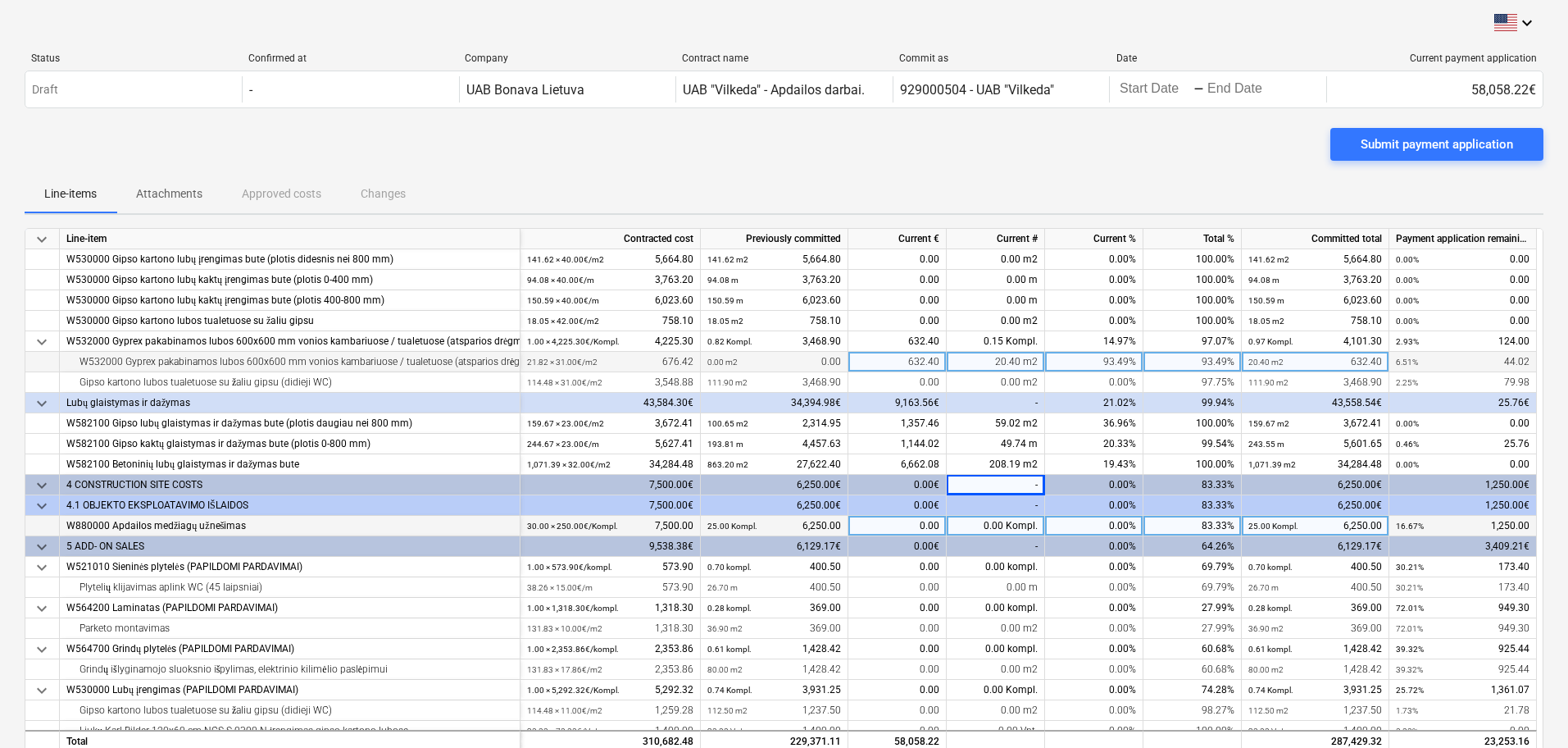
click at [1008, 529] on div "0.00 Kompl." at bounding box center [996, 526] width 98 height 20
type input "5"
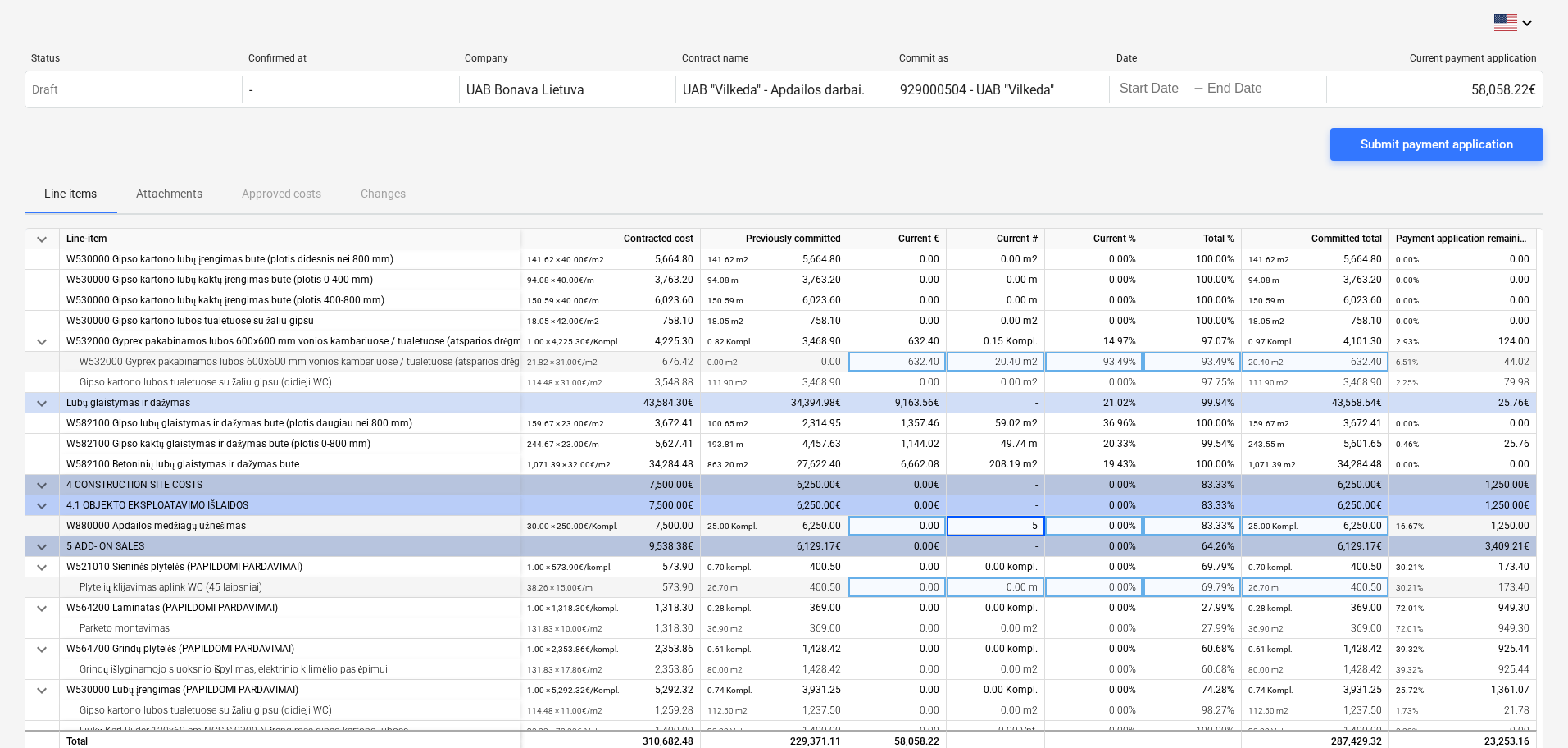
click at [1003, 592] on div "0.00 m" at bounding box center [996, 587] width 98 height 20
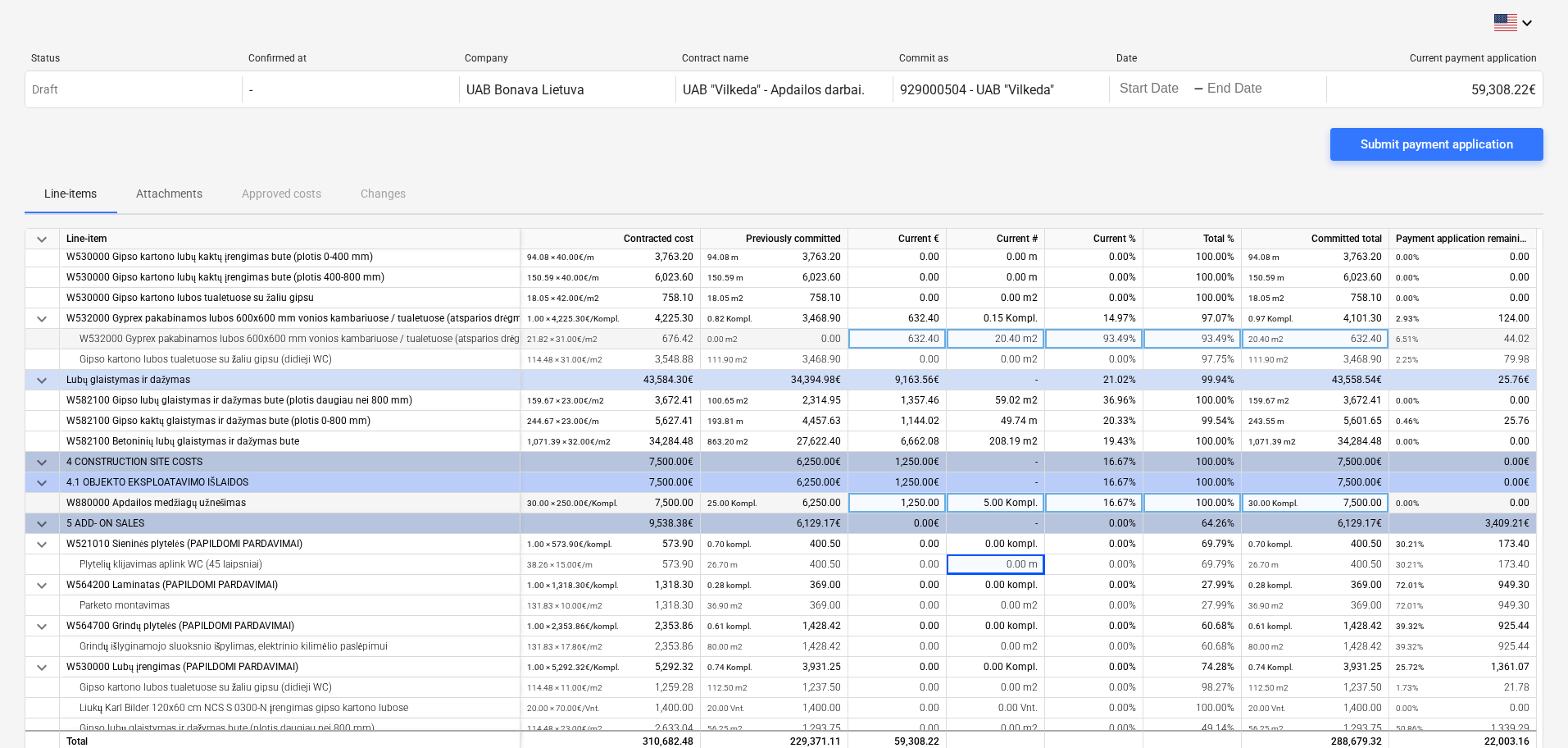
scroll to position [750, 0]
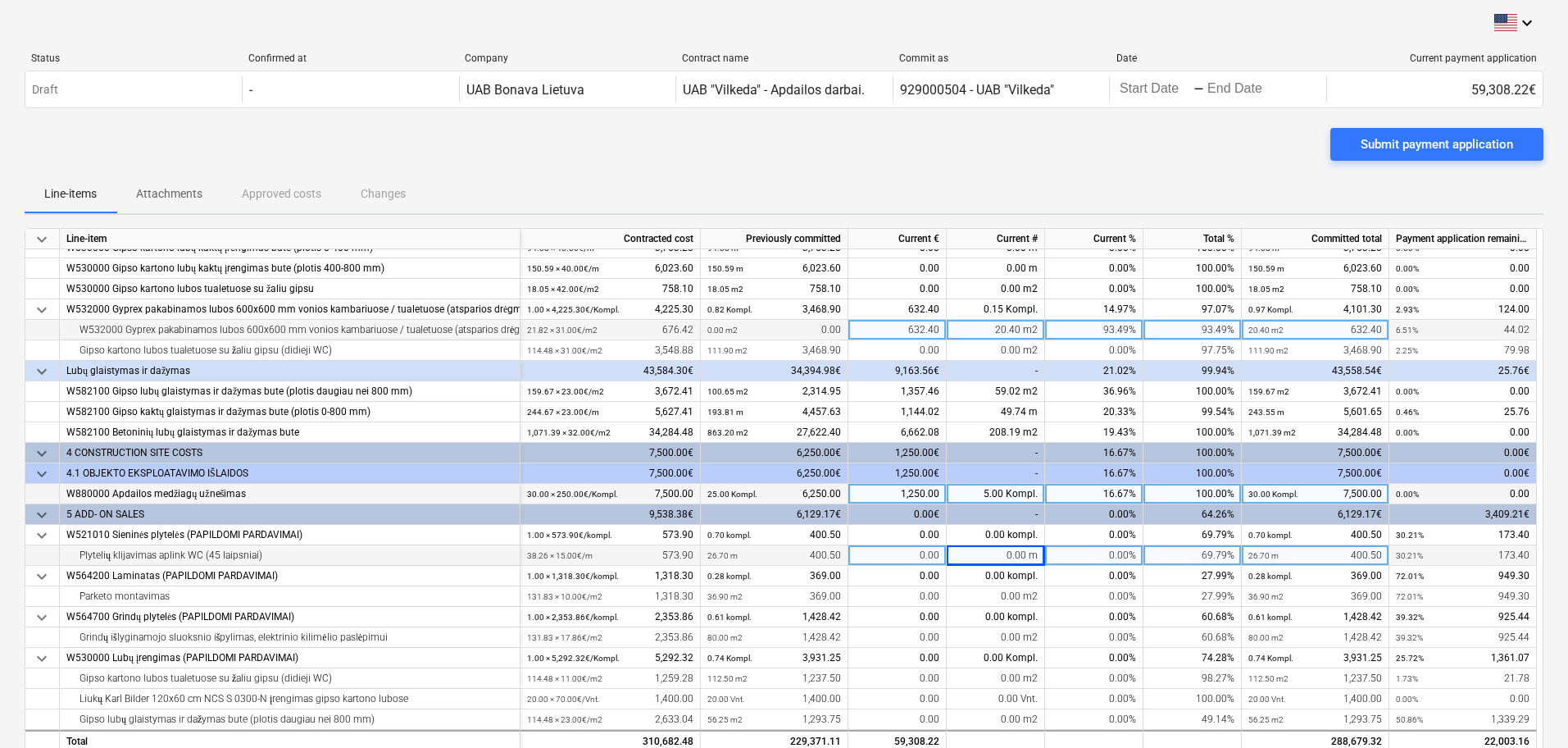
click at [1003, 554] on div "0.00 m" at bounding box center [996, 555] width 98 height 20
type input "11.56"
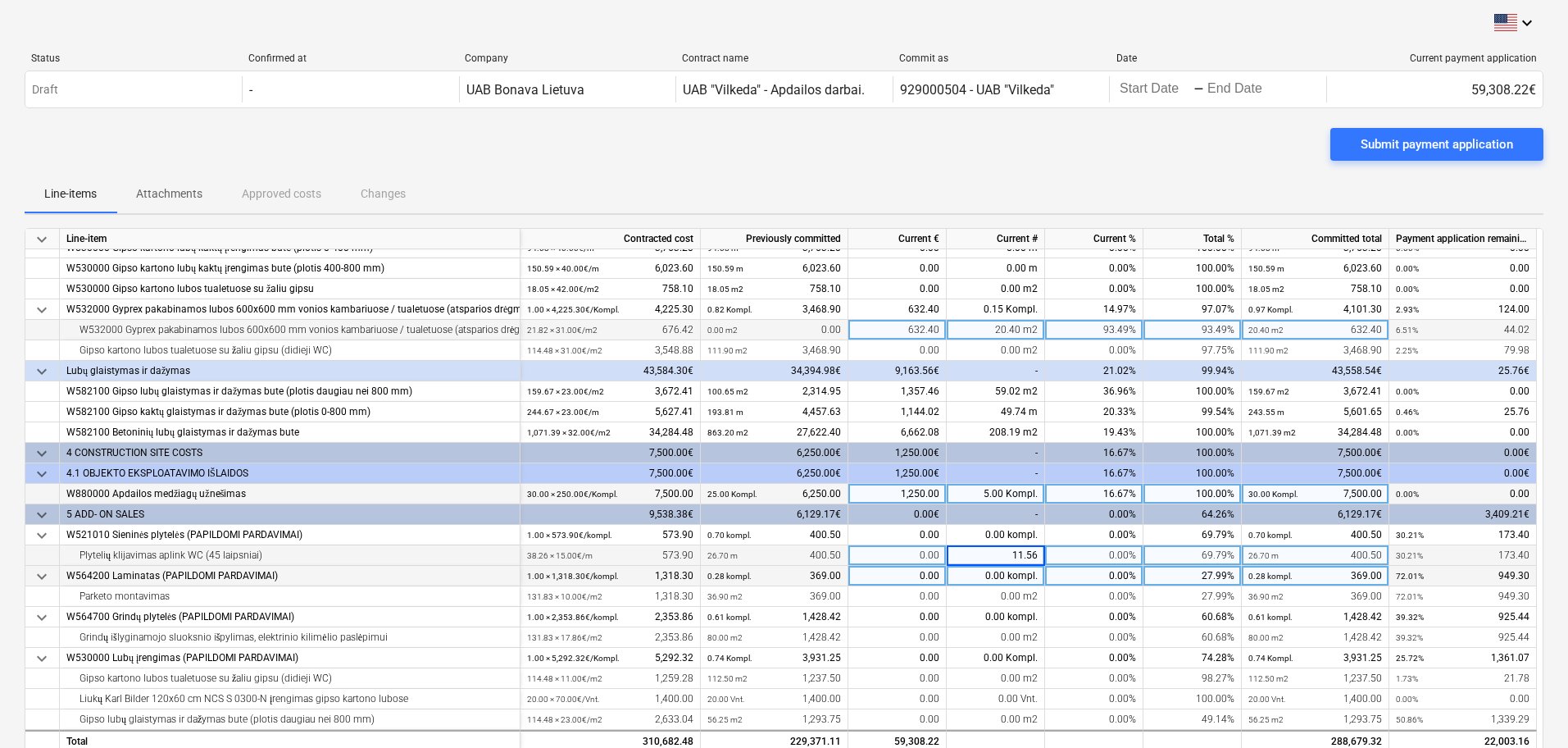
click at [1020, 577] on div "0.00 kompl." at bounding box center [996, 576] width 98 height 20
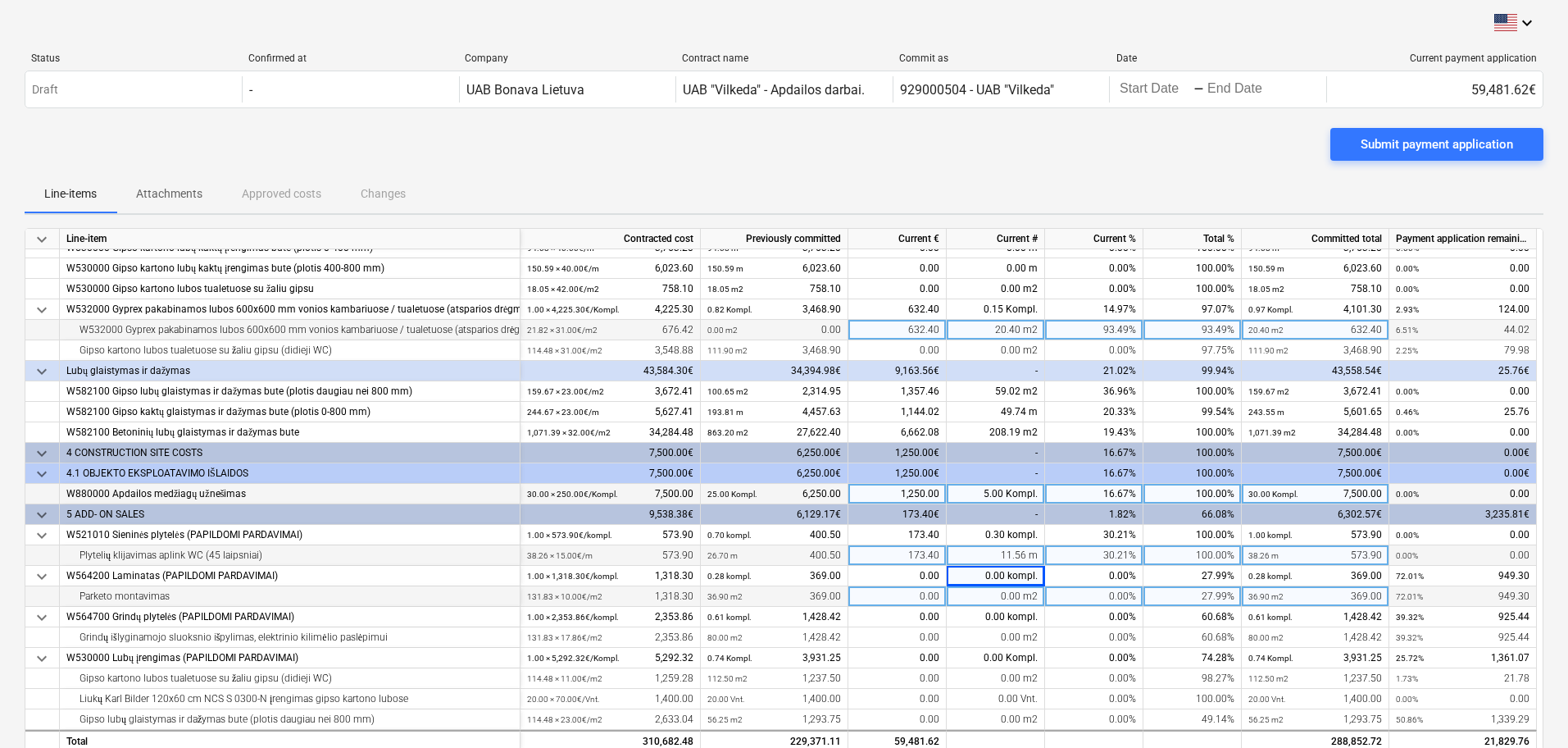
click at [1020, 593] on span at bounding box center [1021, 596] width 3 height 11
type input "36.9"
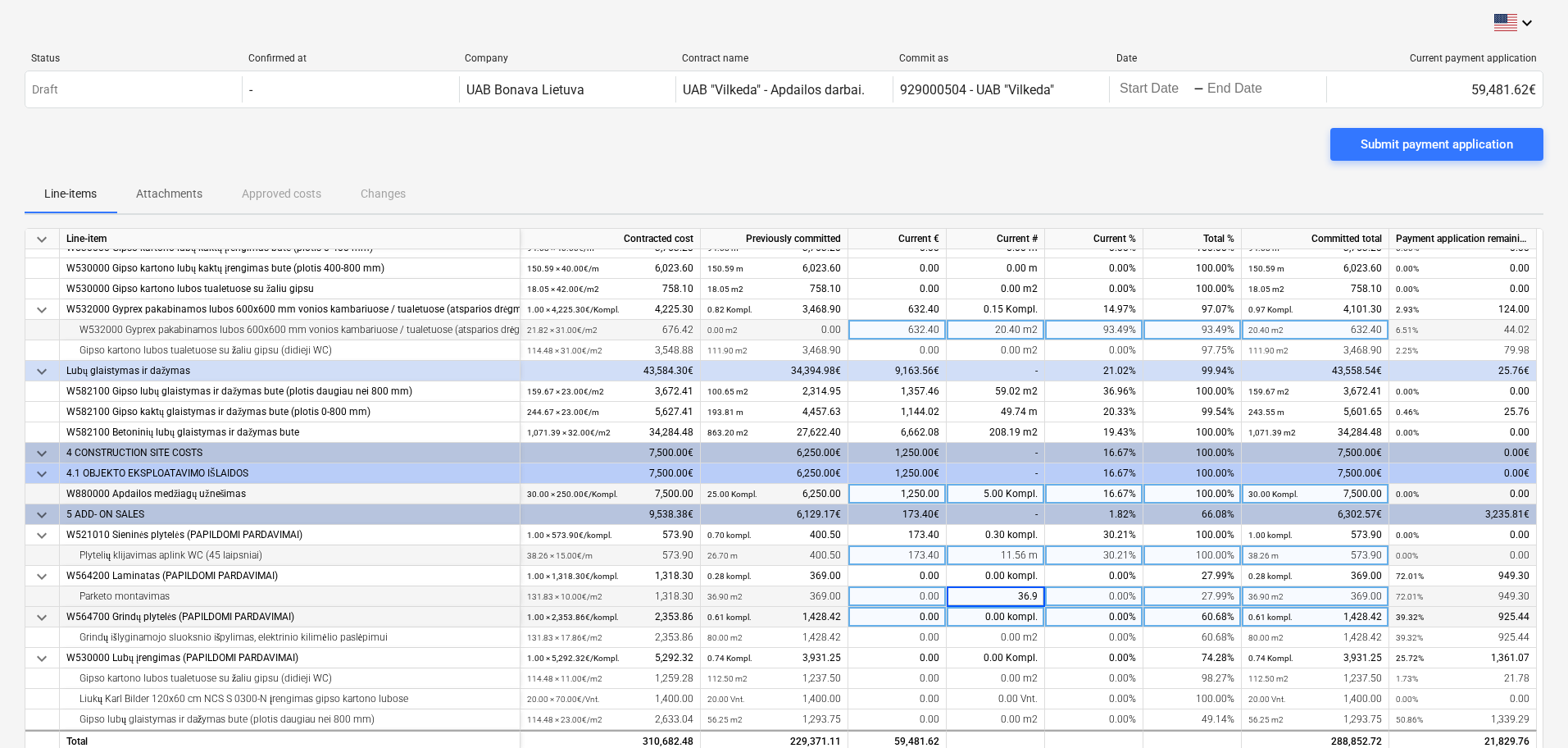
click at [1020, 625] on div "0.00 kompl." at bounding box center [996, 616] width 98 height 20
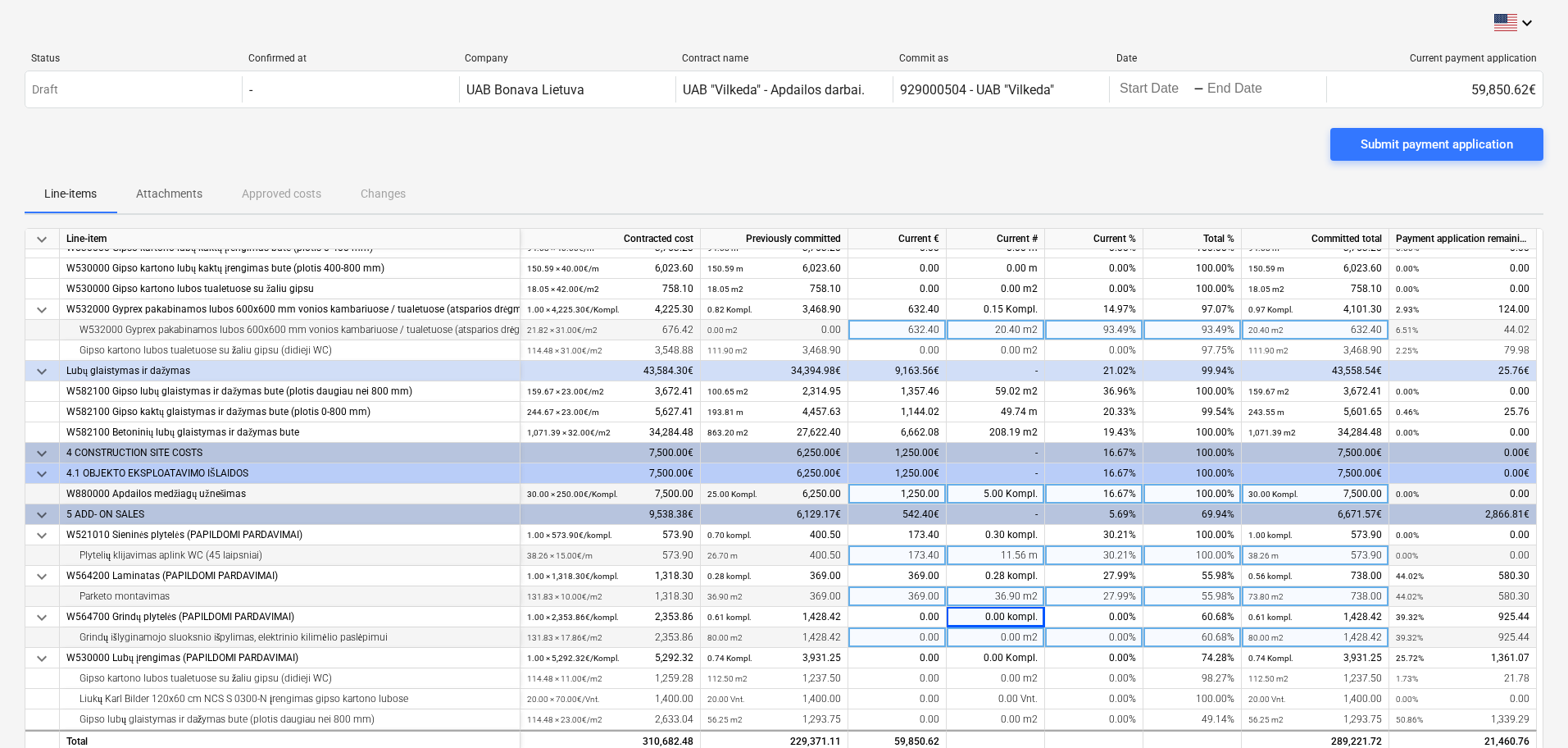
click at [1017, 638] on div "0.00 m2" at bounding box center [996, 637] width 98 height 20
type input "27.3"
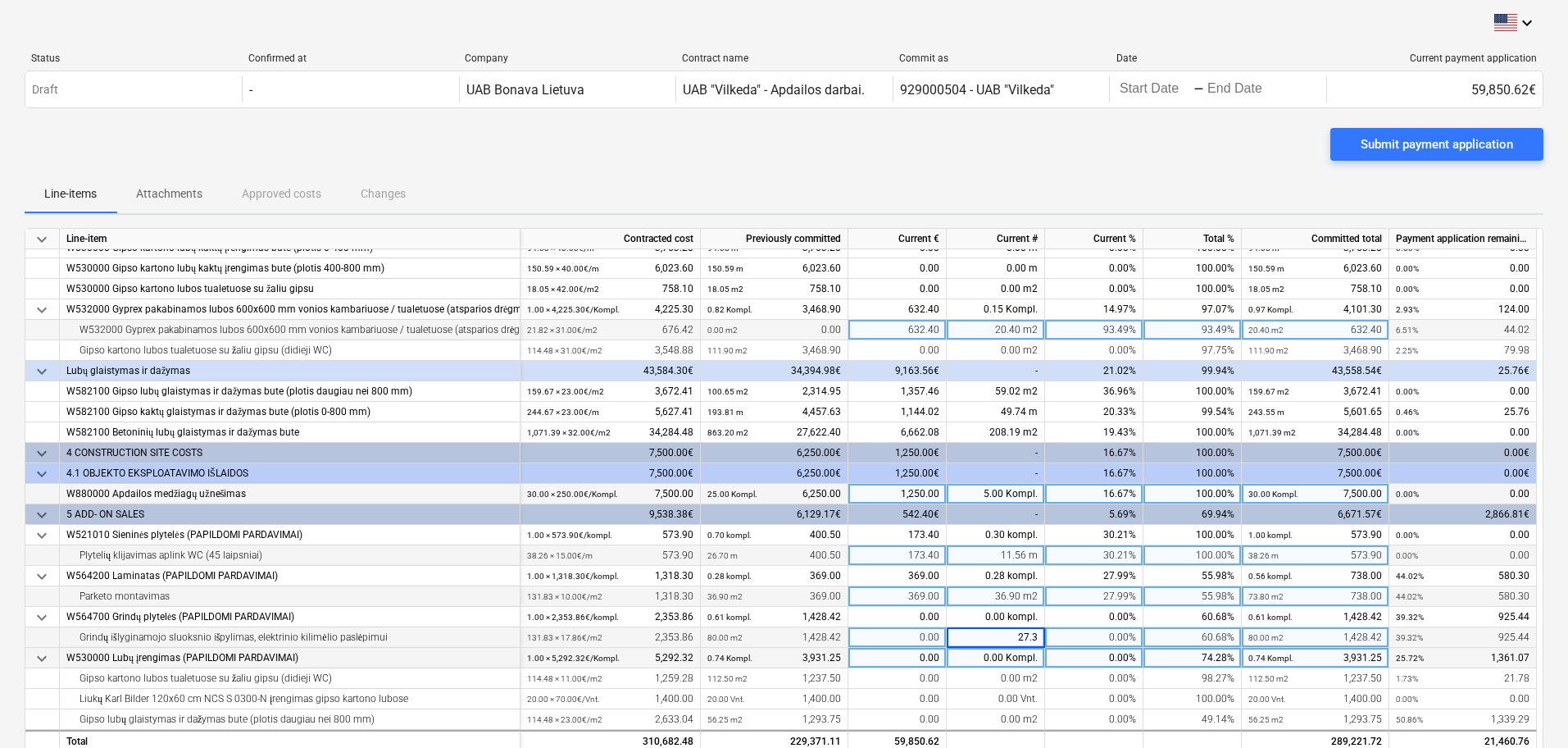
click at [1001, 663] on div "0.00 Kompl." at bounding box center [996, 658] width 98 height 20
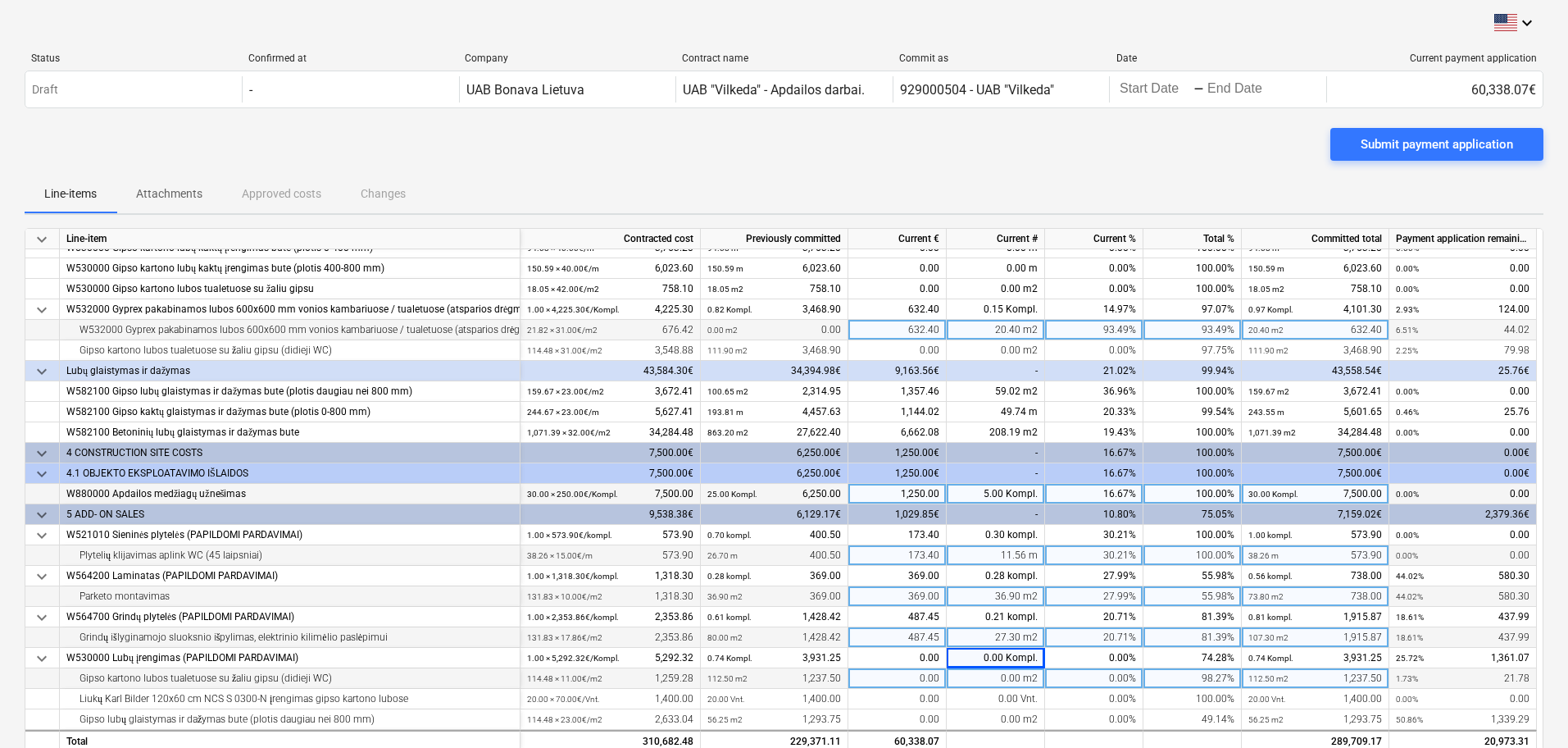
click at [999, 677] on div "0.00 m2" at bounding box center [996, 678] width 98 height 20
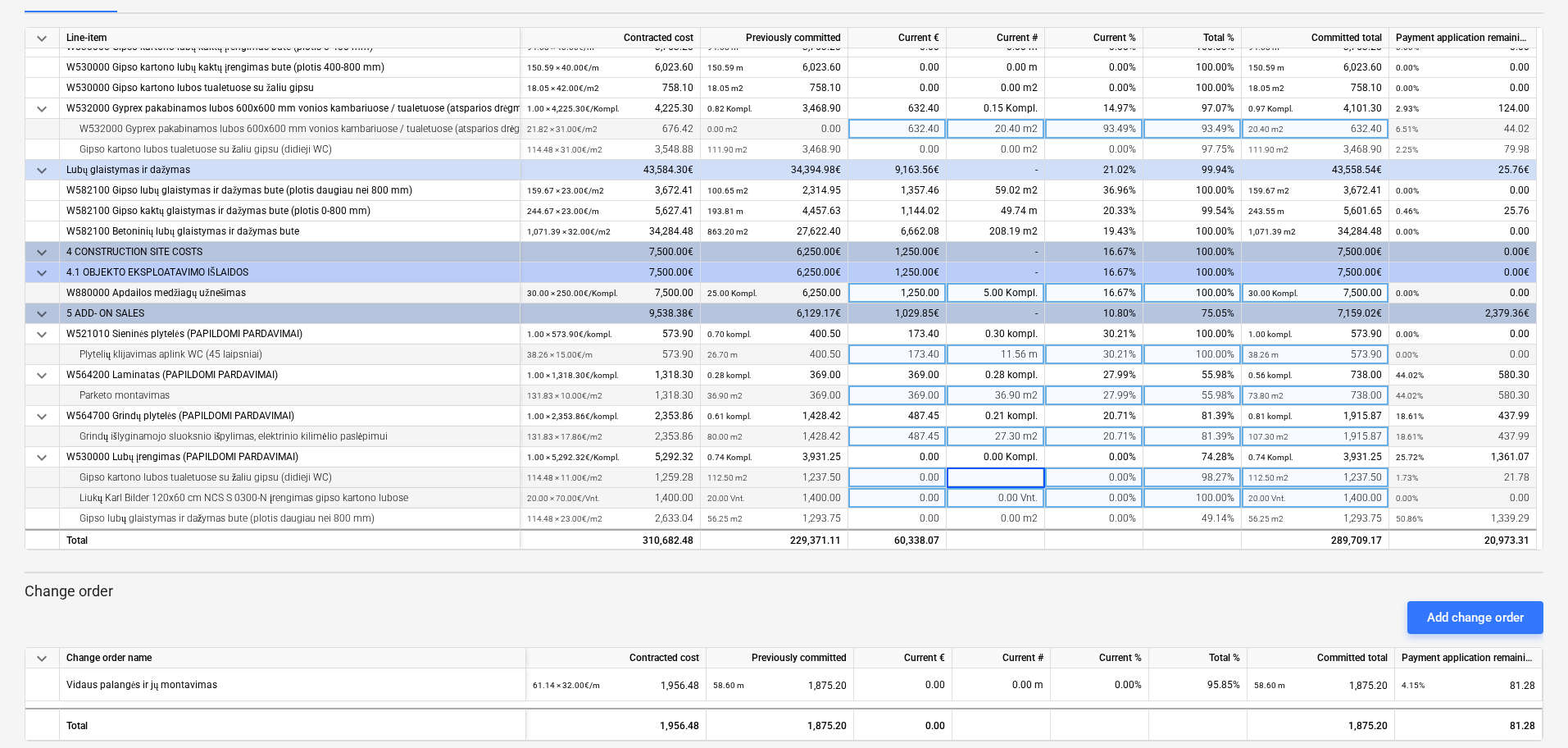
scroll to position [205, 0]
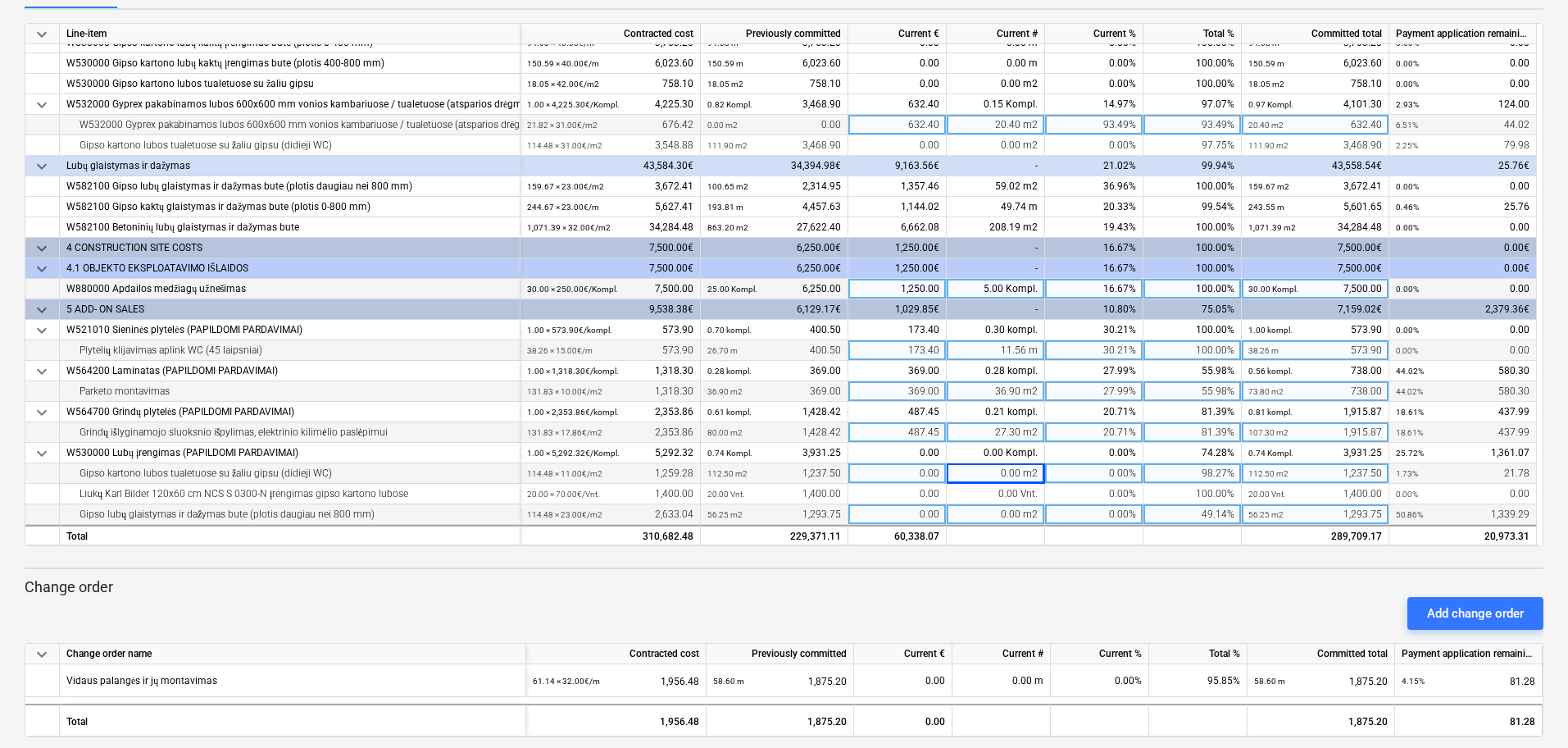
click at [1003, 512] on div "0.00 m2" at bounding box center [996, 514] width 98 height 20
type input "59.3"
click at [1015, 550] on div at bounding box center [784, 552] width 1519 height 13
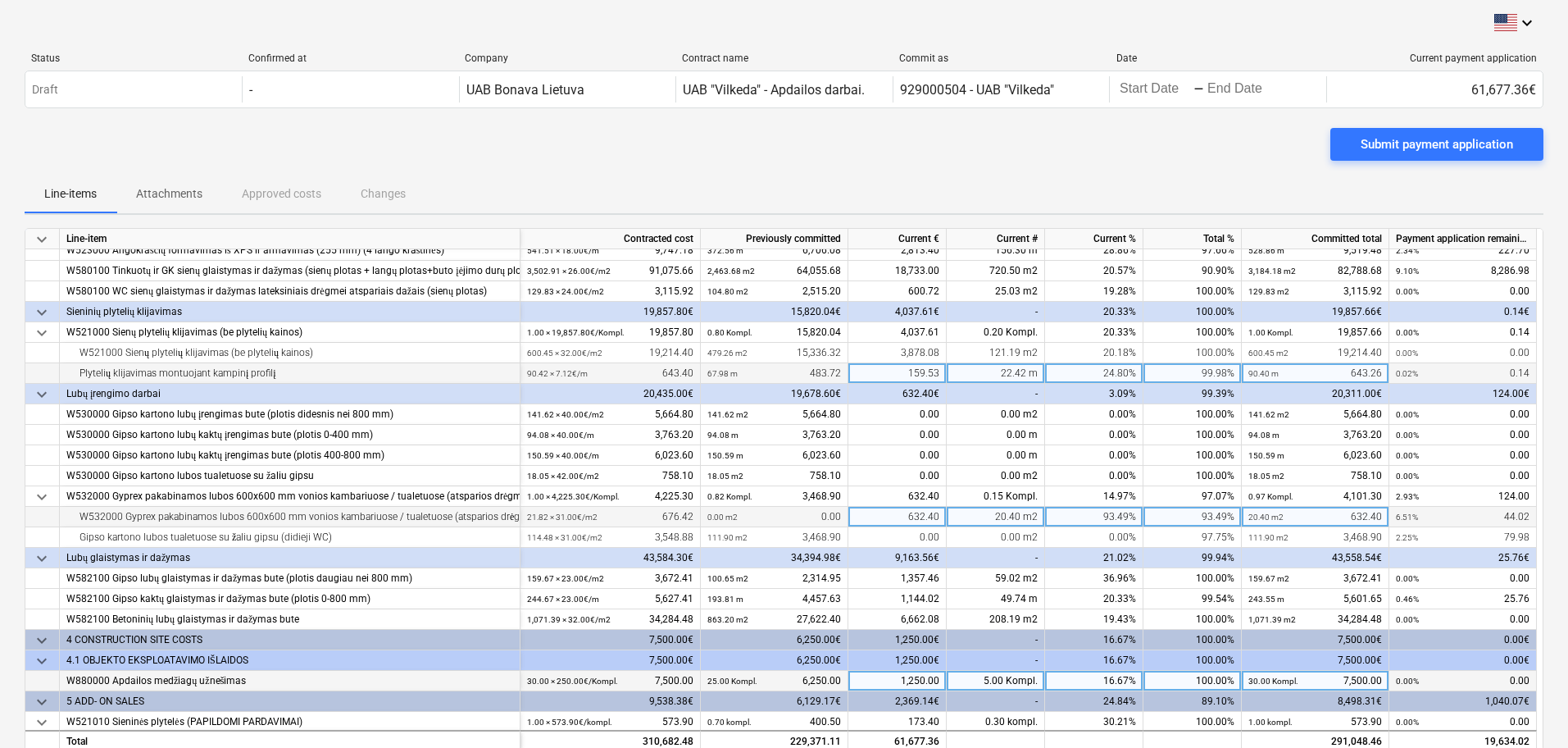
scroll to position [340, 0]
